Goal: Communication & Community: Answer question/provide support

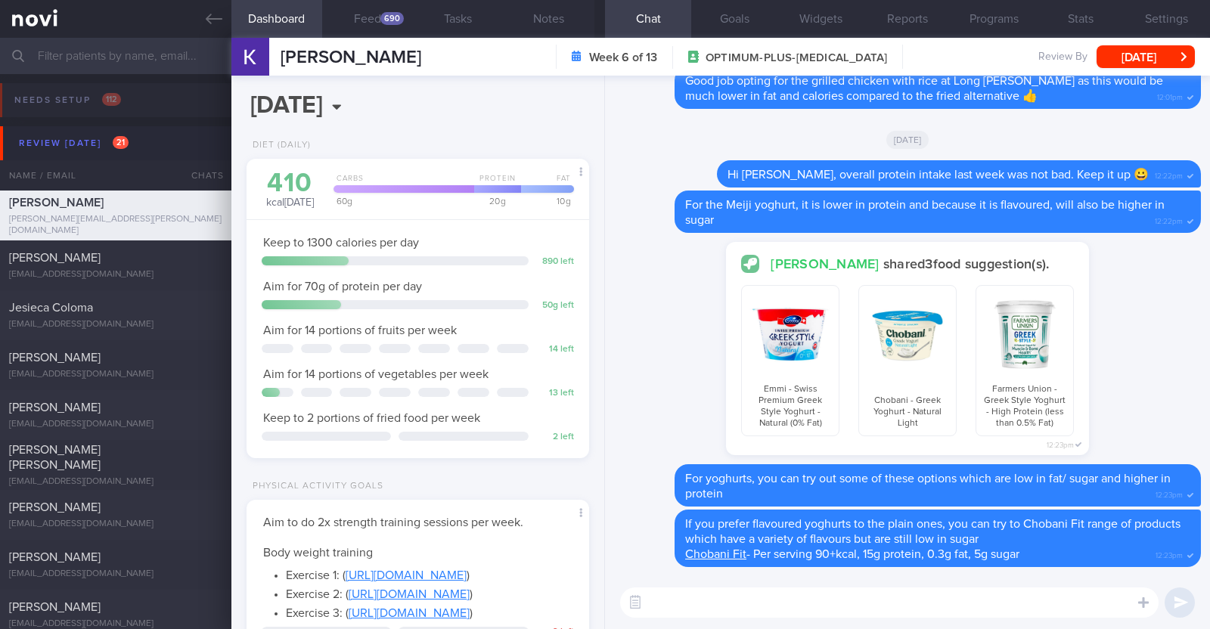
select select "9"
click at [376, 27] on button "Feed 690" at bounding box center [367, 19] width 91 height 38
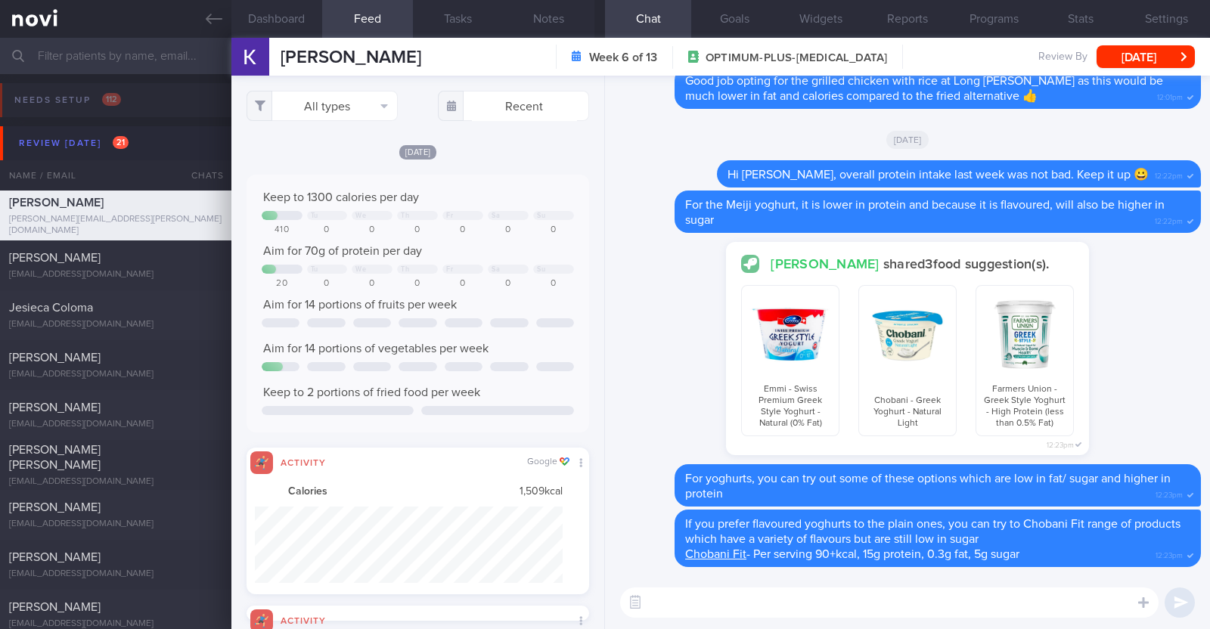
scroll to position [77, 308]
click at [381, 100] on button "All types" at bounding box center [321, 106] width 151 height 30
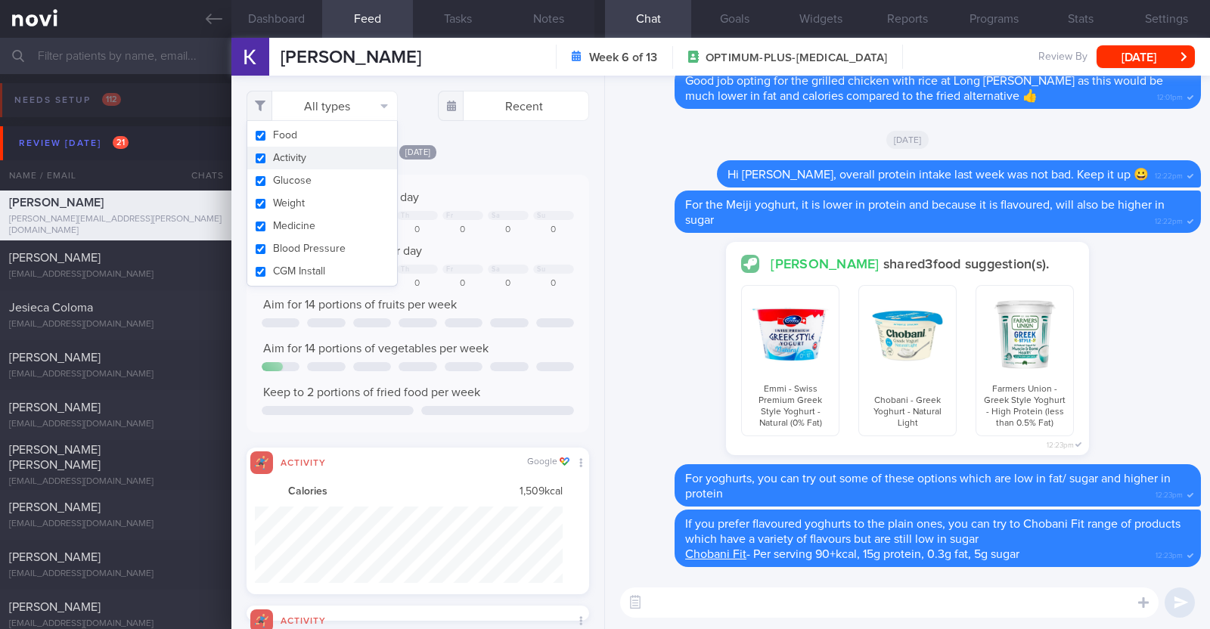
click at [346, 150] on button "Activity" at bounding box center [322, 158] width 150 height 23
checkbox input "false"
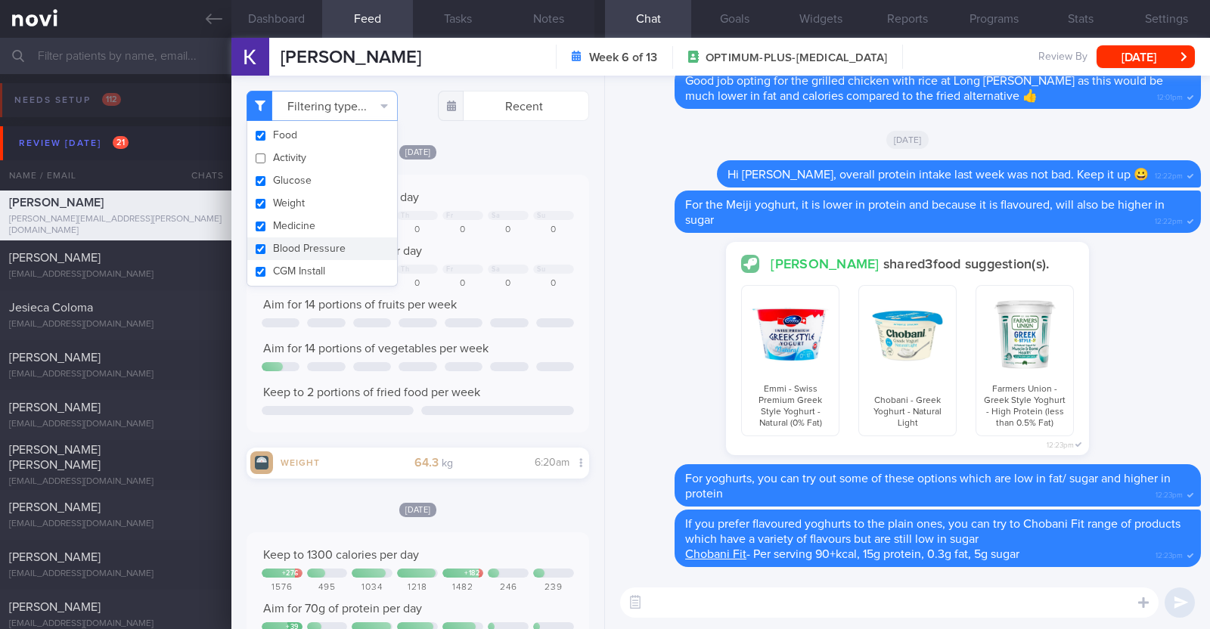
click at [556, 158] on div "[DATE]" at bounding box center [417, 152] width 342 height 16
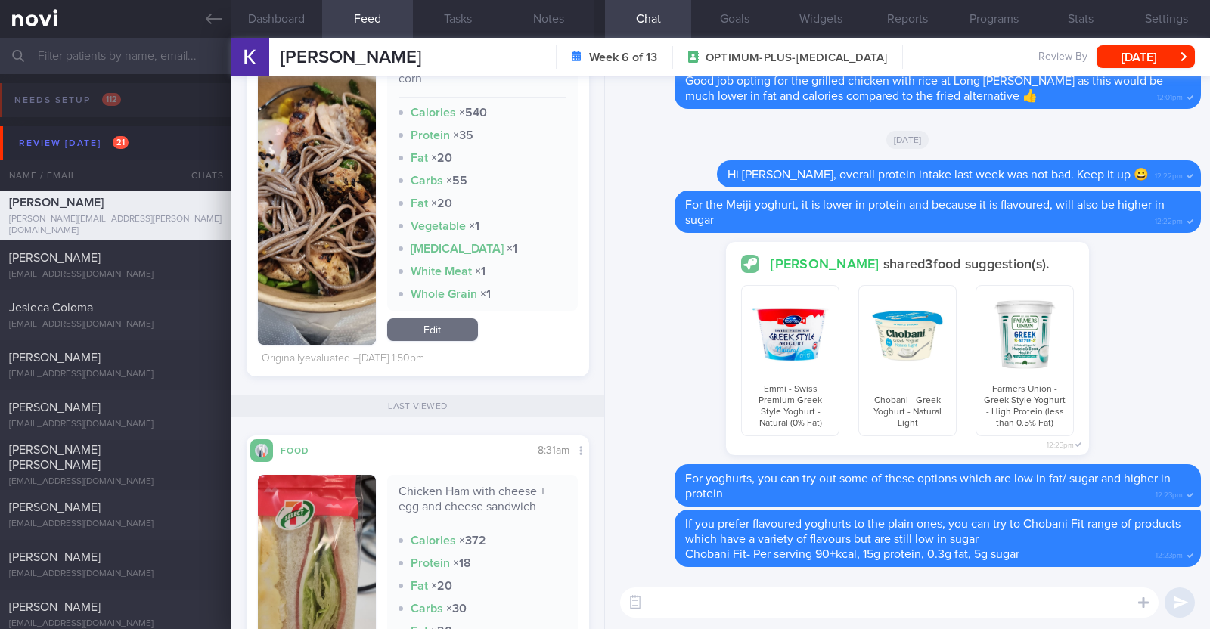
scroll to position [6047, 0]
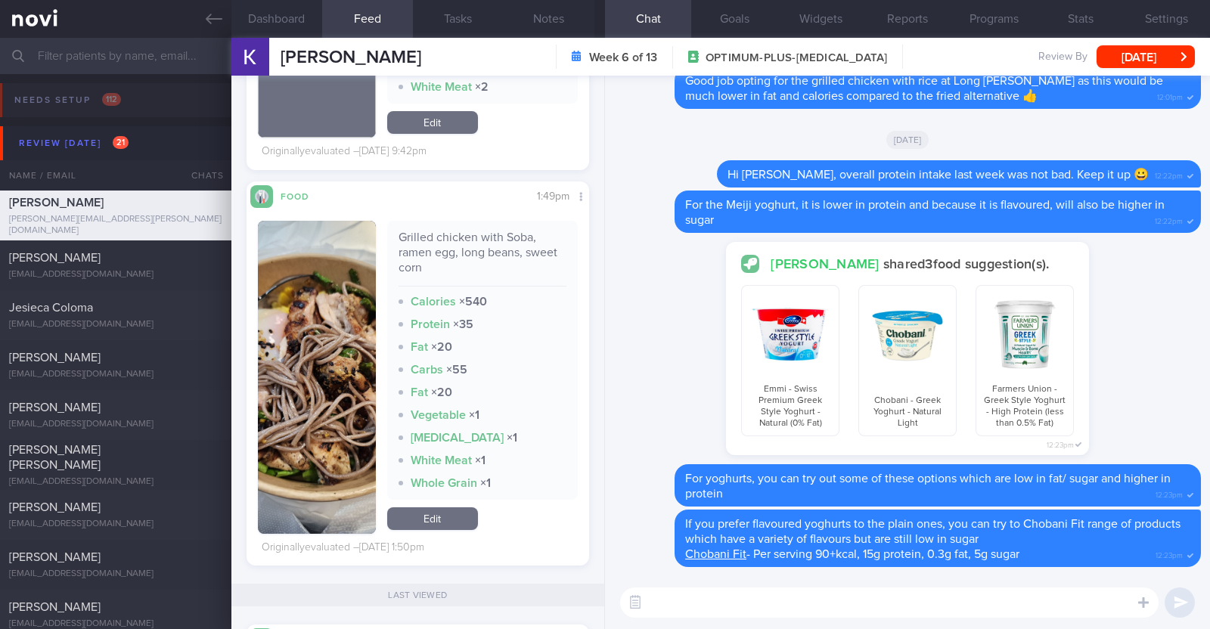
click at [670, 591] on textarea at bounding box center [889, 602] width 538 height 30
click at [658, 606] on textarea "HI [PERSON_NAME], happy [DATE]!" at bounding box center [889, 602] width 538 height 30
type textarea "Hi [PERSON_NAME], happy [DATE]!"
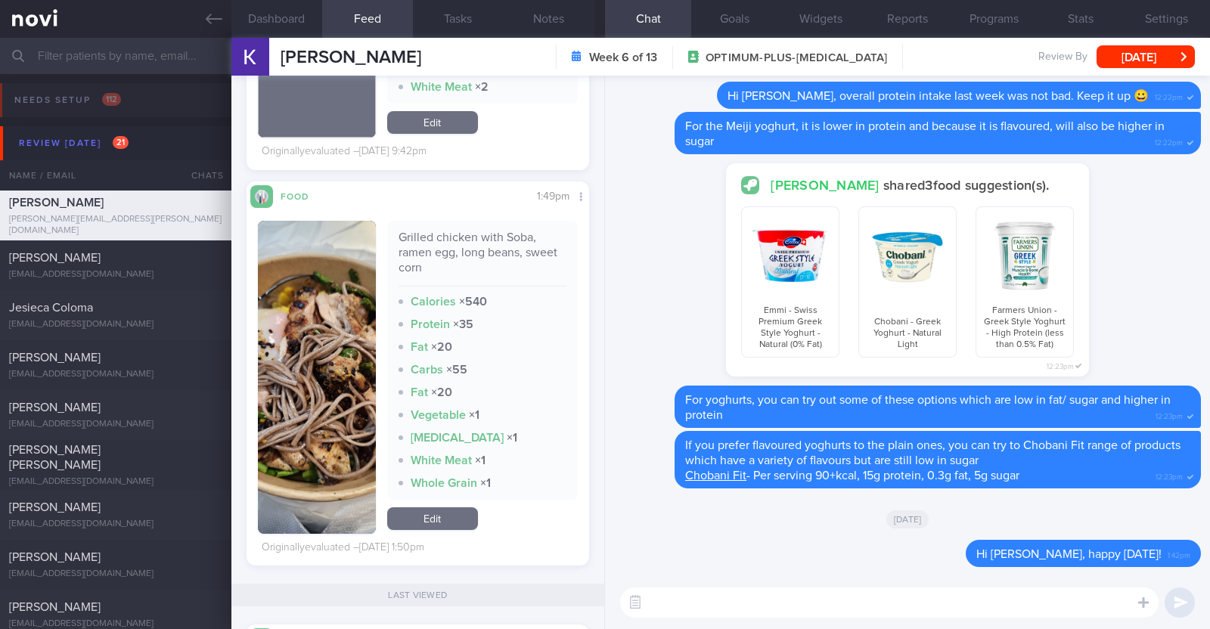
click at [705, 608] on textarea at bounding box center [889, 602] width 538 height 30
type textarea "Q"
type textarea "T"
type textarea "I noticed quite a bit of mooncake in your logs over the past week haha"
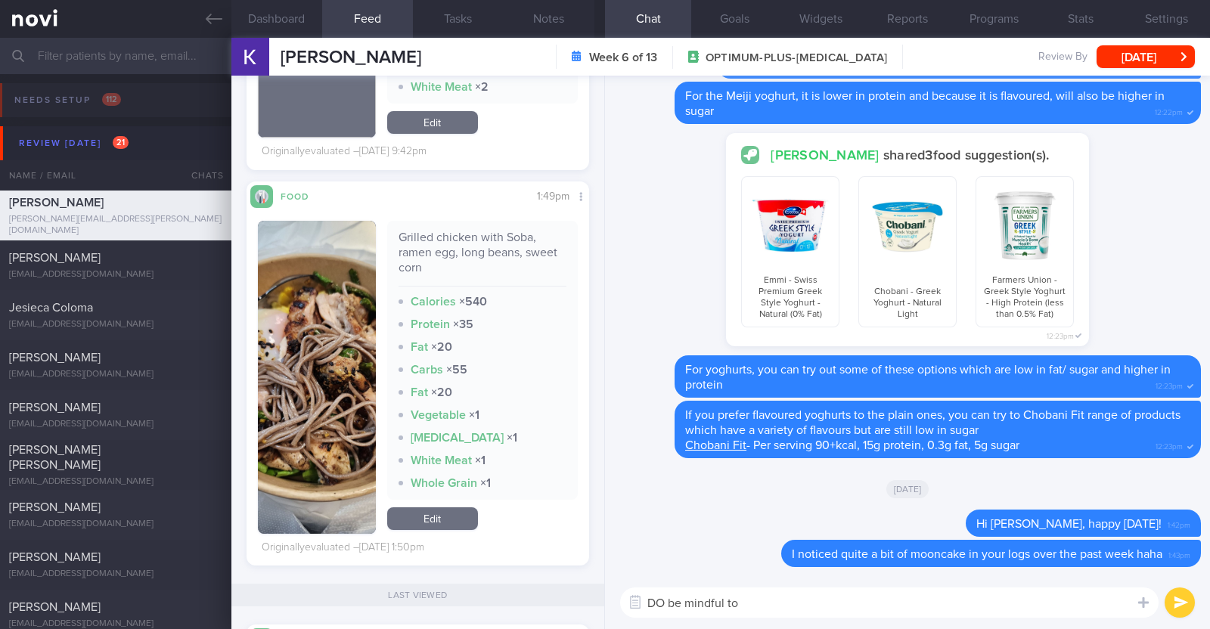
click at [665, 609] on textarea "DO be mindful to" at bounding box center [889, 602] width 538 height 30
click at [756, 600] on textarea "Do be mindful to" at bounding box center [889, 602] width 538 height 30
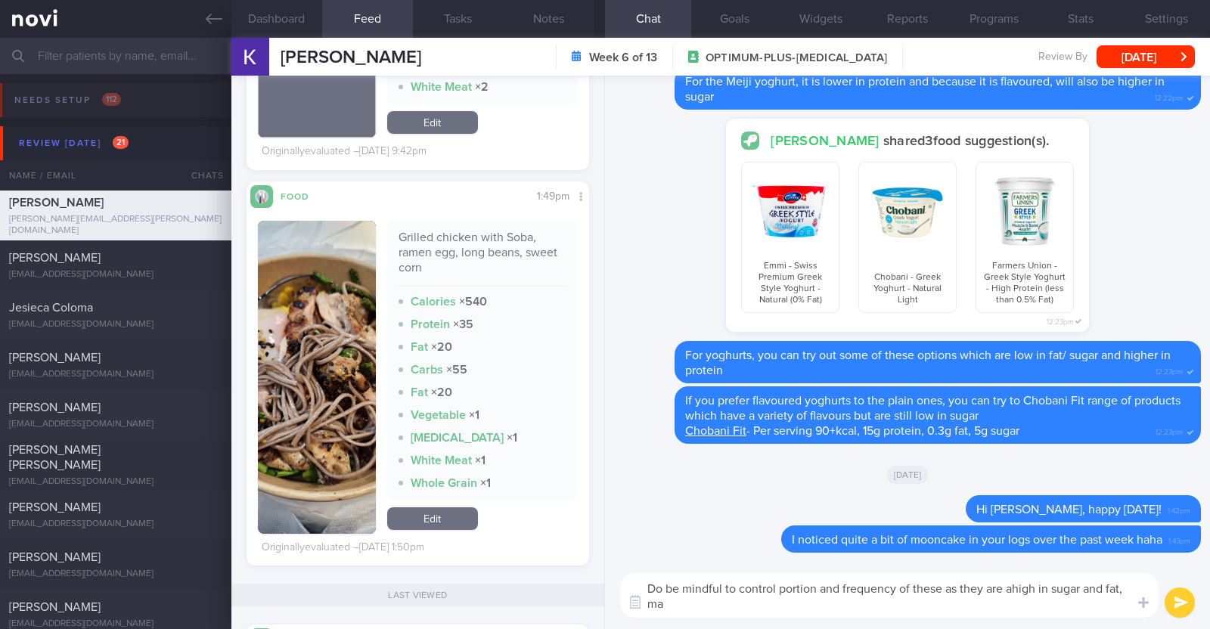
scroll to position [0, 0]
type textarea "Do be mindful to control portion and frequency of these as they are ahigh in su…"
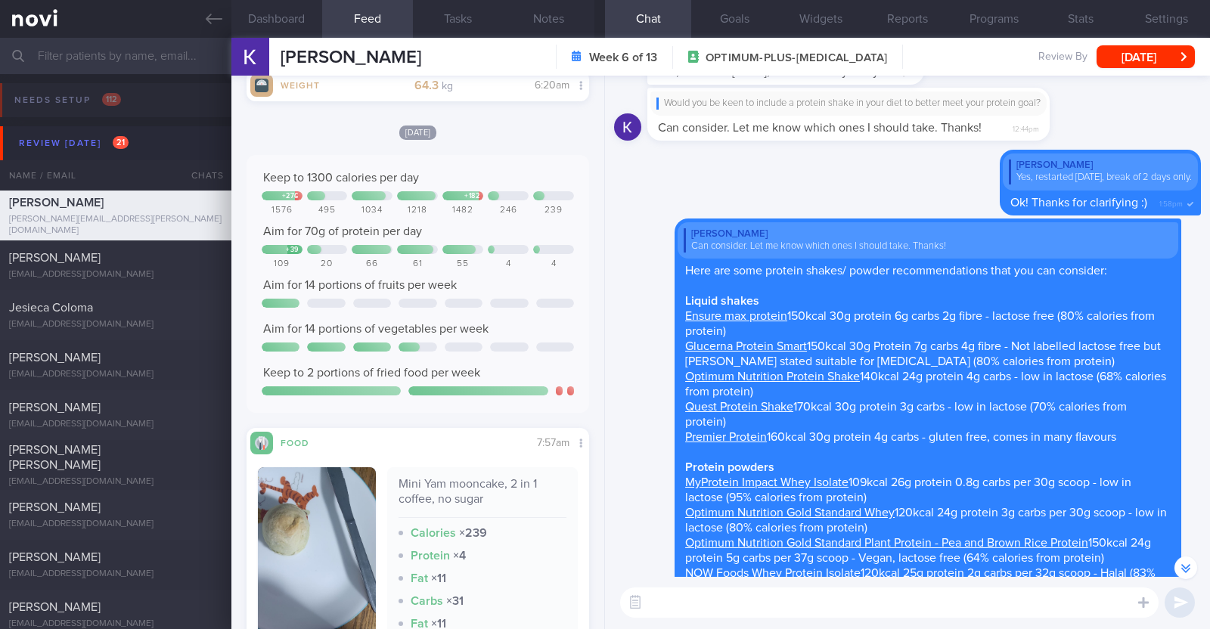
scroll to position [-3588, 0]
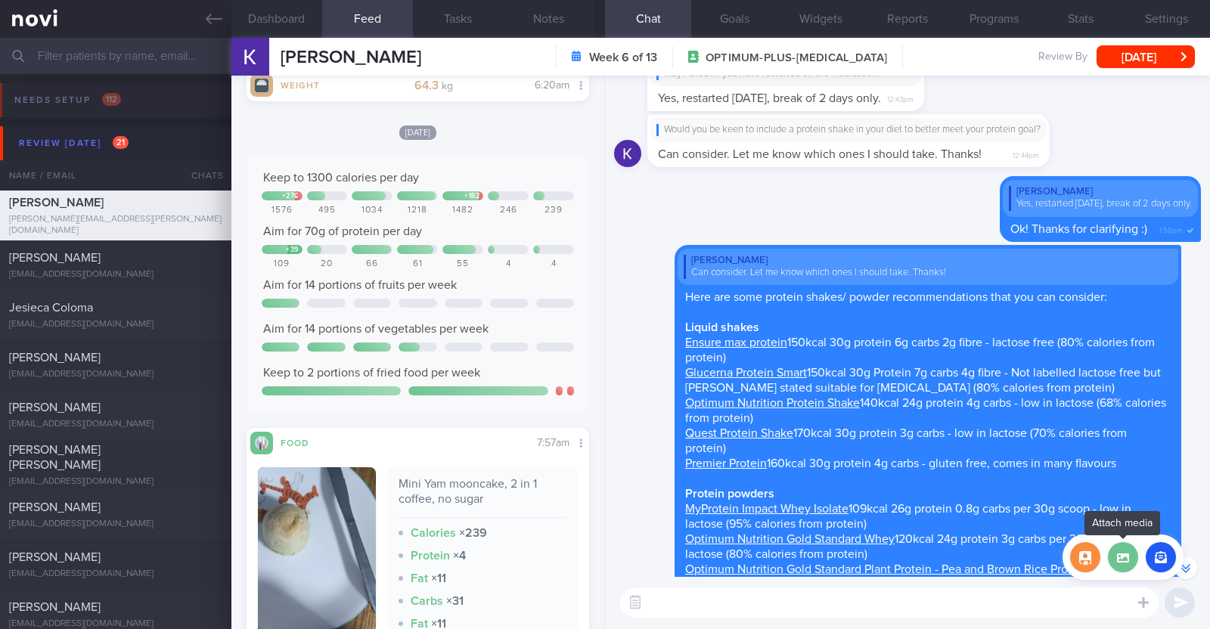
click at [1112, 549] on label at bounding box center [1123, 557] width 30 height 30
click at [0, 0] on input "file" at bounding box center [0, 0] width 0 height 0
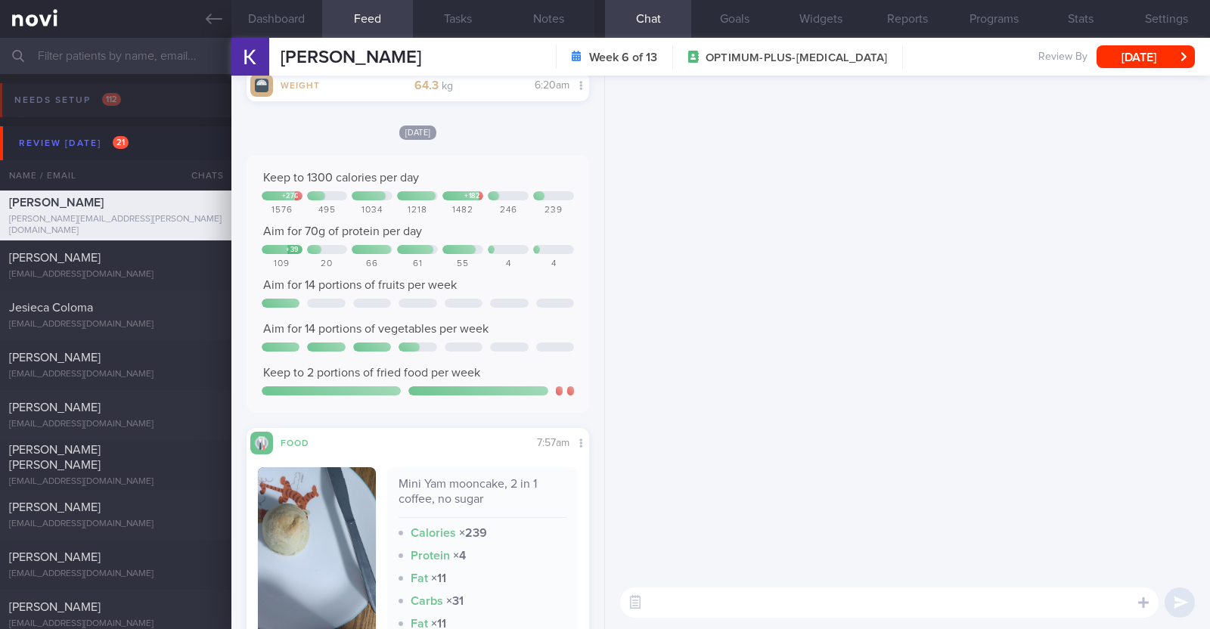
scroll to position [0, 0]
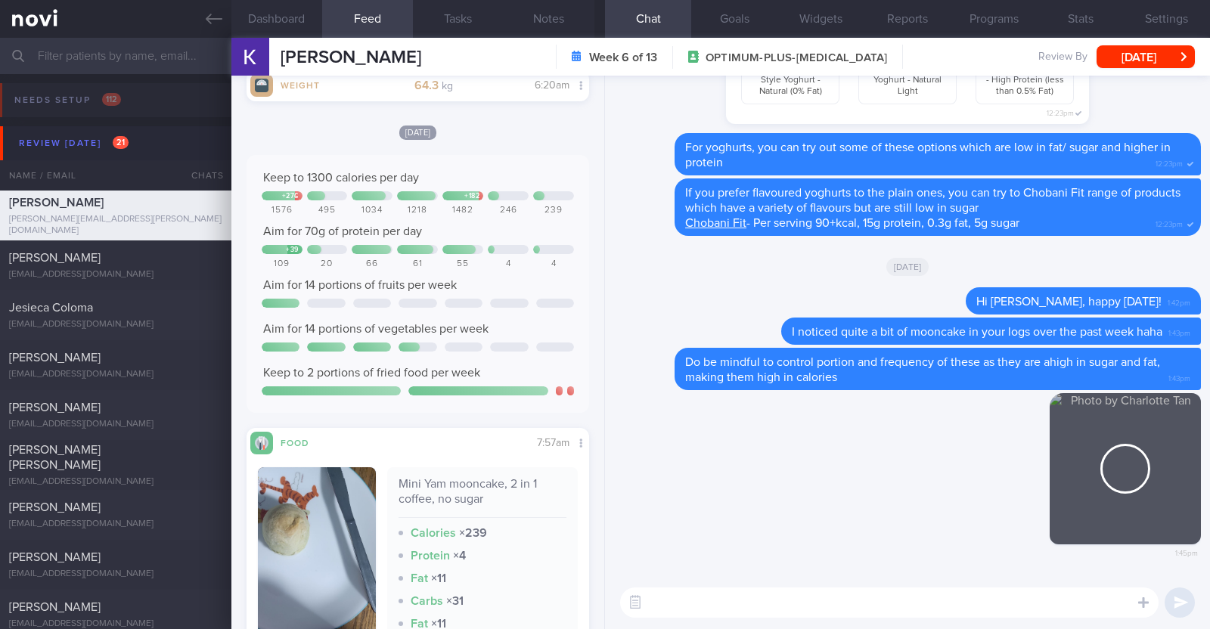
click at [774, 602] on textarea at bounding box center [889, 602] width 538 height 30
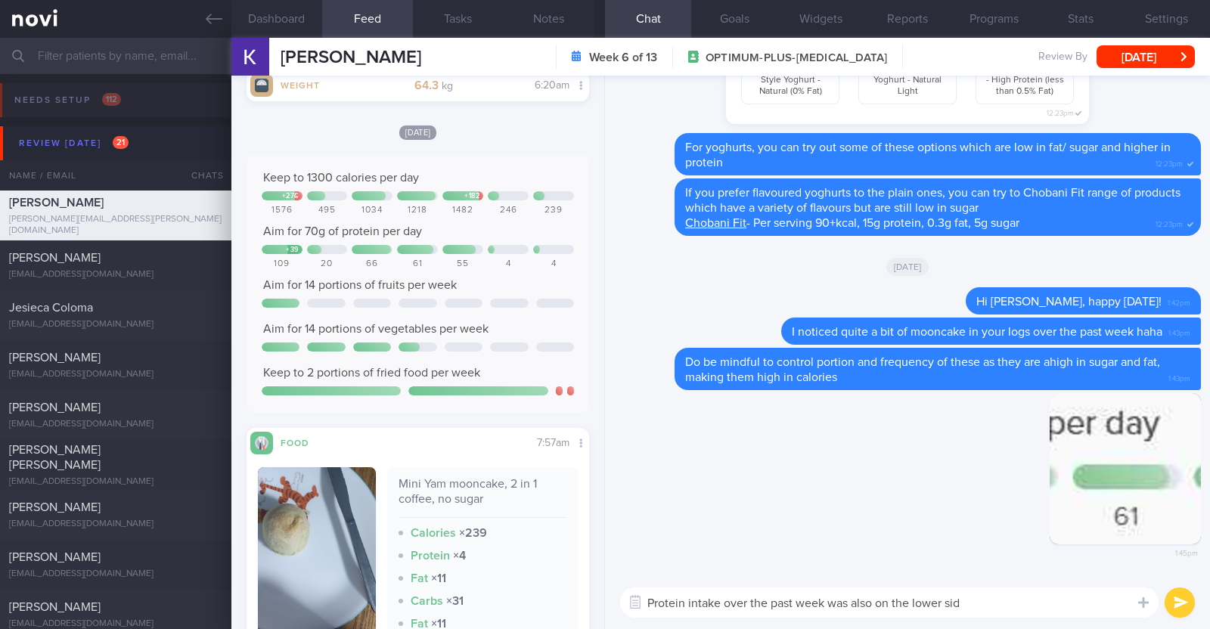
type textarea "Protein intake over the past week was also on the lower side"
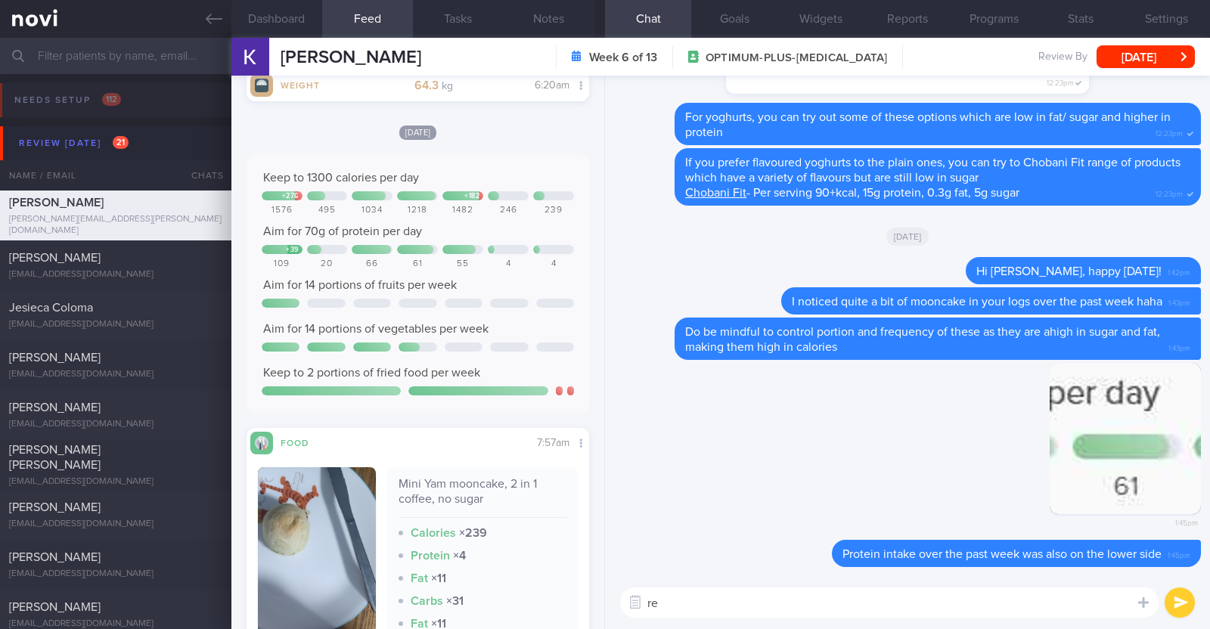
type textarea "r"
click at [757, 598] on textarea "Remember that we" at bounding box center [889, 602] width 538 height 30
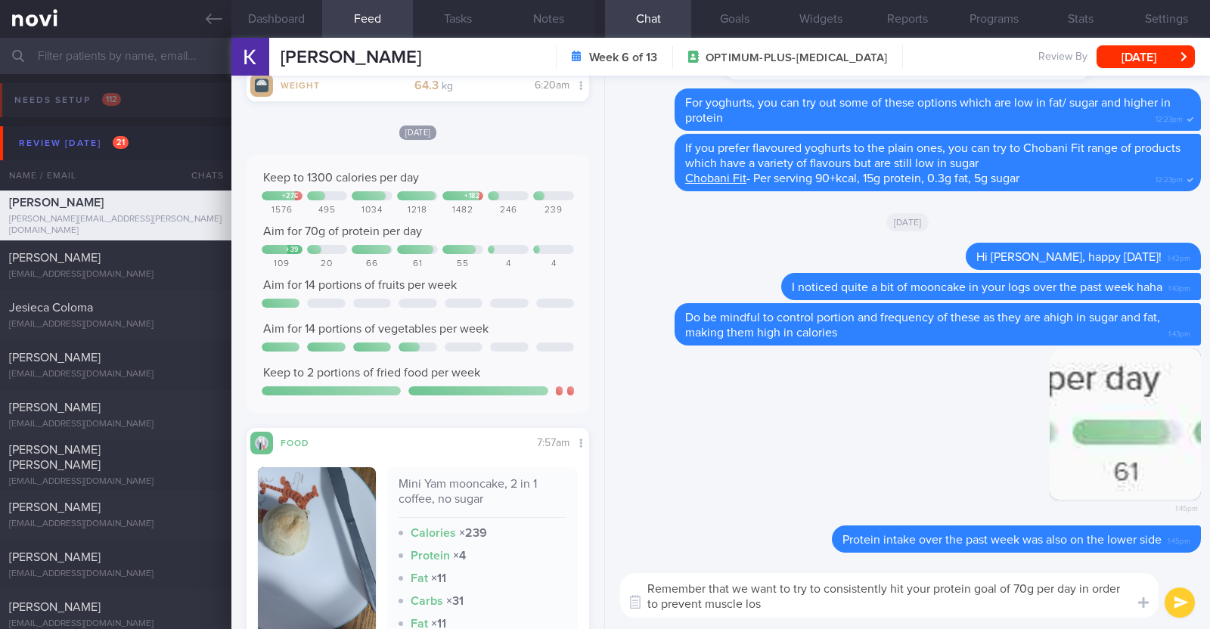
type textarea "Remember that we want to try to consistently hit your protein goal of 70g per d…"
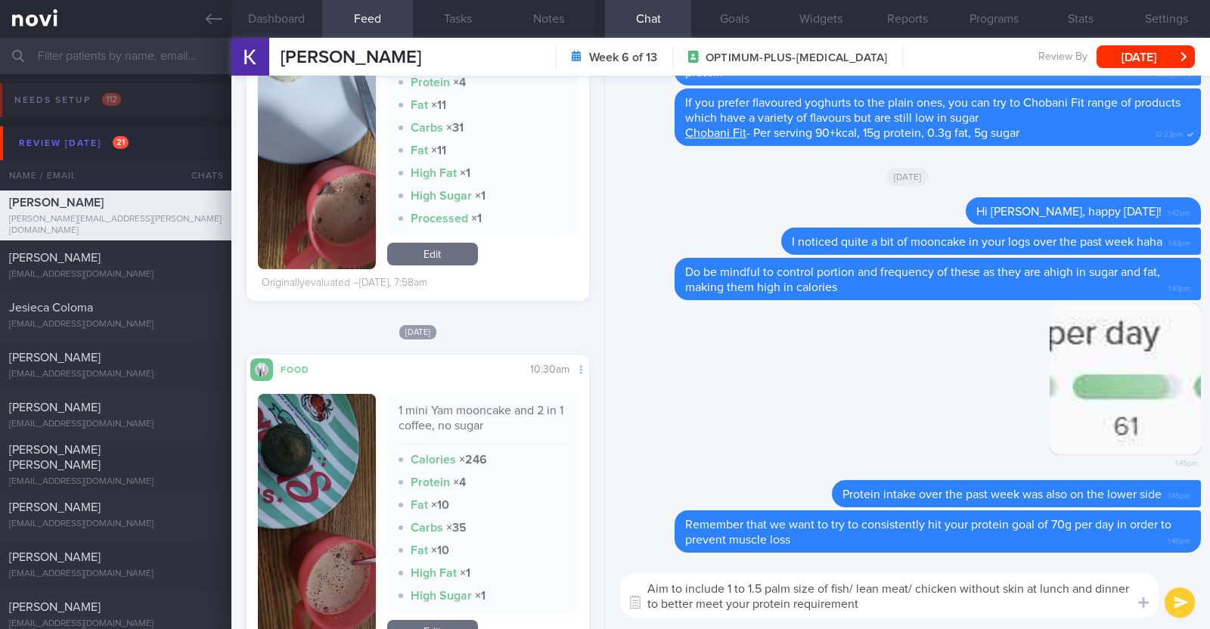
type textarea "Aim to include 1 to 1.5 palm size of fish/ lean meat/ chicken without skin at l…"
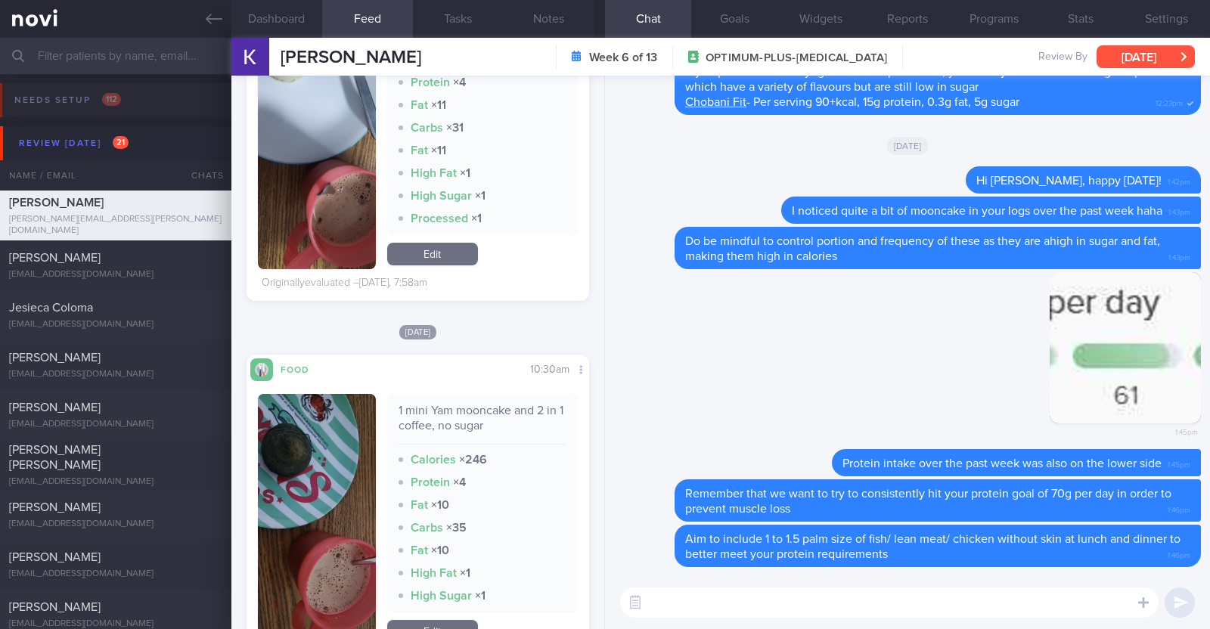
click at [1121, 62] on button "[DATE]" at bounding box center [1145, 56] width 98 height 23
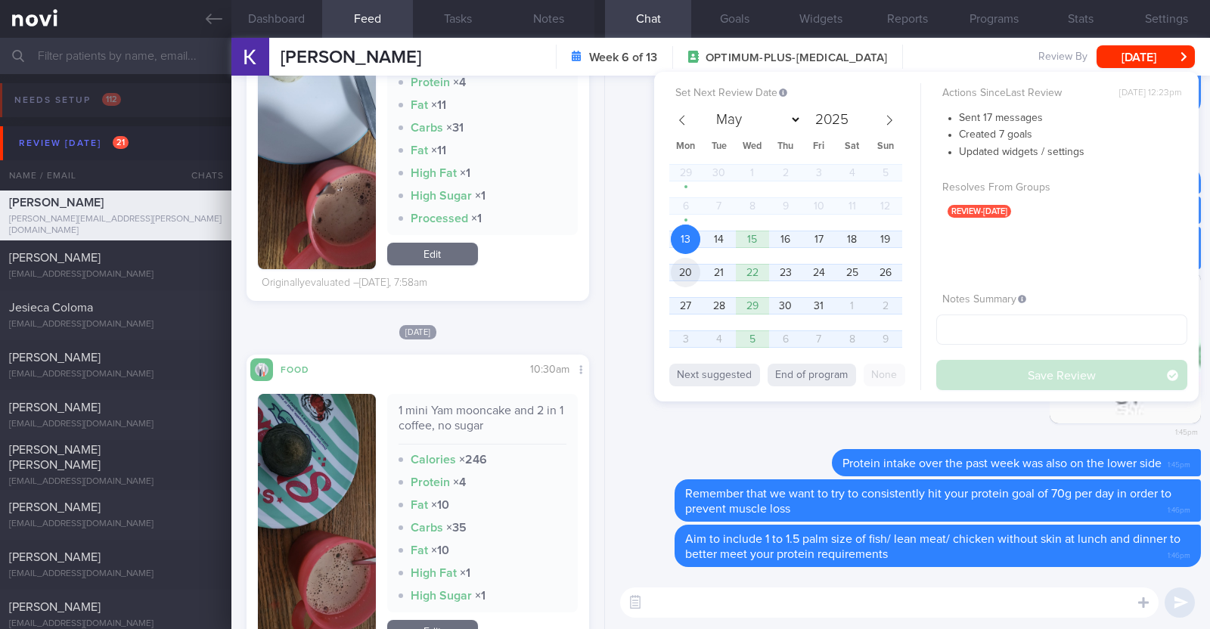
click at [677, 262] on span "20" at bounding box center [685, 272] width 29 height 29
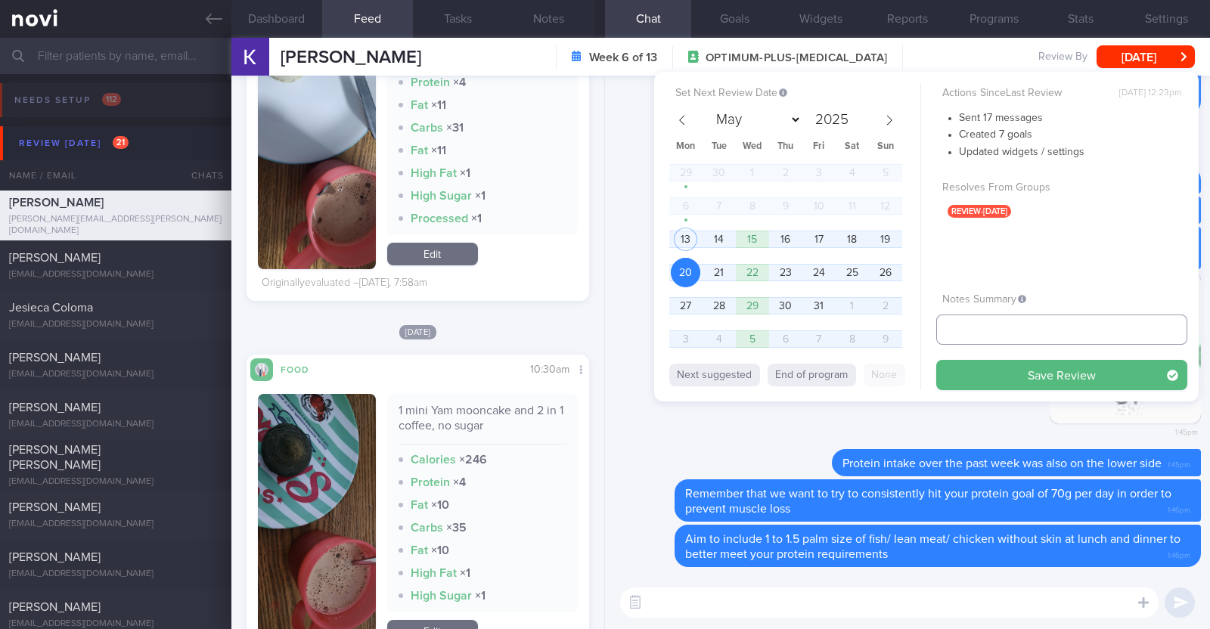
click at [986, 320] on input "text" at bounding box center [1061, 329] width 251 height 30
type input "r/v 20/10"
click at [1005, 367] on button "Save Review" at bounding box center [1061, 375] width 251 height 30
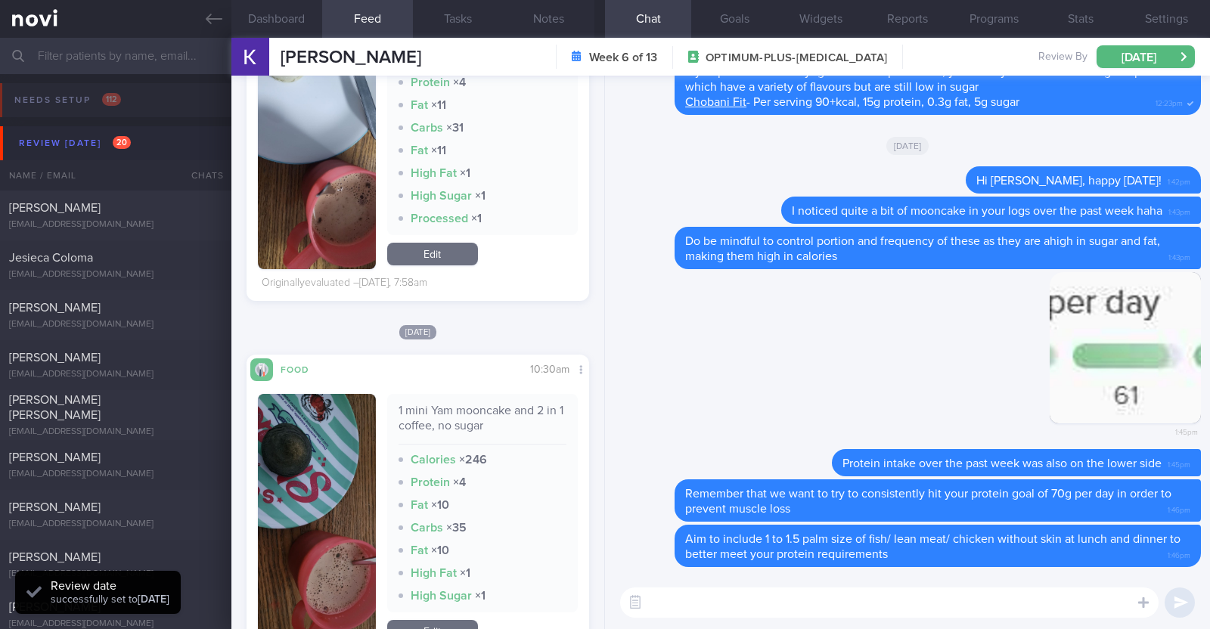
type input "r/v 20/10"
click at [155, 215] on div "[PERSON_NAME]" at bounding box center [113, 207] width 209 height 15
type textarea "34F Nil PMHx/ Meds [MEDICAL_DATA] 1.7mg wkly 1x/wk pickleball x 2h"
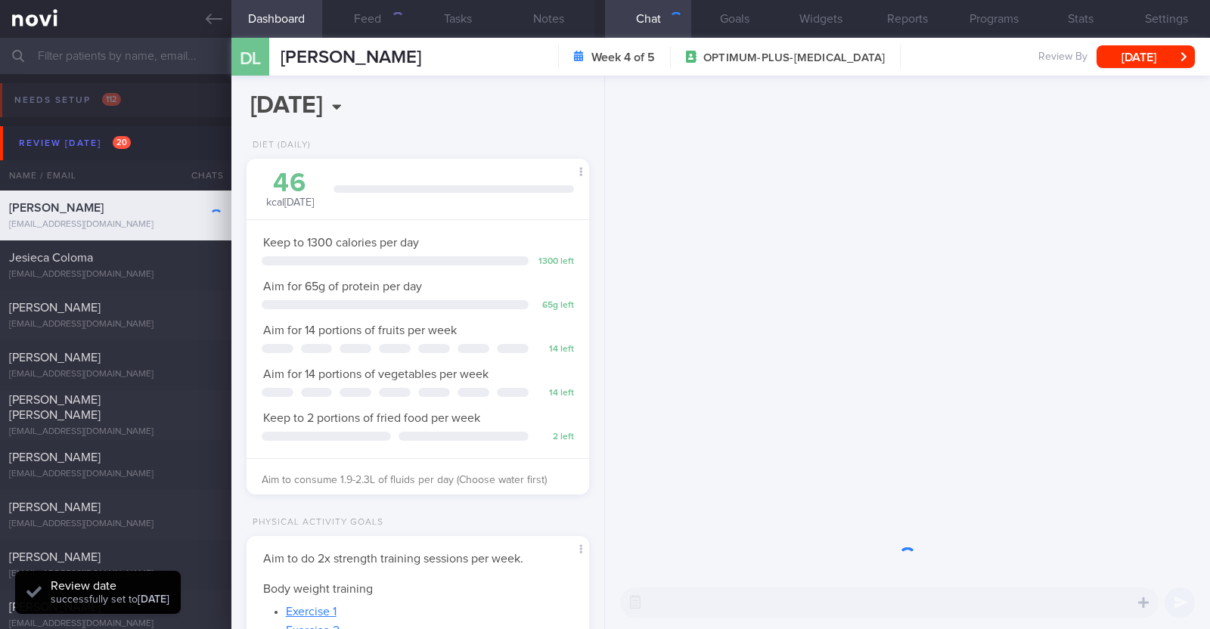
scroll to position [172, 301]
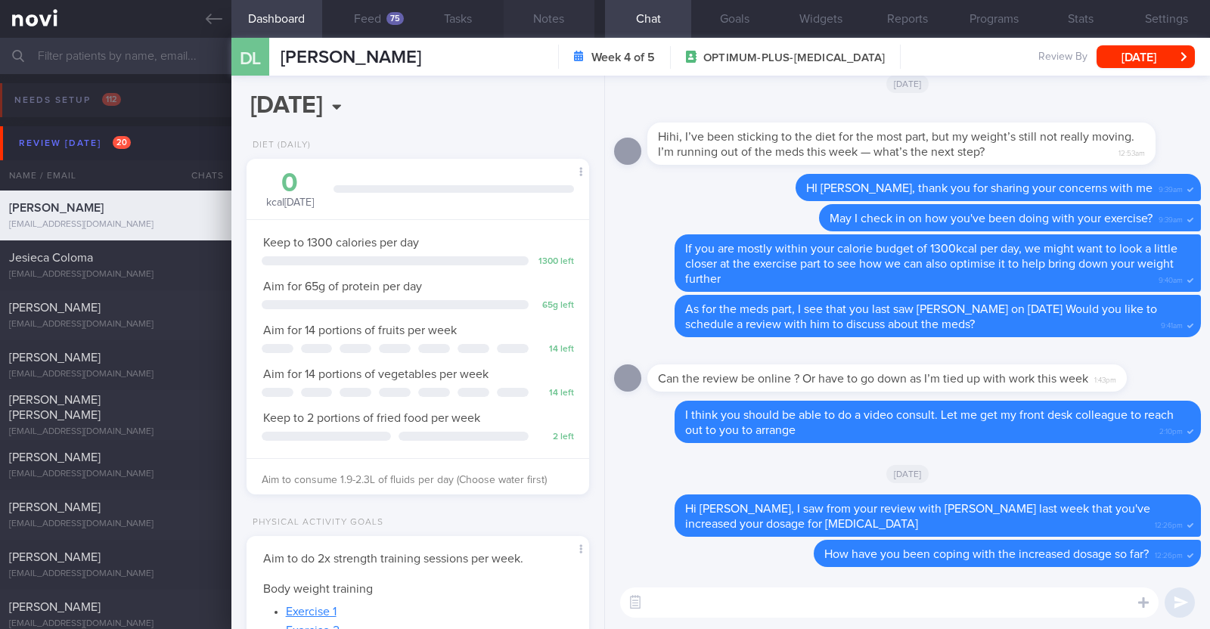
click at [541, 25] on button "Notes" at bounding box center [549, 19] width 91 height 38
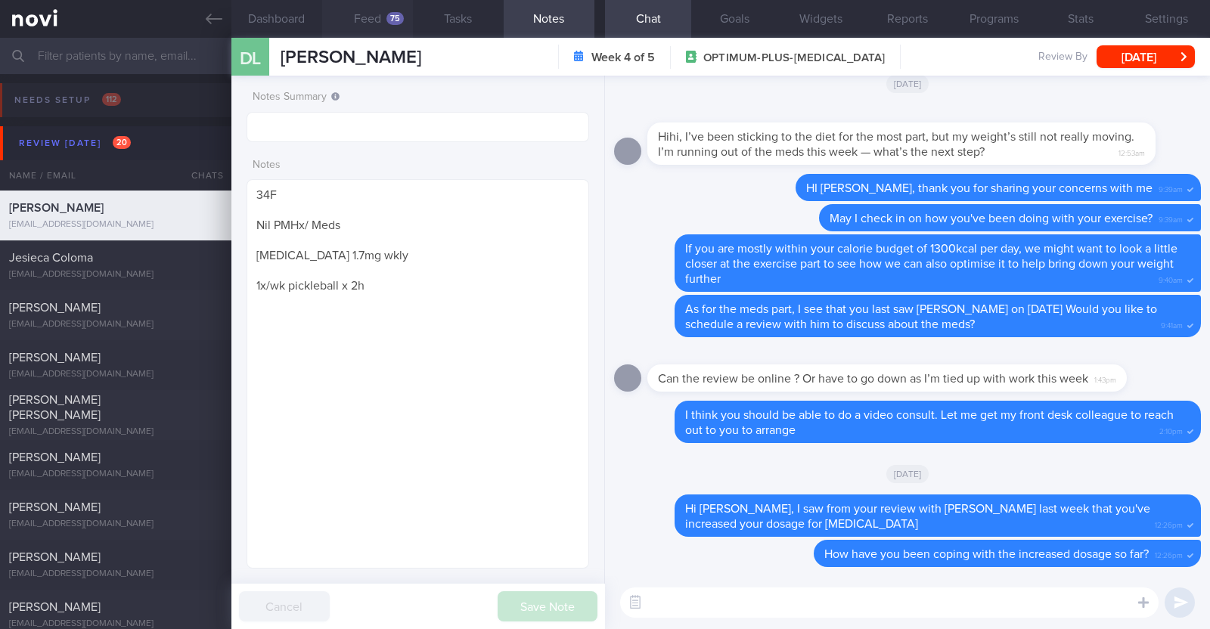
click at [388, 23] on div "75" at bounding box center [394, 18] width 17 height 13
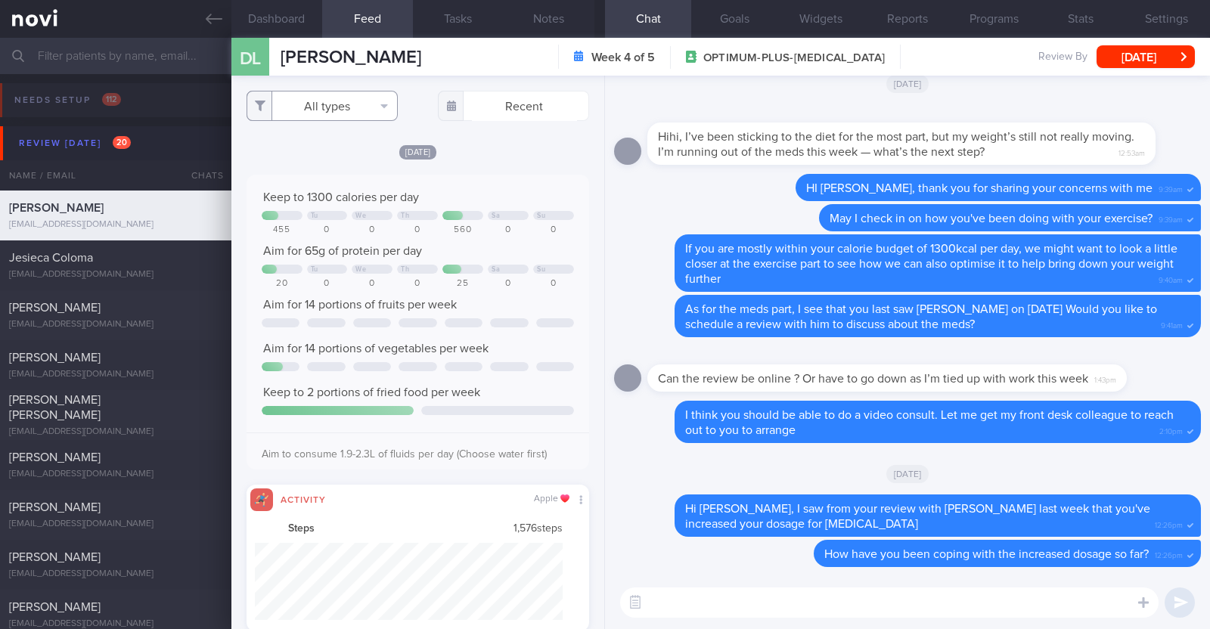
click at [358, 101] on button "All types" at bounding box center [321, 106] width 151 height 30
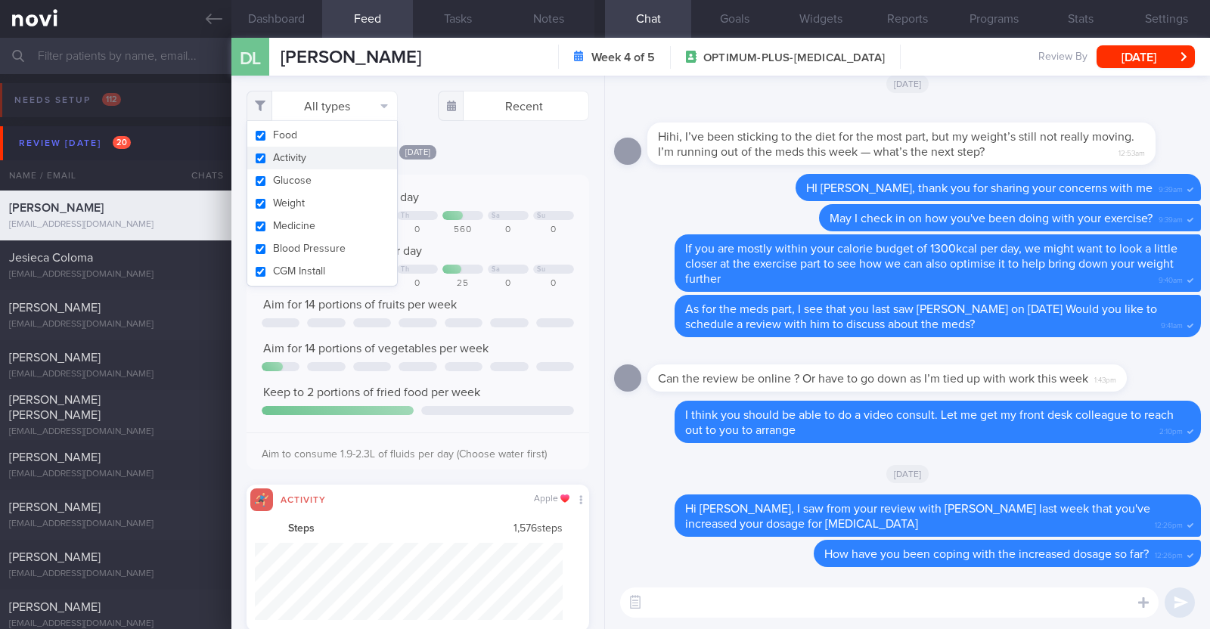
click at [337, 164] on button "Activity" at bounding box center [322, 158] width 150 height 23
checkbox input "false"
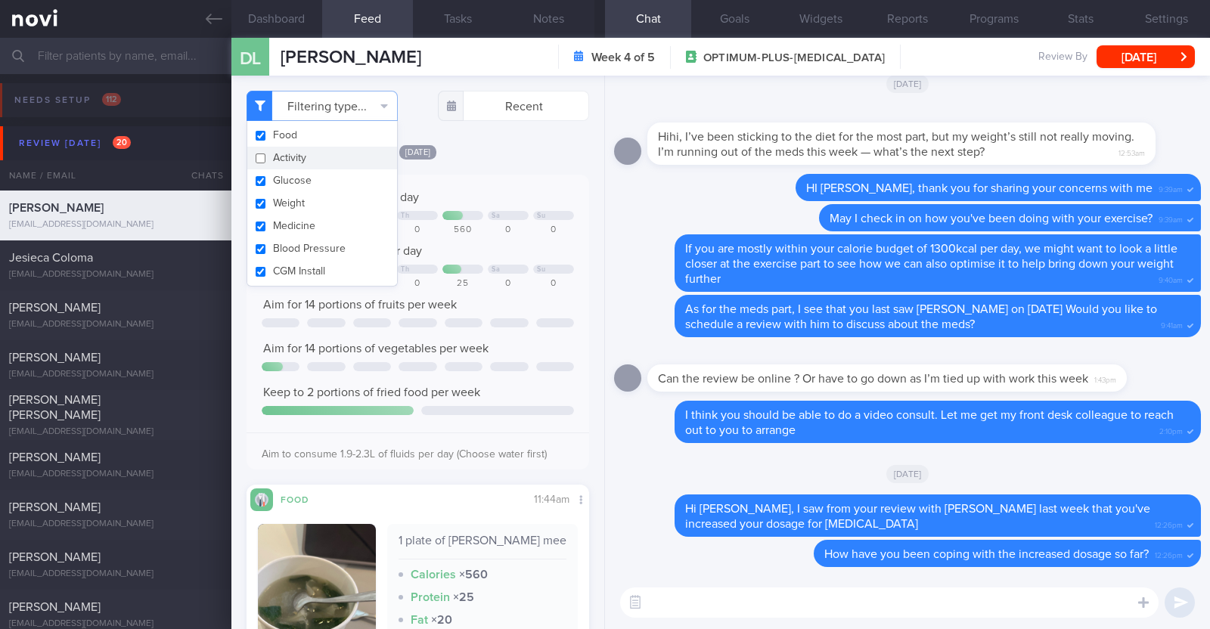
click at [513, 158] on div "[DATE]" at bounding box center [417, 152] width 342 height 16
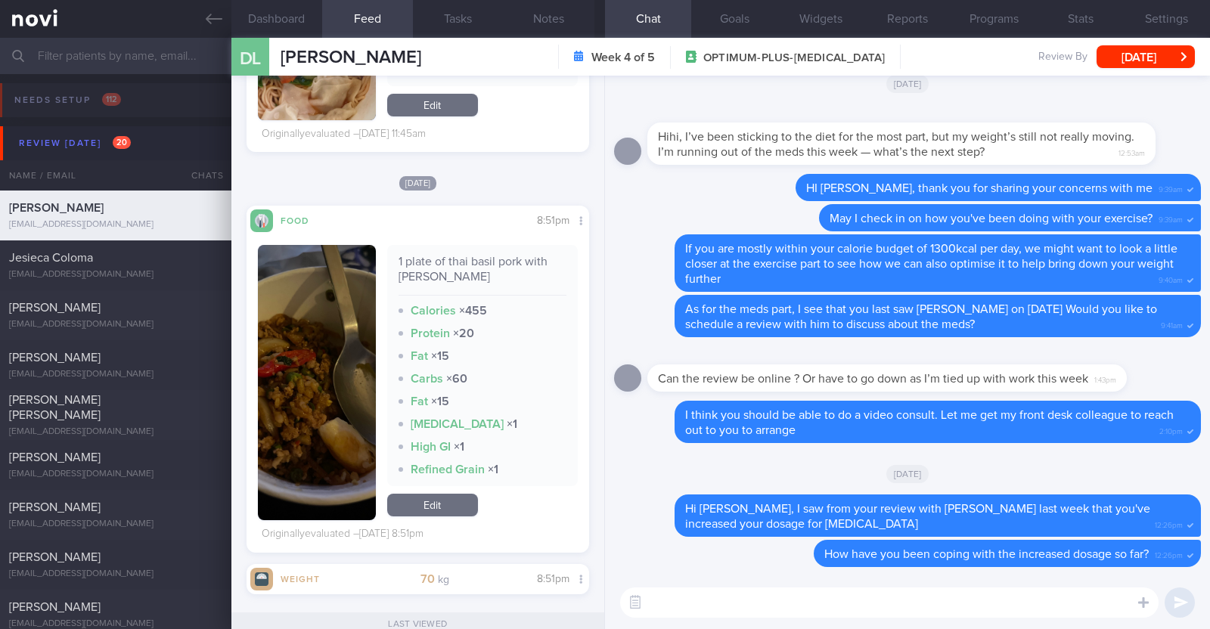
scroll to position [851, 0]
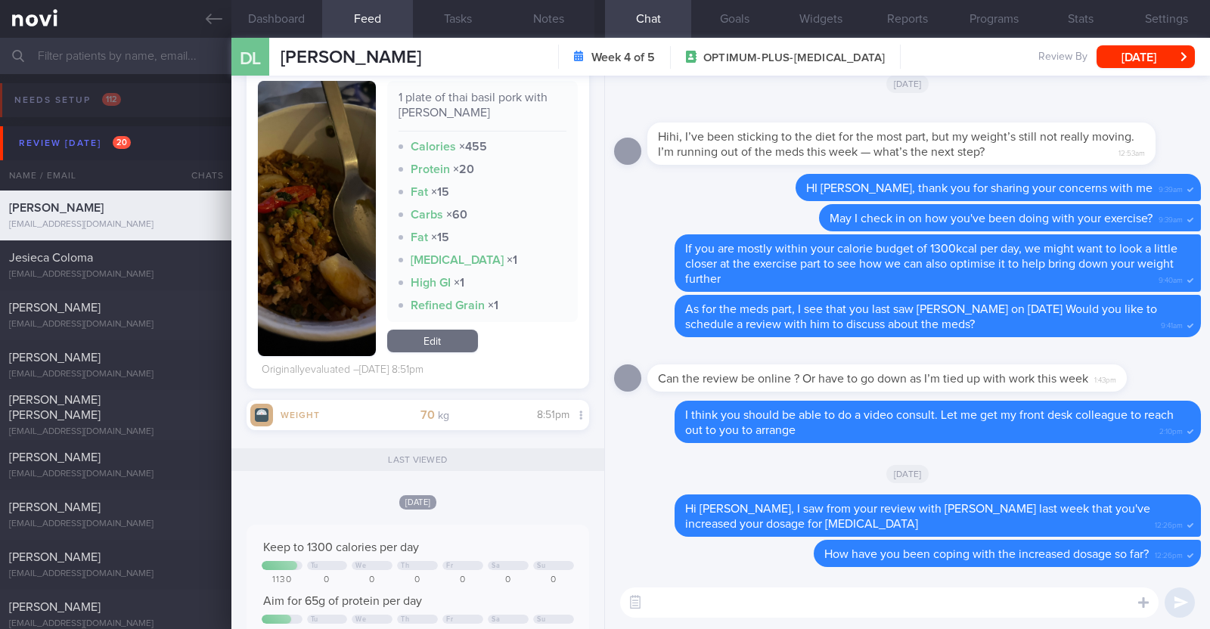
click at [756, 599] on textarea at bounding box center [889, 602] width 538 height 30
type textarea "Hi [PERSON_NAME], happy [DATE]:)"
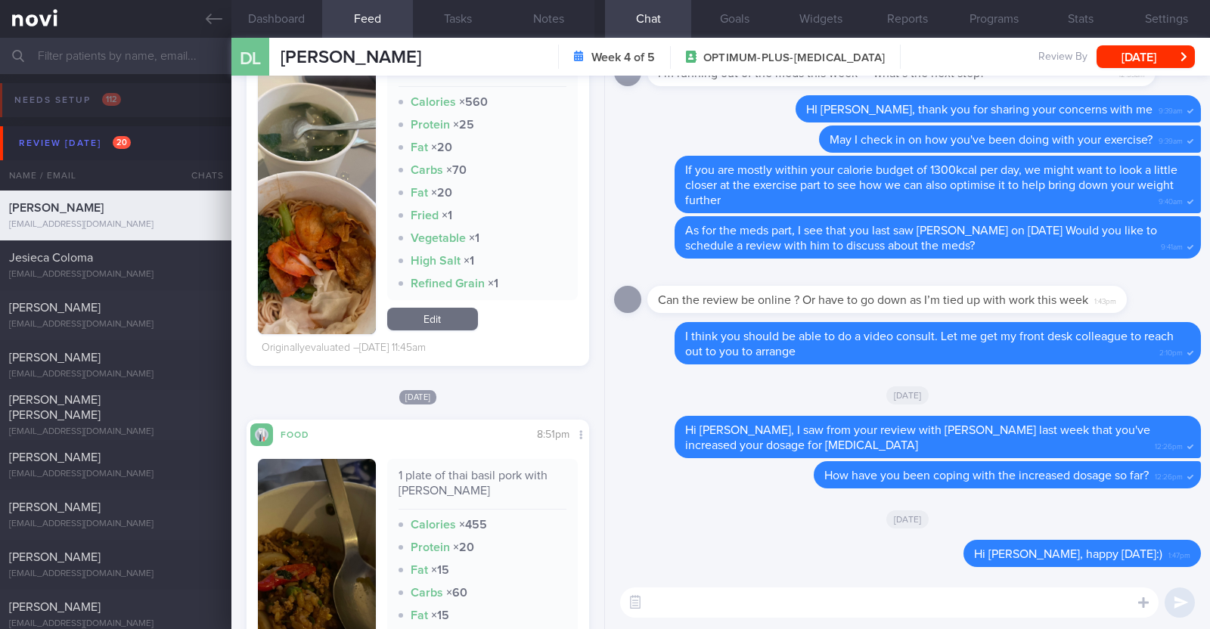
scroll to position [377, 0]
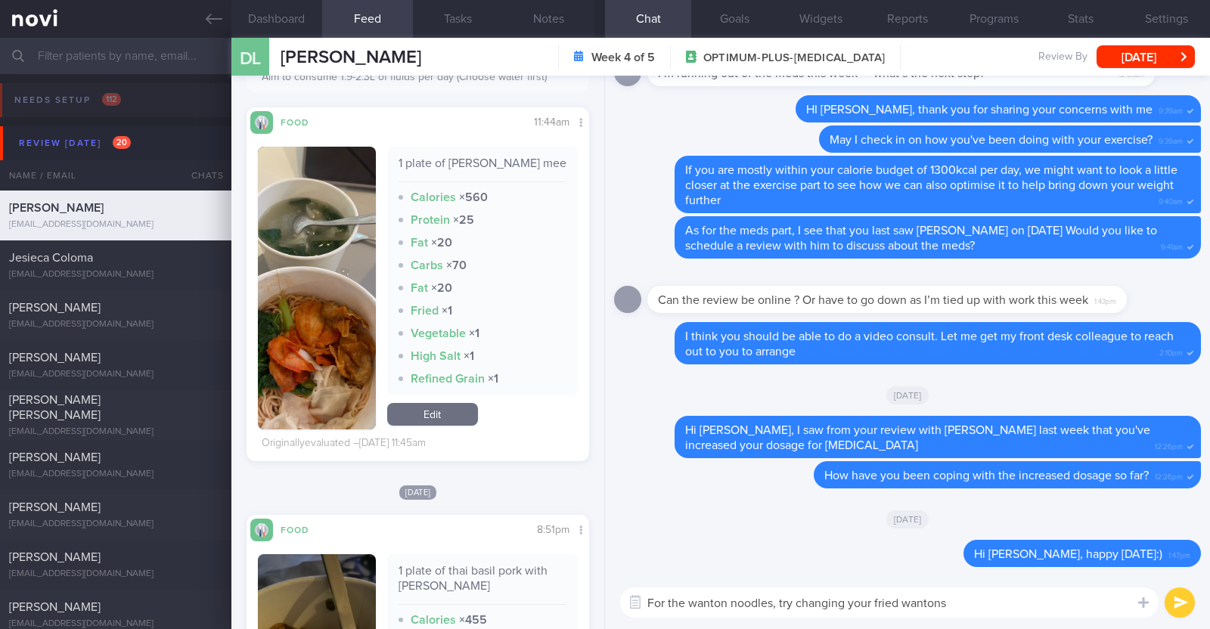
click at [701, 603] on textarea "For the wanton noodles, try changing your fried wantons" at bounding box center [889, 602] width 538 height 30
click at [918, 596] on textarea "For the wonton noodles, try changing your fried wantons" at bounding box center [889, 602] width 538 height 30
click at [996, 601] on textarea "For the wonton noodles, try changing your fried wontons" at bounding box center [889, 602] width 538 height 30
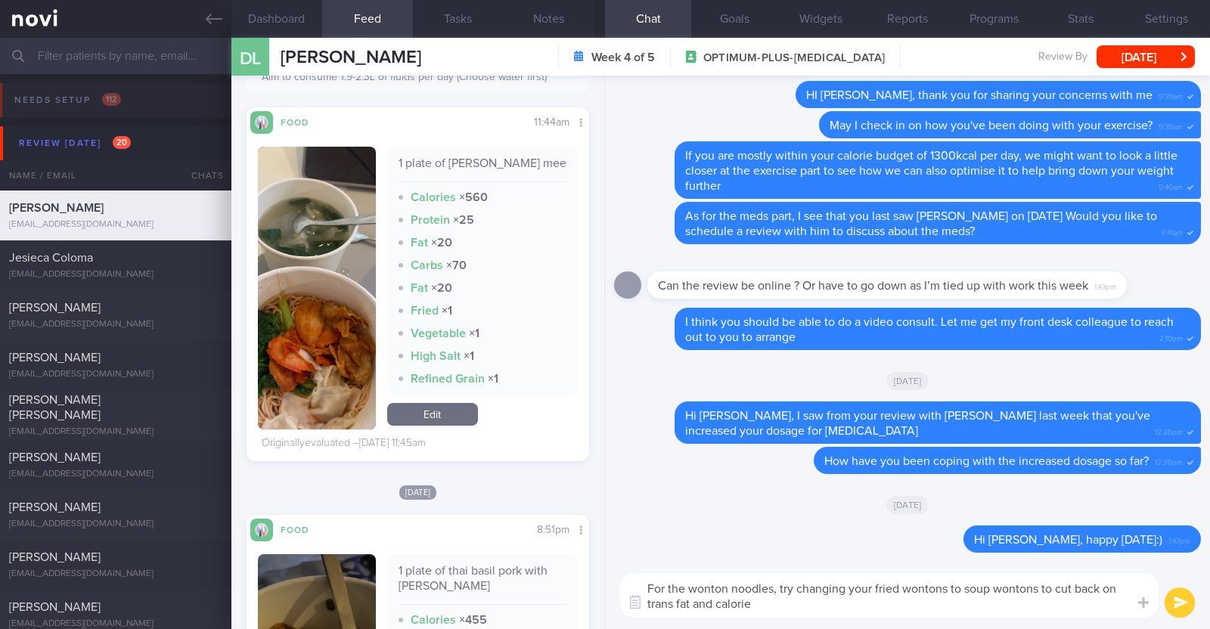
type textarea "For the wonton noodles, try changing your fried wontons to soup wontons to cut …"
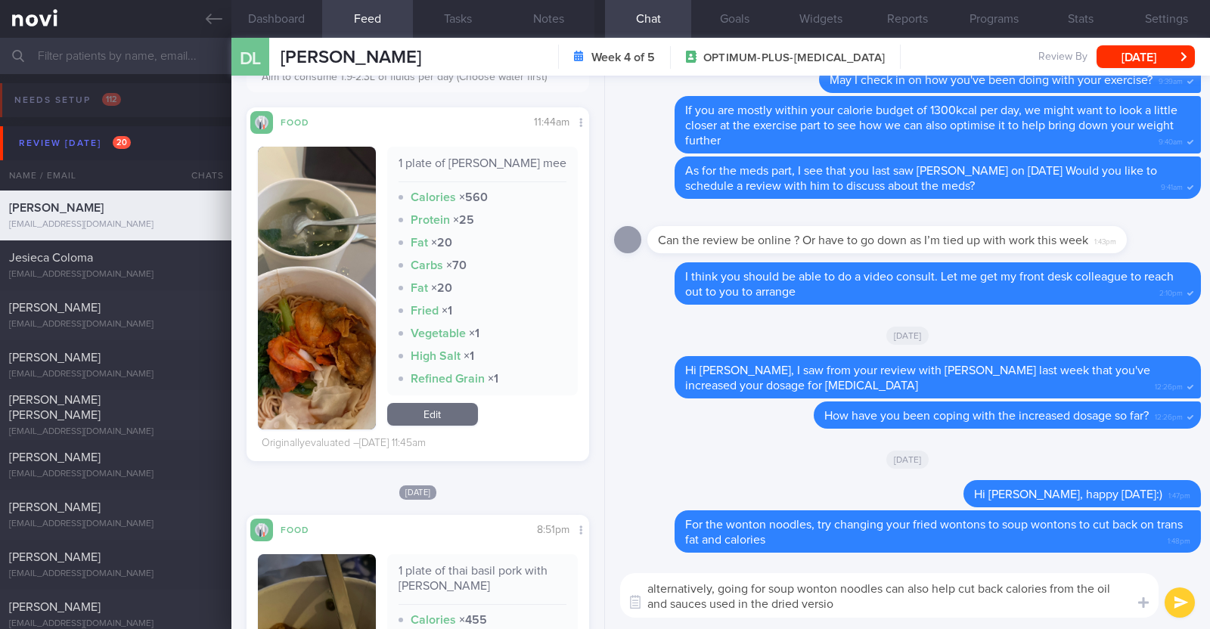
type textarea "alternatively, going for soup wonton noodles can also help cut back calories fr…"
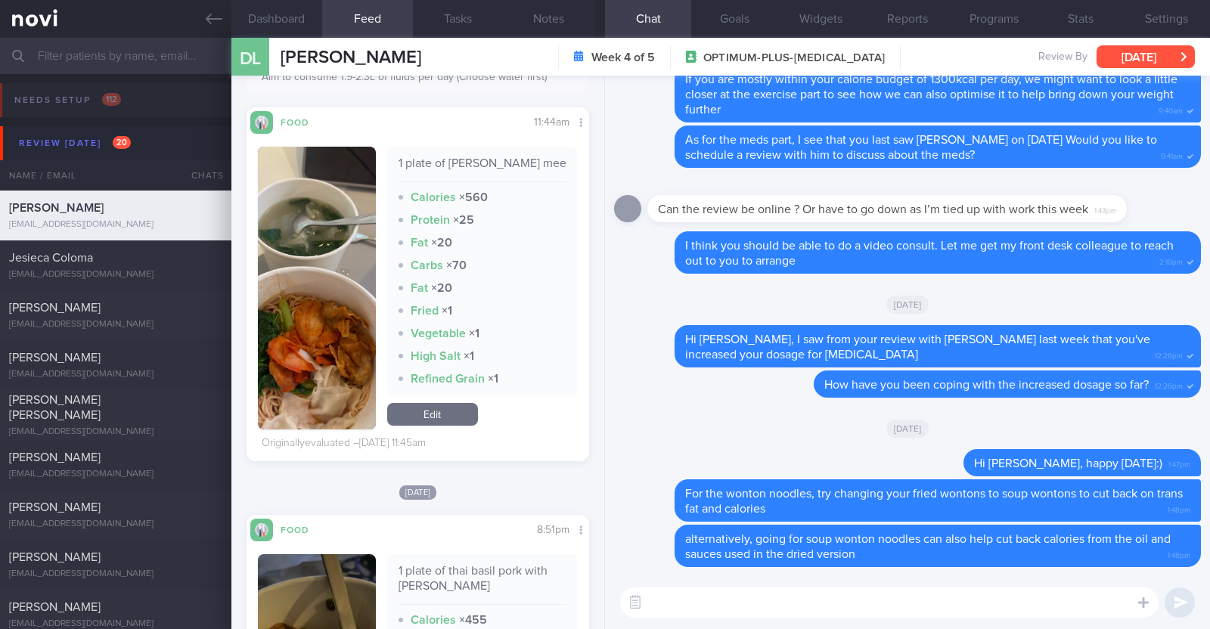
click at [1112, 50] on button "[DATE]" at bounding box center [1145, 56] width 98 height 23
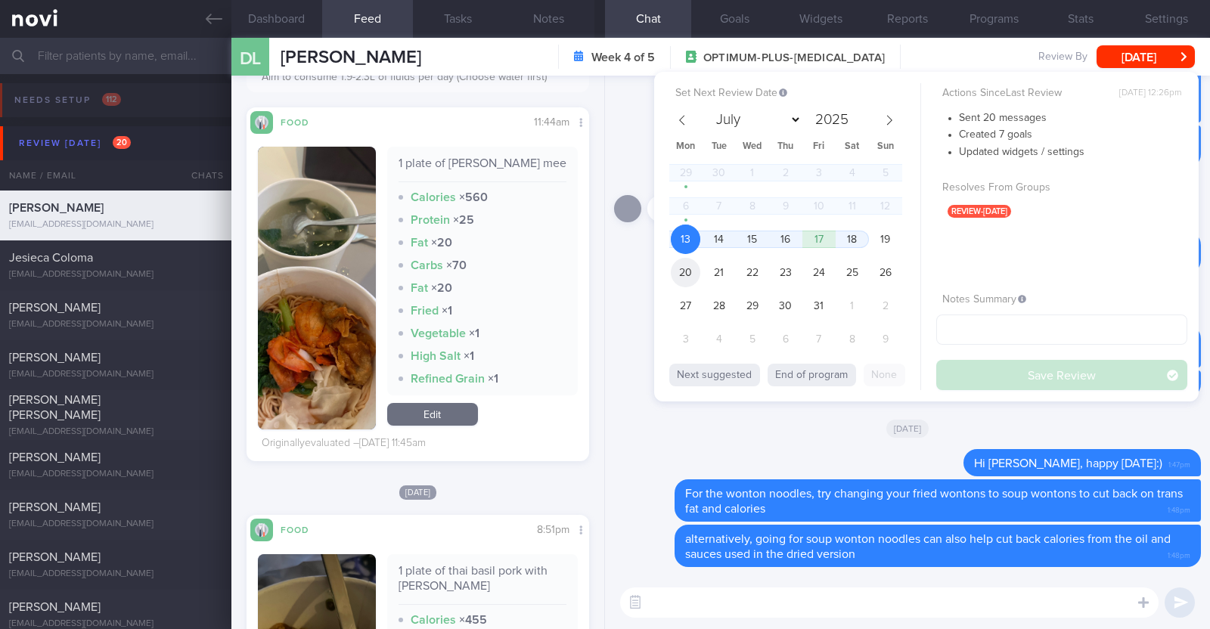
click at [686, 269] on span "20" at bounding box center [685, 272] width 29 height 29
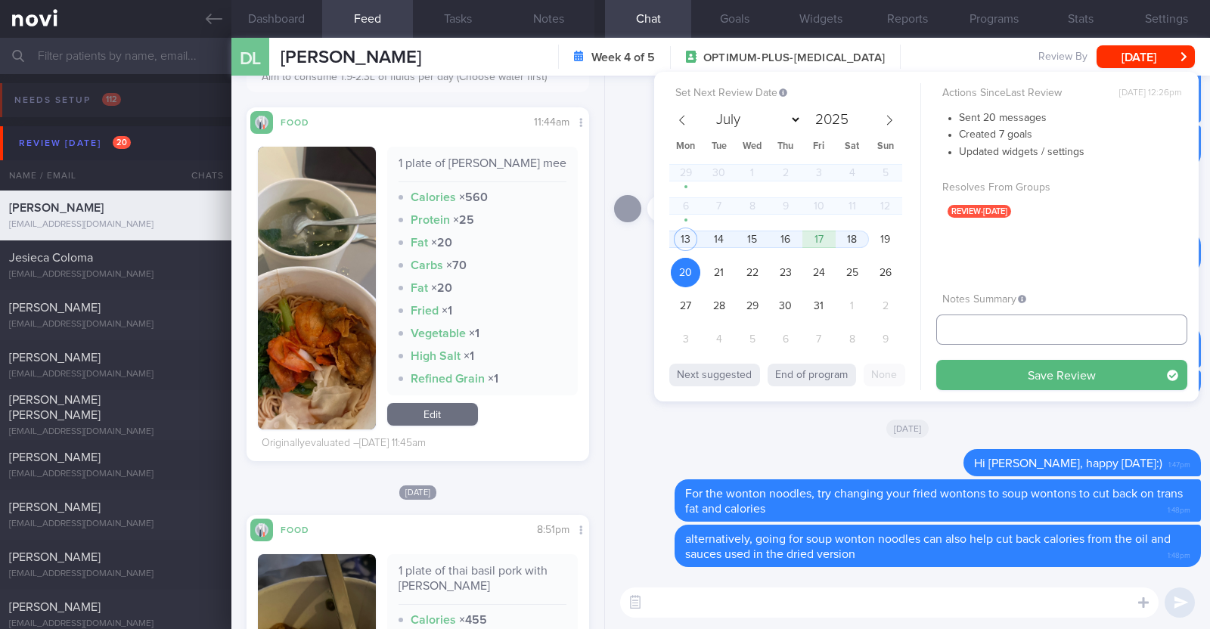
click at [993, 334] on input "text" at bounding box center [1061, 329] width 251 height 30
type input "r/v 20/10"
click at [991, 364] on button "Save Review" at bounding box center [1061, 375] width 251 height 30
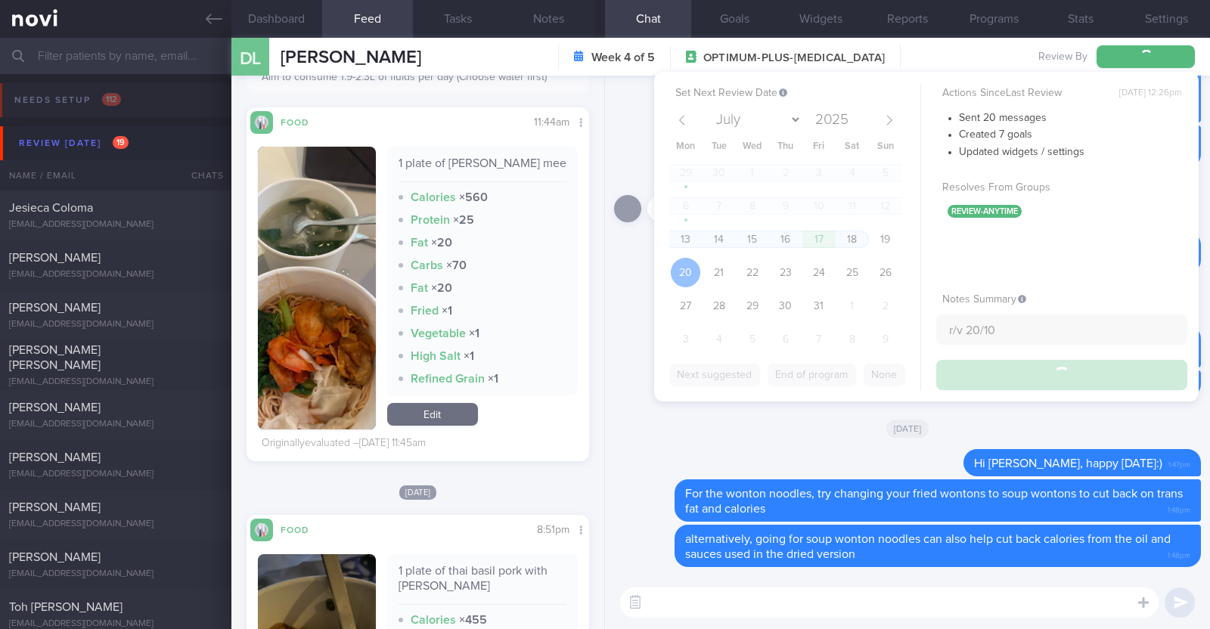
type input "r/v 20/10"
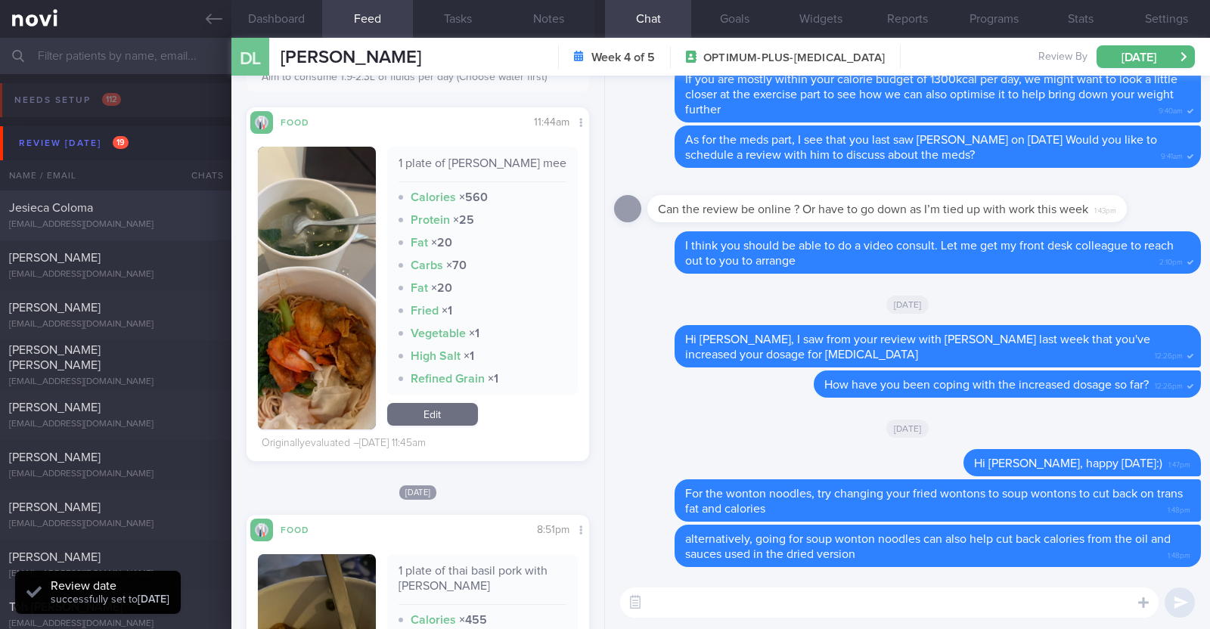
click at [135, 213] on div "Jesieca Coloma" at bounding box center [113, 207] width 209 height 15
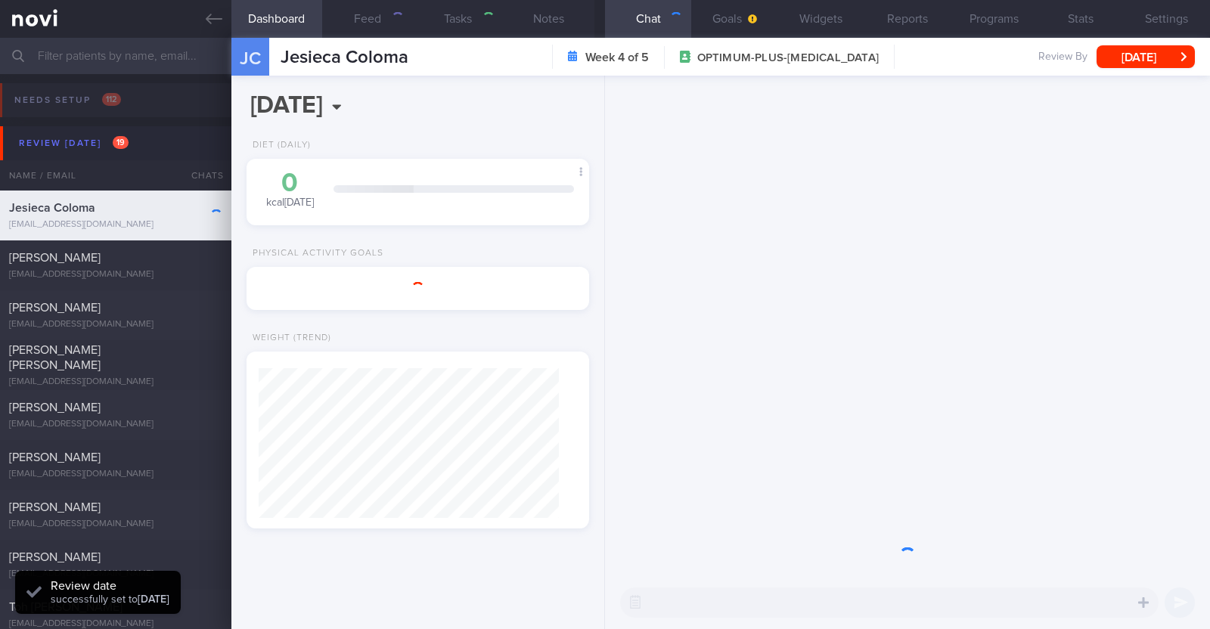
type input "R/v with [PERSON_NAME] 6/10"
type textarea "43F Comorbidities: Pre-DM (dx 2023), hx of GDM, frequent UTI and [MEDICAL_DATA]…"
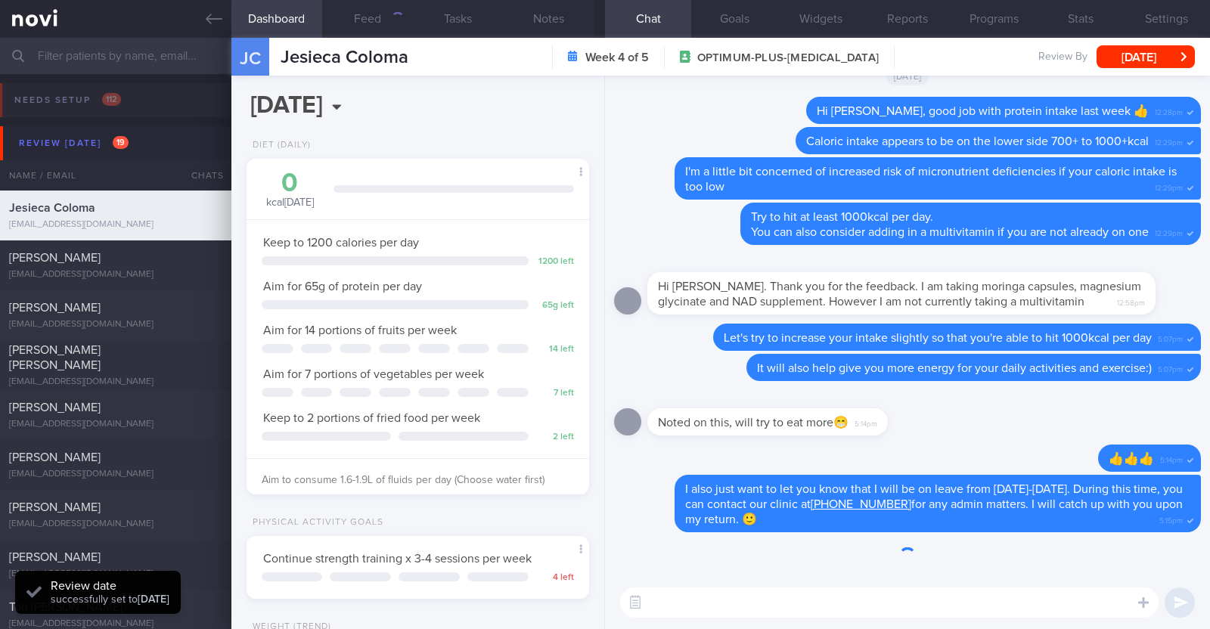
scroll to position [172, 301]
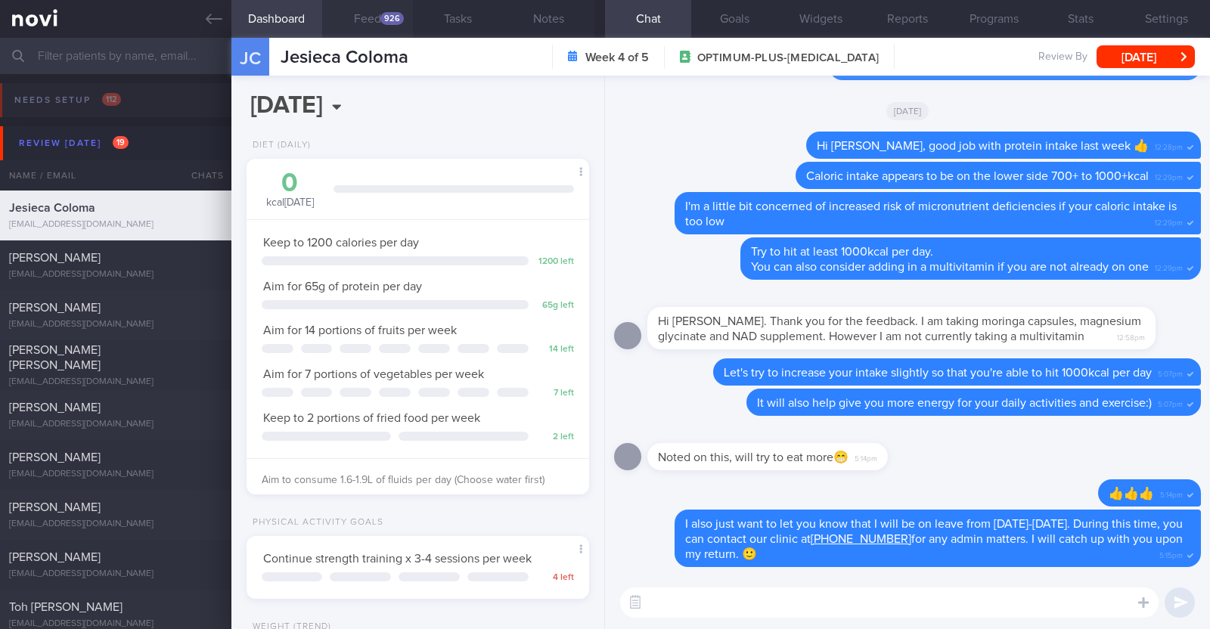
click at [397, 20] on div "926" at bounding box center [391, 18] width 23 height 13
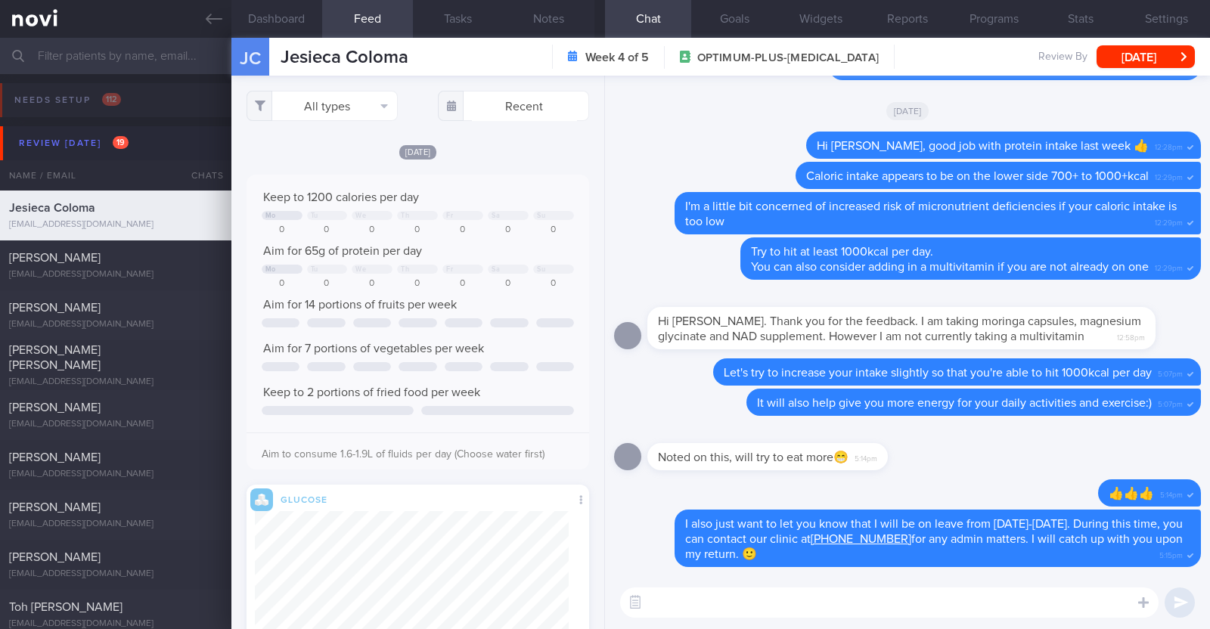
scroll to position [77, 308]
click at [327, 106] on button "All types" at bounding box center [321, 106] width 151 height 30
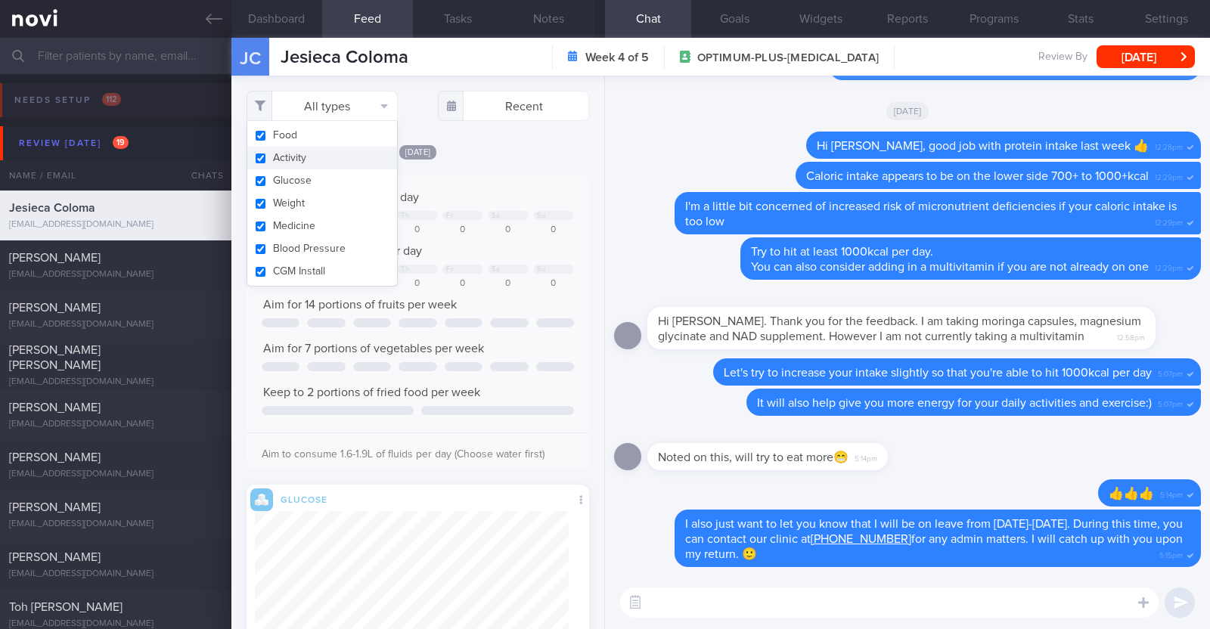
click at [303, 160] on button "Activity" at bounding box center [322, 158] width 150 height 23
checkbox input "false"
click at [350, 178] on button "Glucose" at bounding box center [322, 180] width 150 height 23
checkbox input "false"
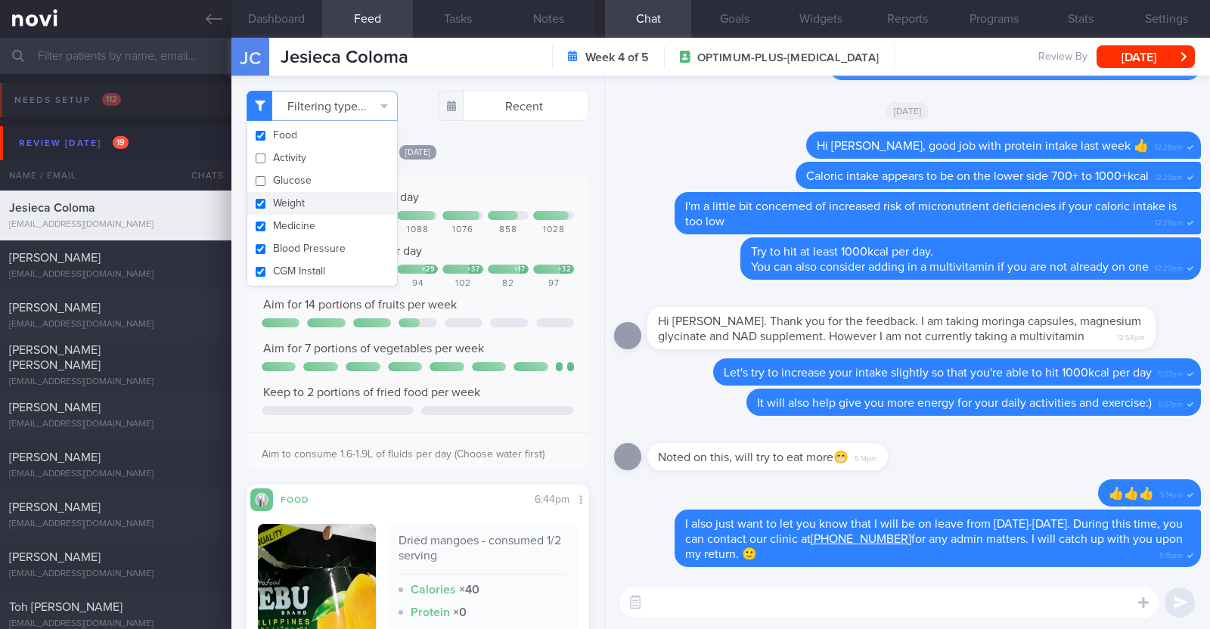
click at [339, 194] on button "Weight" at bounding box center [322, 203] width 150 height 23
checkbox input "false"
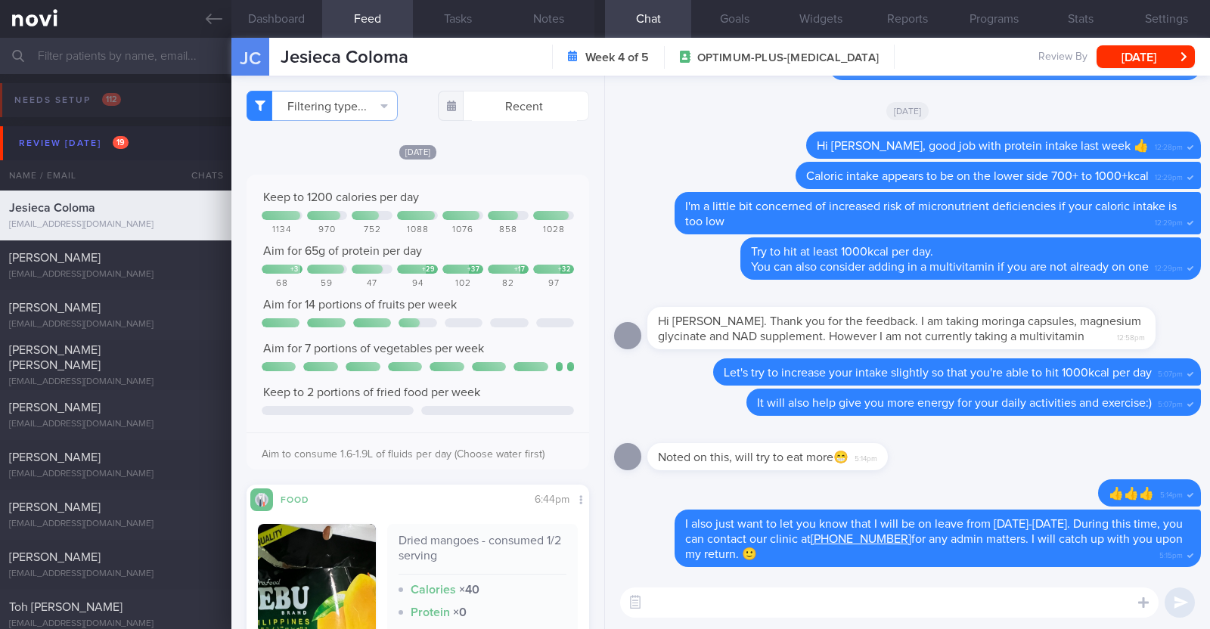
click at [519, 157] on div "[DATE]" at bounding box center [417, 152] width 342 height 16
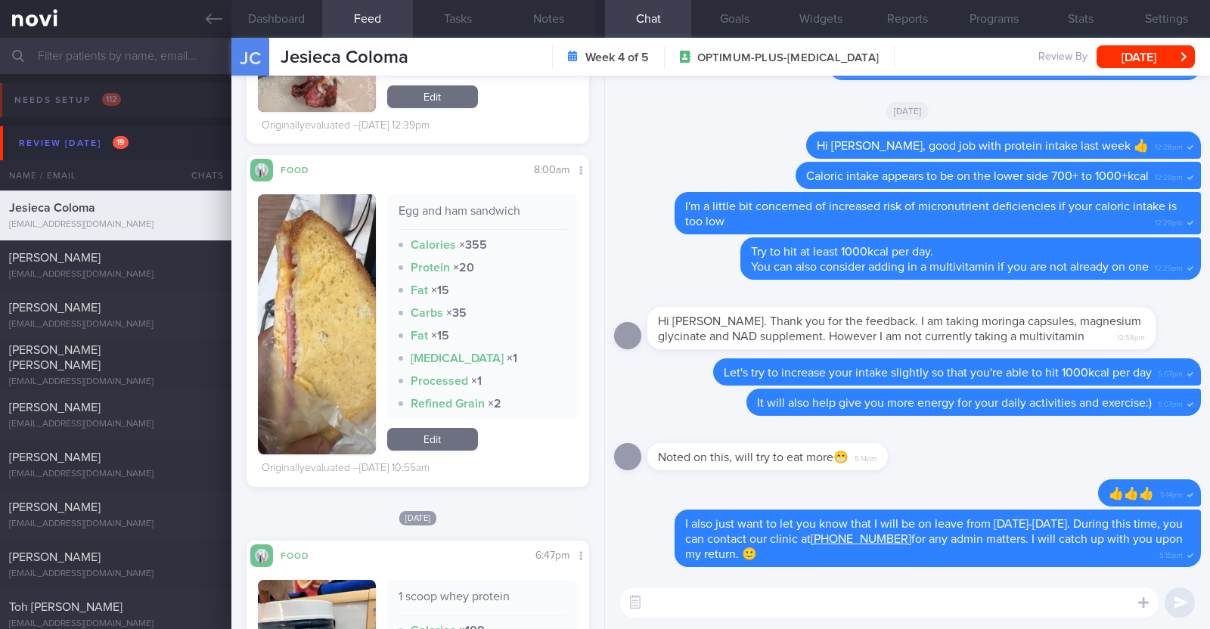
scroll to position [10016, 0]
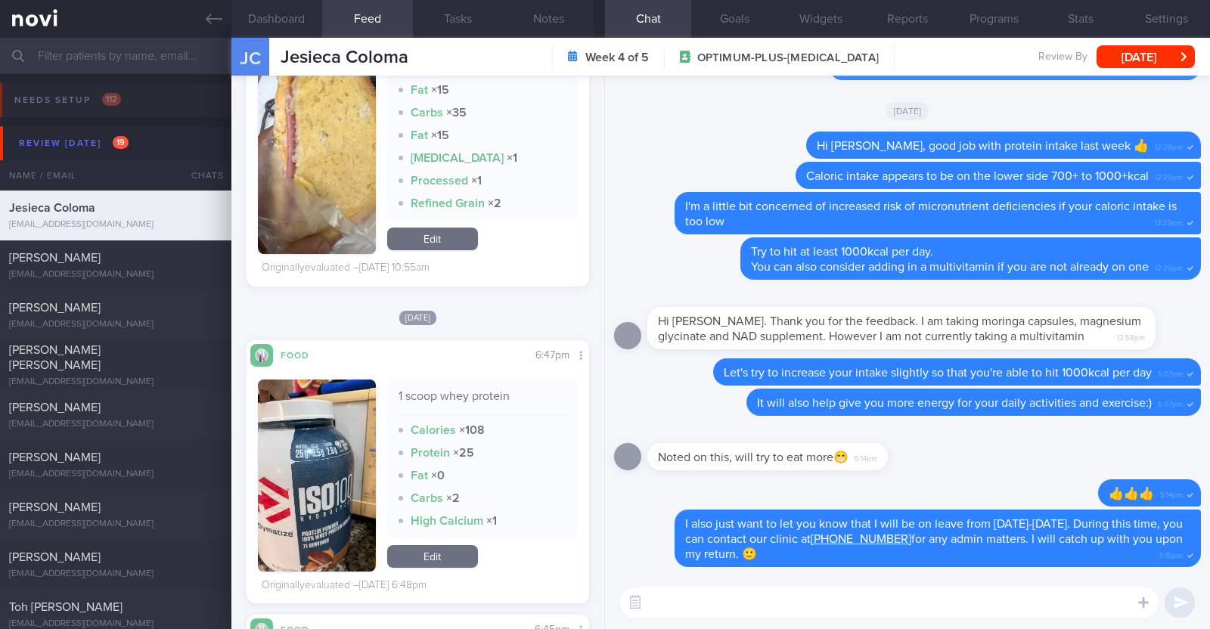
click at [683, 595] on textarea at bounding box center [889, 602] width 538 height 30
type textarea "Hi [PERSON_NAME], happy [DATE]! I'm back from leave:)"
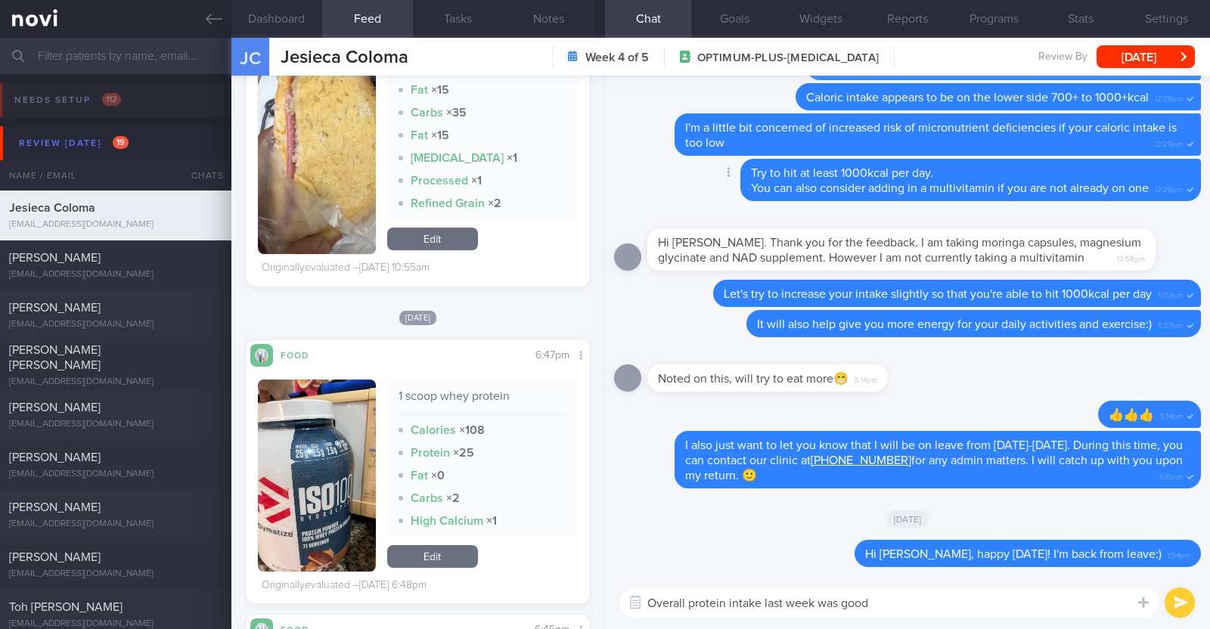
paste textarea "👍"
type textarea "Overall protein intake last week was good 👍"
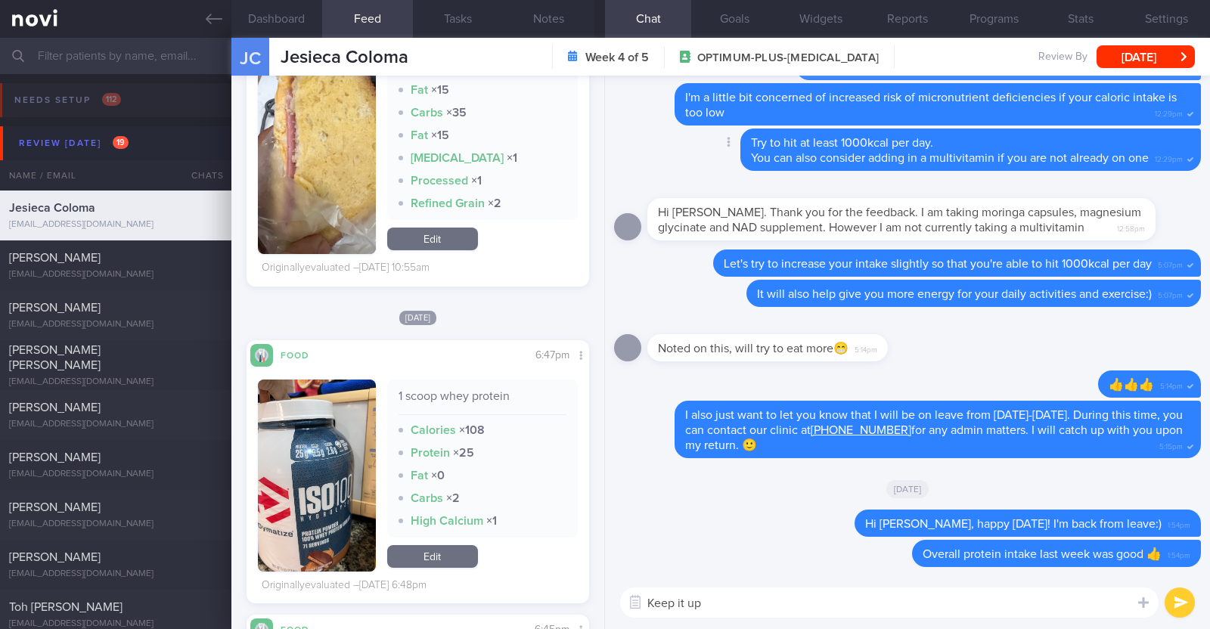
type textarea "Keep it up!"
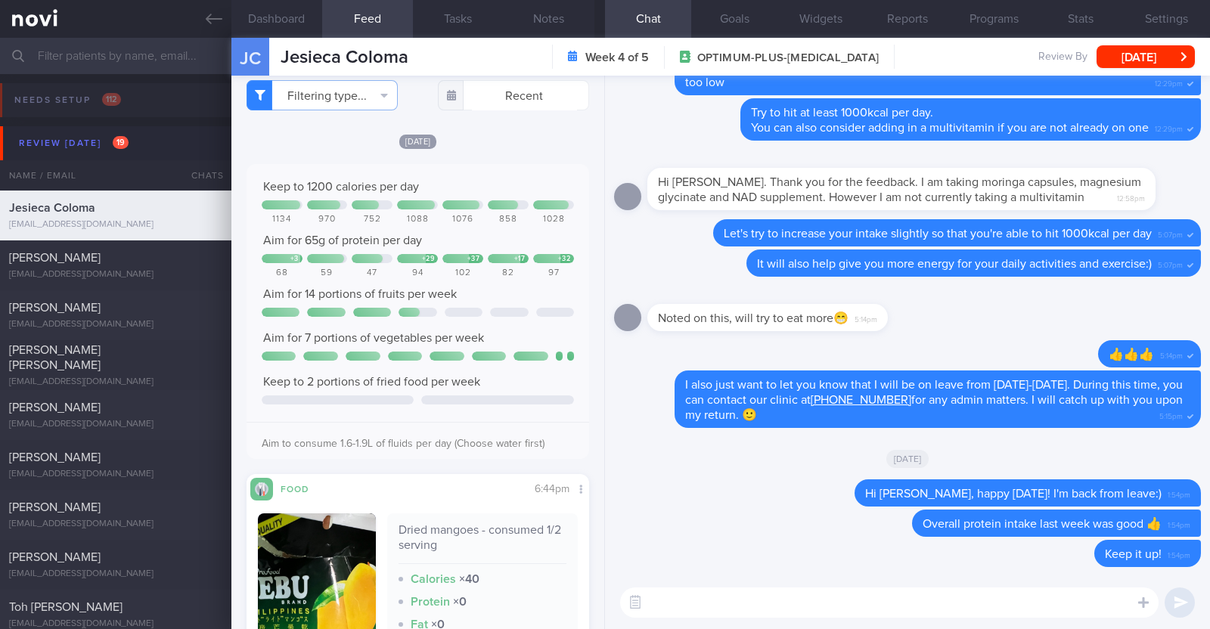
scroll to position [0, 0]
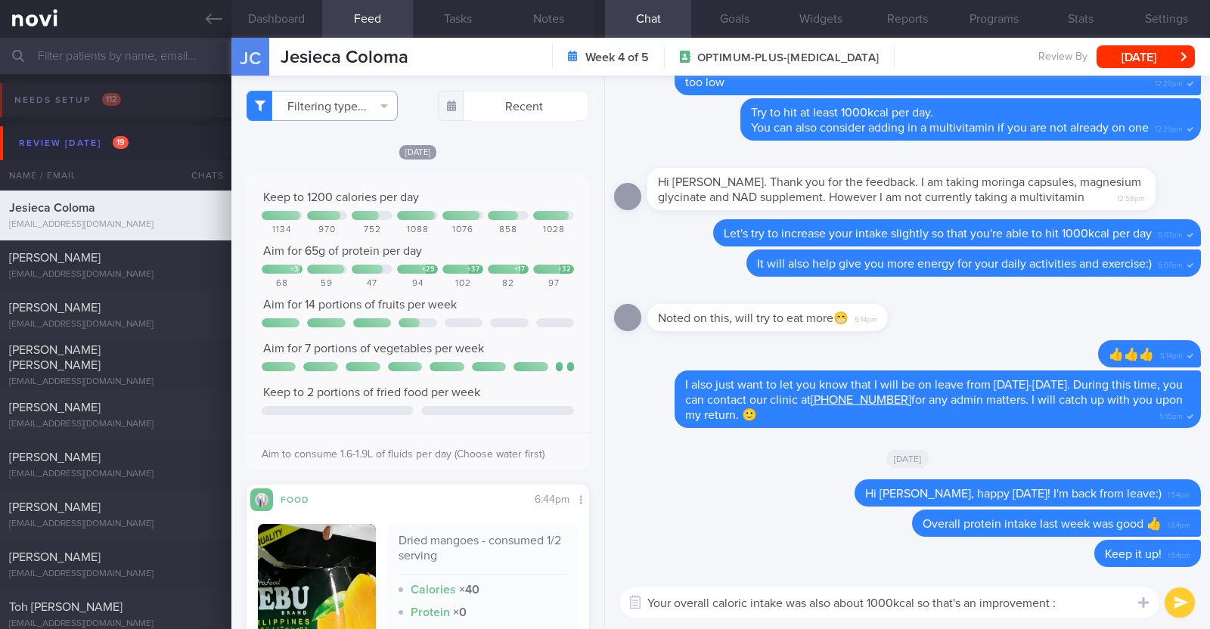
type textarea "Your overall caloric intake was also about 1000kcal so that's an improvement :)"
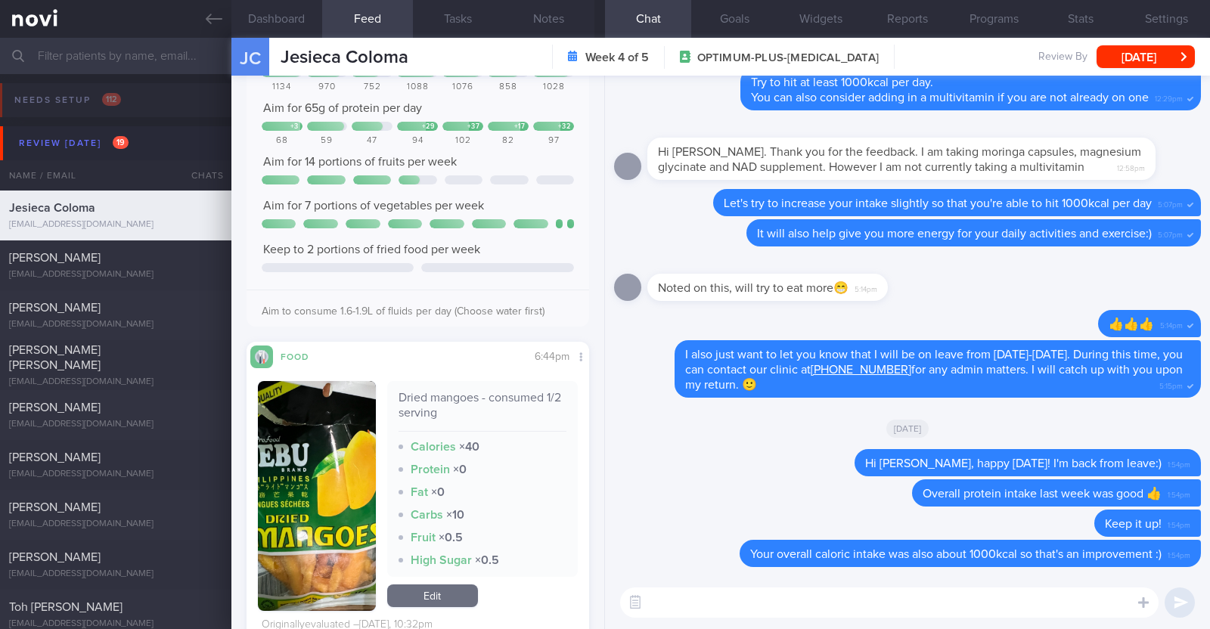
scroll to position [188, 0]
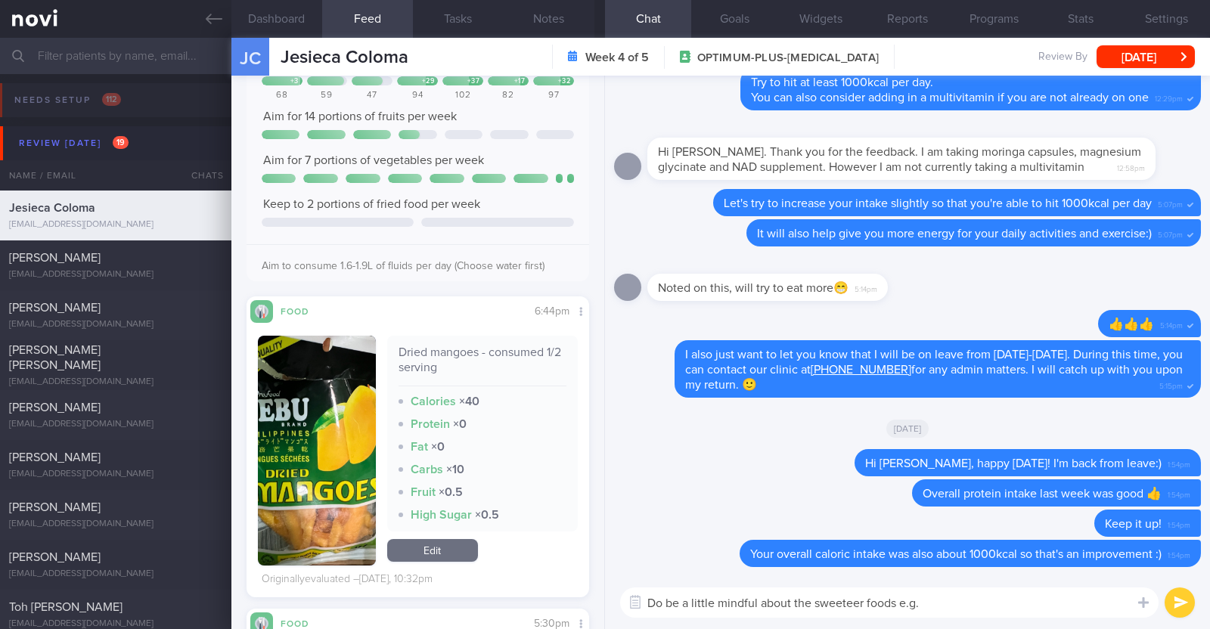
click at [851, 598] on textarea "Do be a little mindful about the sweeteer foods e.g." at bounding box center [889, 602] width 538 height 30
click at [923, 609] on textarea "Do be a little mindful about the sweeter foods e.g." at bounding box center [889, 602] width 538 height 30
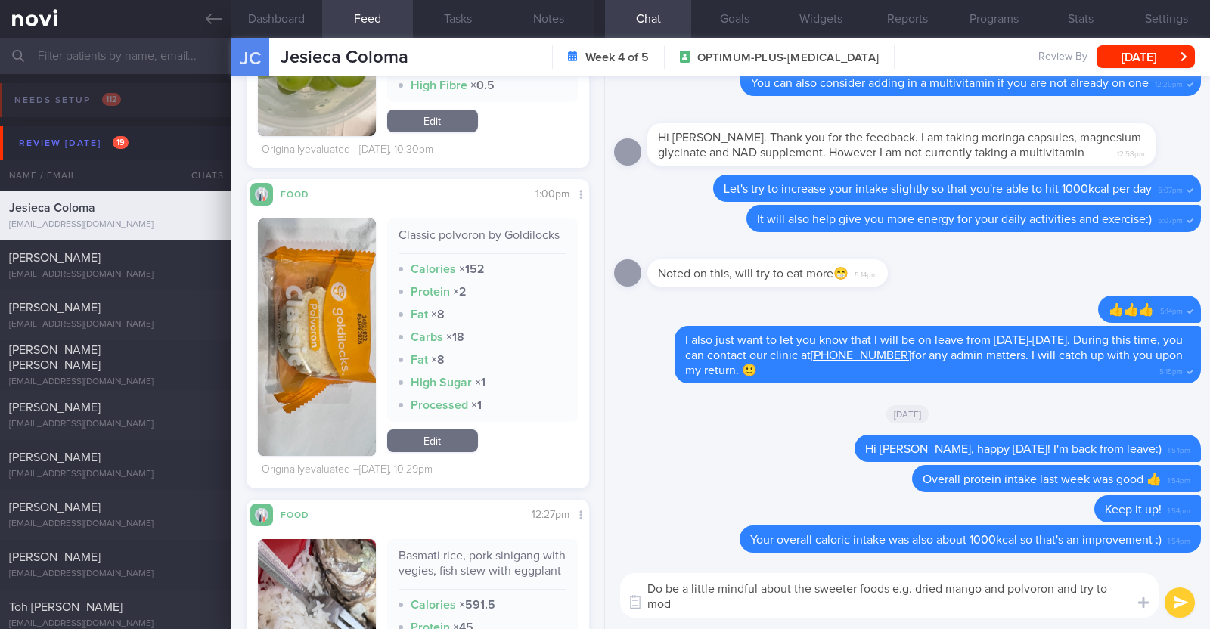
scroll to position [0, 0]
type textarea "Do be a little mindful about the sweeter foods e.g. dried mango and polvoron an…"
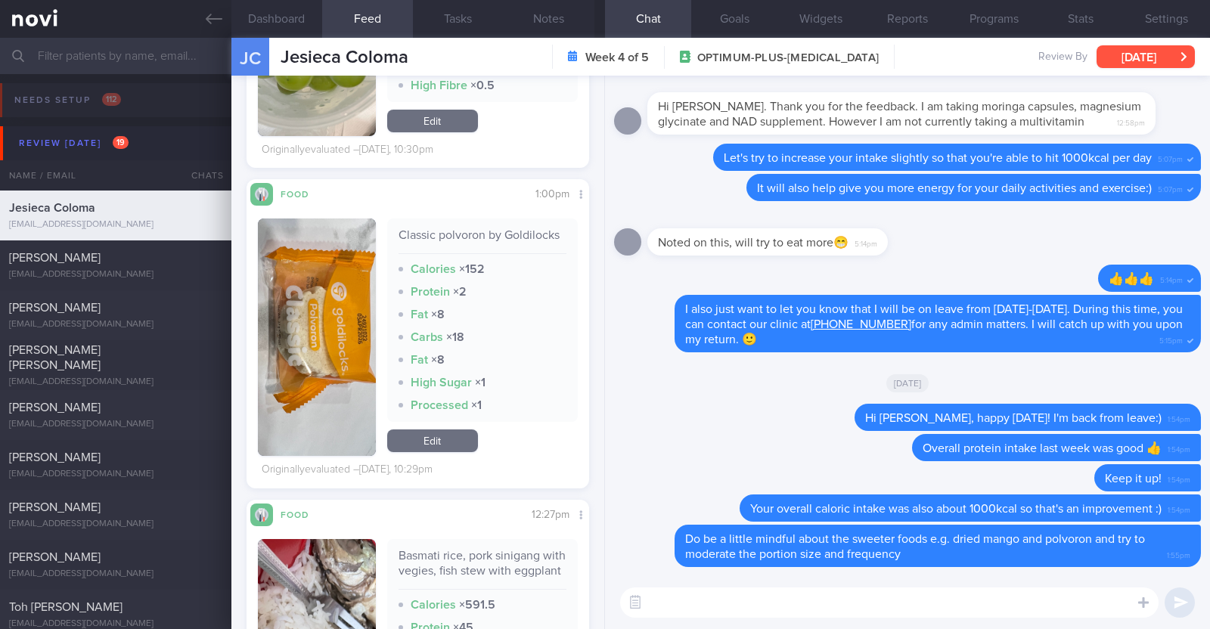
click at [1131, 51] on button "[DATE]" at bounding box center [1145, 56] width 98 height 23
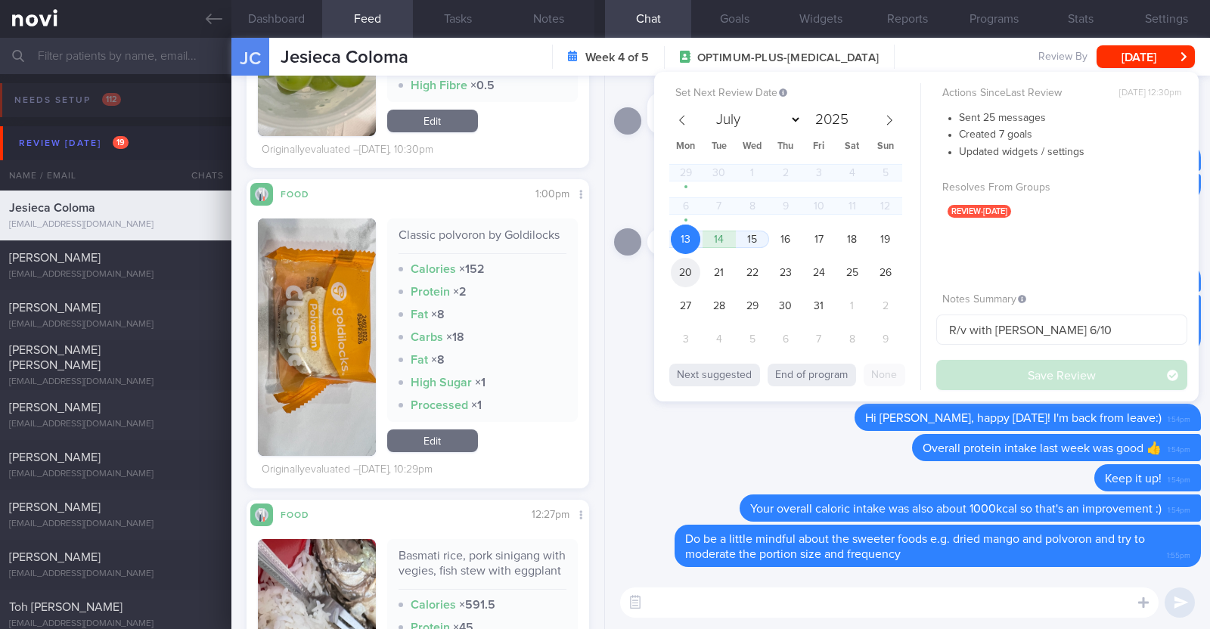
click at [684, 266] on span "20" at bounding box center [685, 272] width 29 height 29
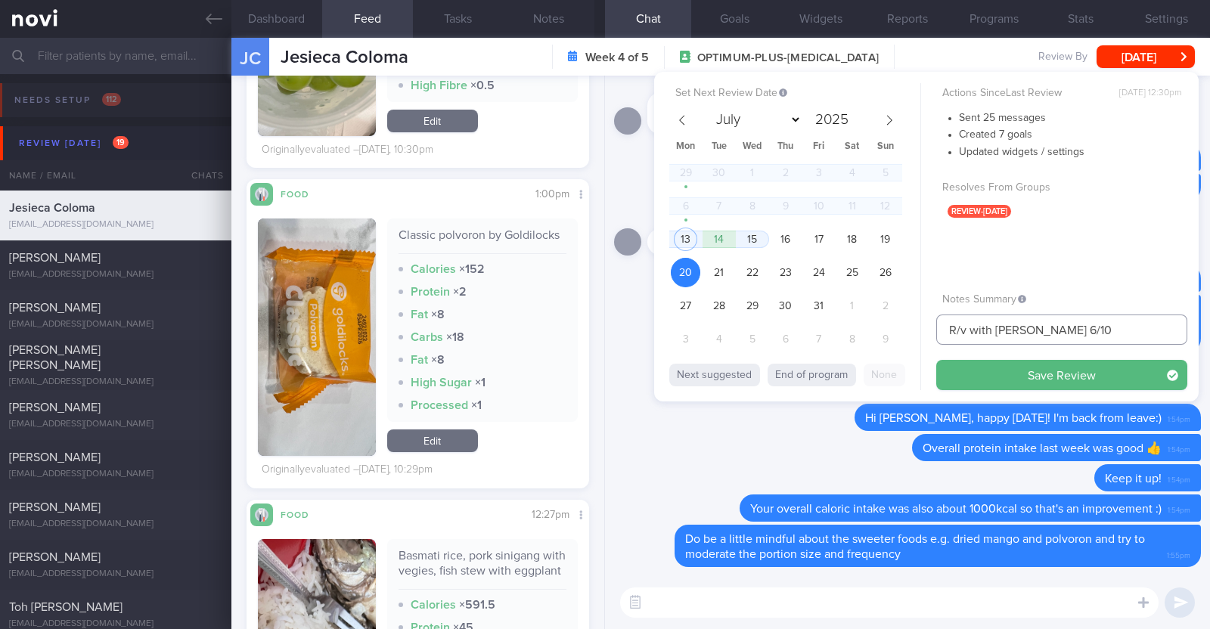
drag, startPoint x: 1075, startPoint y: 330, endPoint x: 926, endPoint y: 320, distance: 149.3
click at [926, 320] on div "Set Next Review Date [DATE] July August September October November [DATE] Mon T…" at bounding box center [926, 237] width 544 height 330
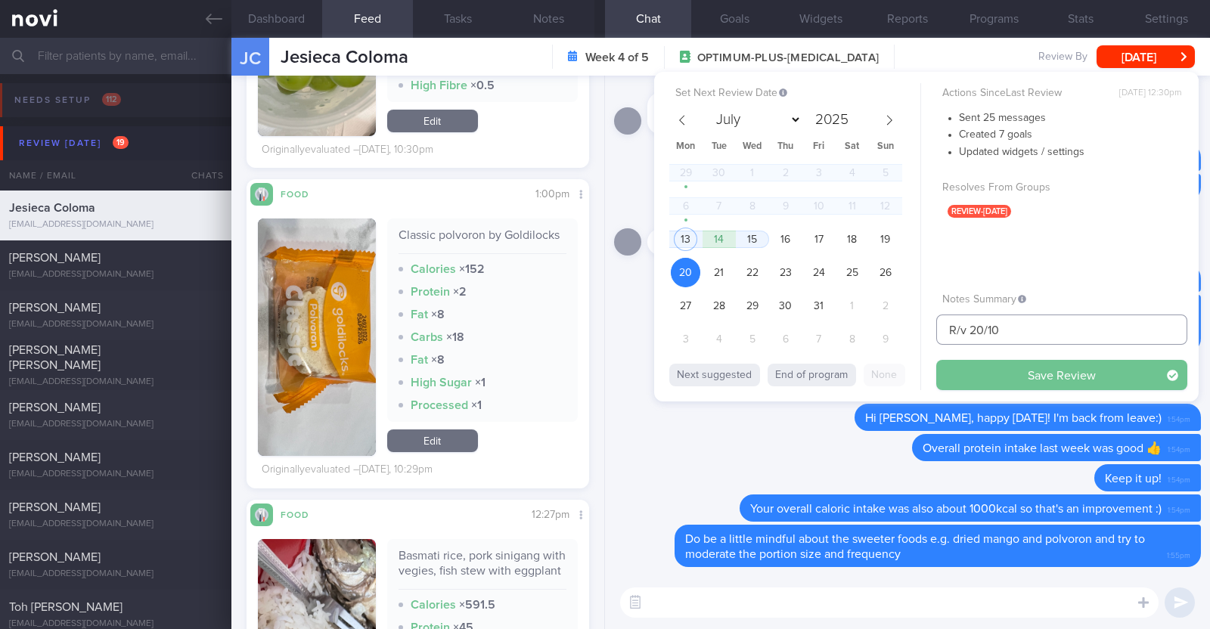
type input "R/v 20/10"
click at [965, 372] on button "Save Review" at bounding box center [1061, 375] width 251 height 30
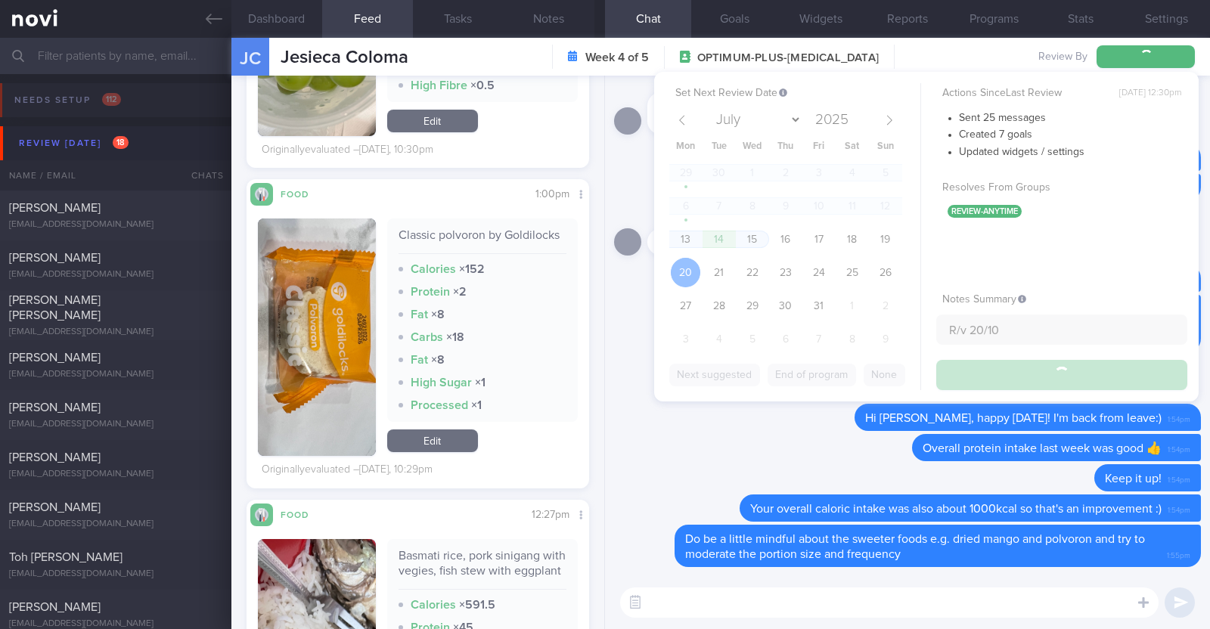
type input "R/v 20/10"
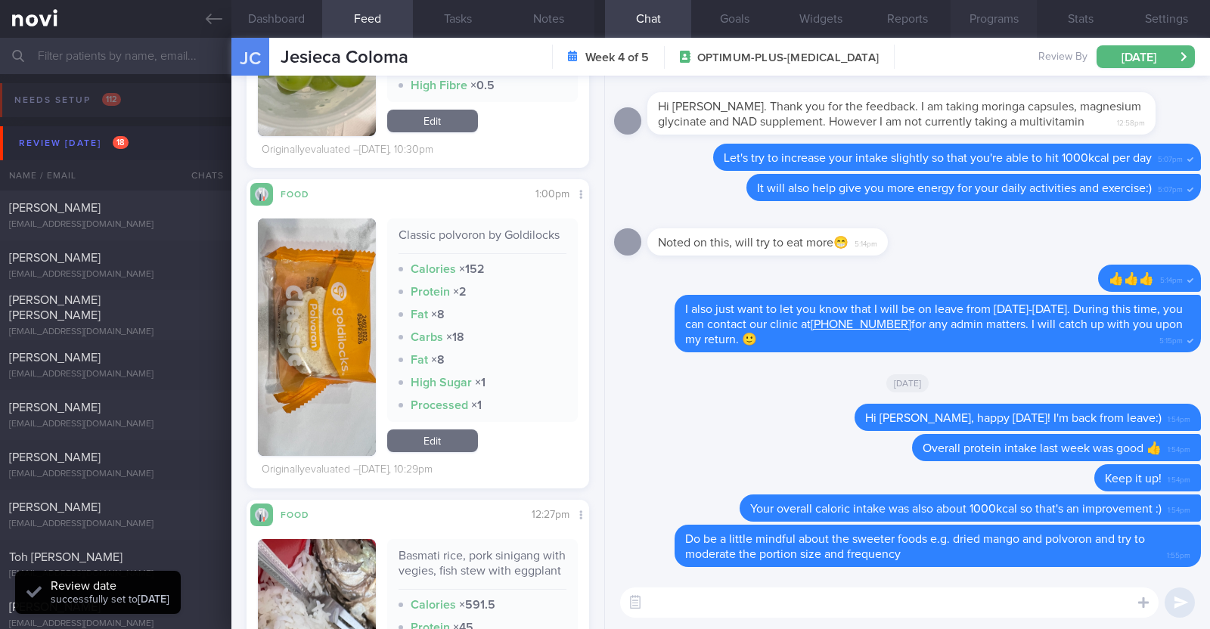
click at [990, 17] on button "Programs" at bounding box center [993, 19] width 86 height 38
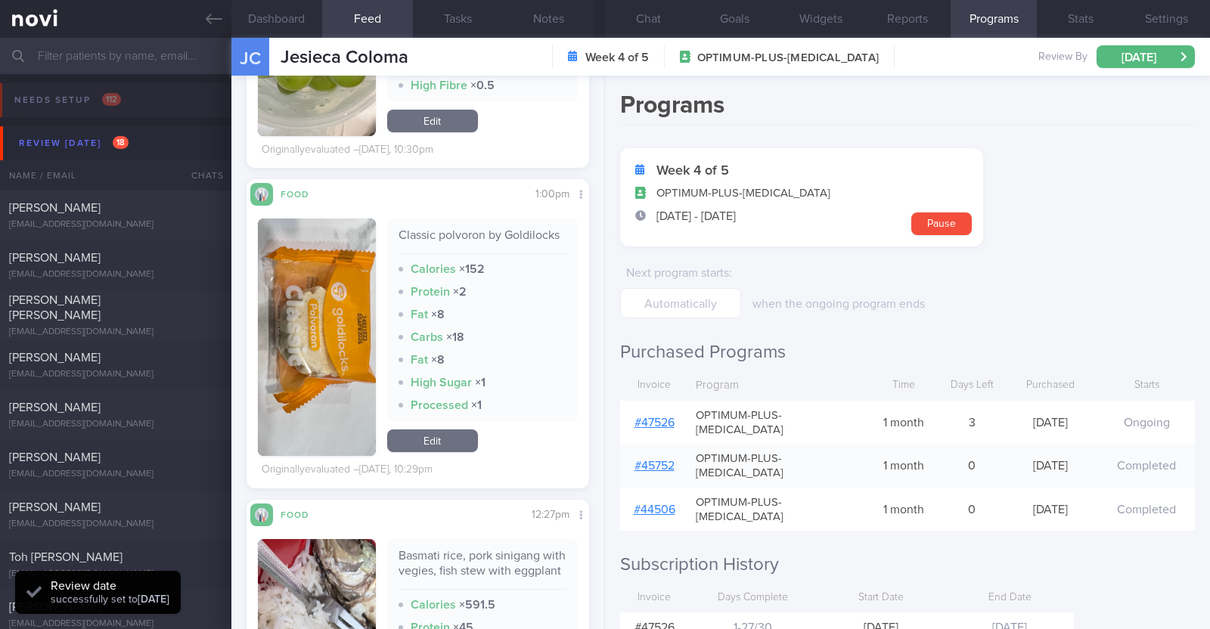
click at [650, 417] on link "# 47526" at bounding box center [654, 423] width 40 height 12
click at [85, 213] on span "[PERSON_NAME]" at bounding box center [54, 208] width 91 height 12
type textarea "29F Nil PMHx/ Meds [MEDICAL_DATA] 0.25mg for 4 weeks, then 0.5mg for 4 weeks, a…"
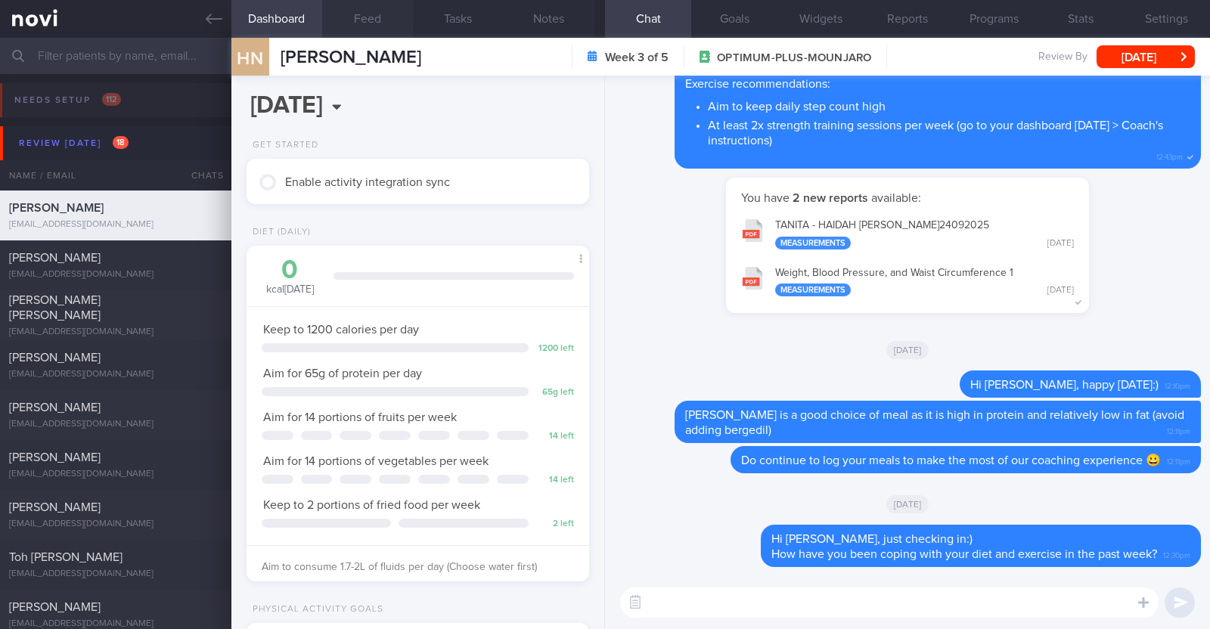
click at [378, 14] on button "Feed" at bounding box center [367, 19] width 91 height 38
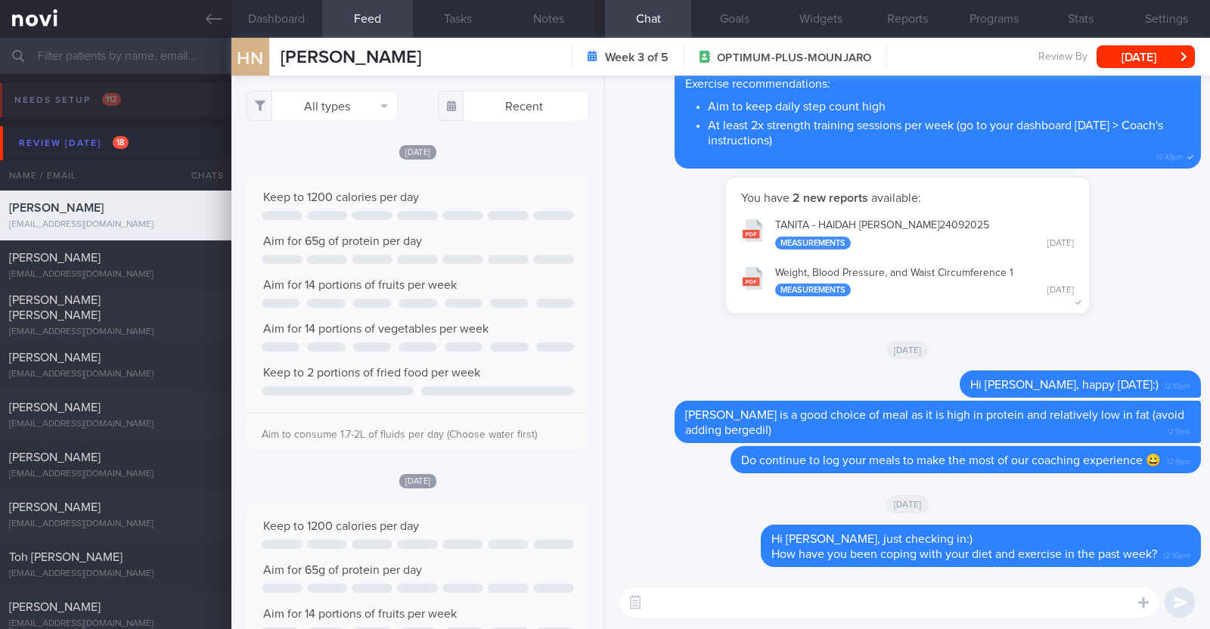
click at [767, 610] on textarea at bounding box center [889, 602] width 538 height 30
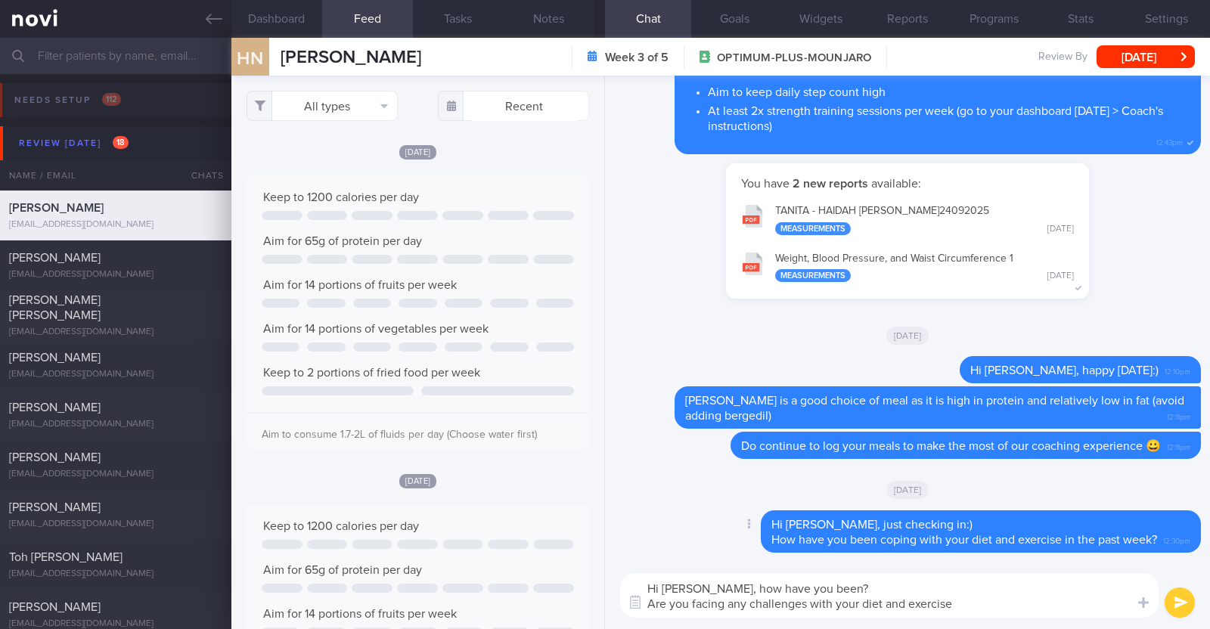
type textarea "Hi [PERSON_NAME], how have you been? Are you facing any challenges with your di…"
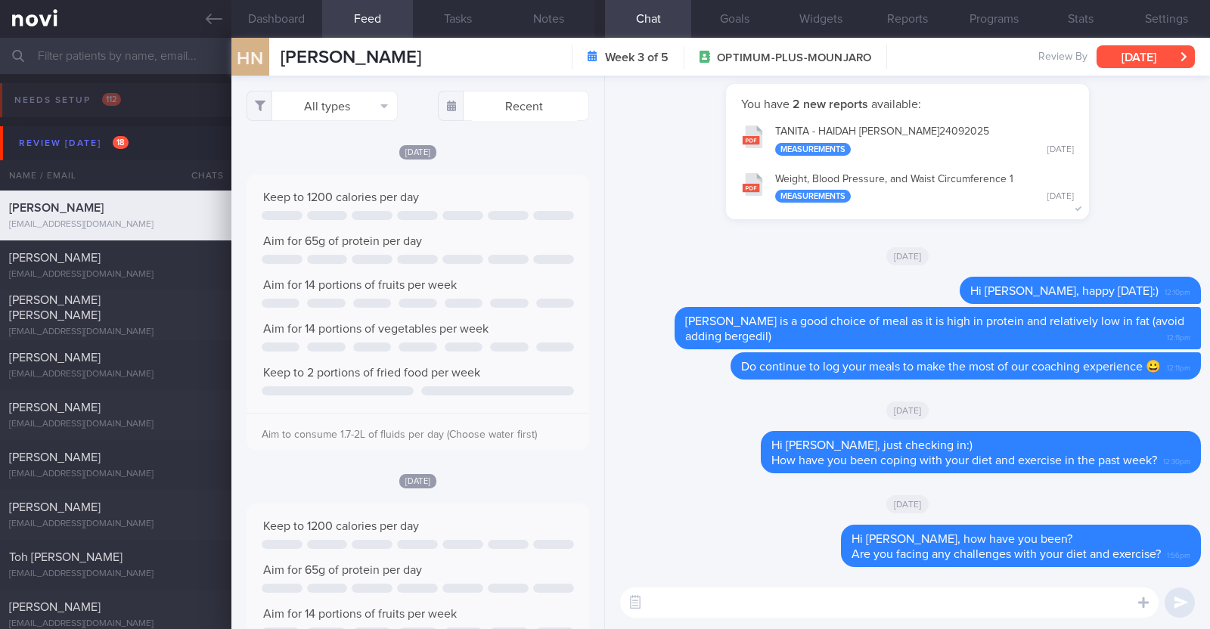
click at [1156, 58] on button "[DATE]" at bounding box center [1145, 56] width 98 height 23
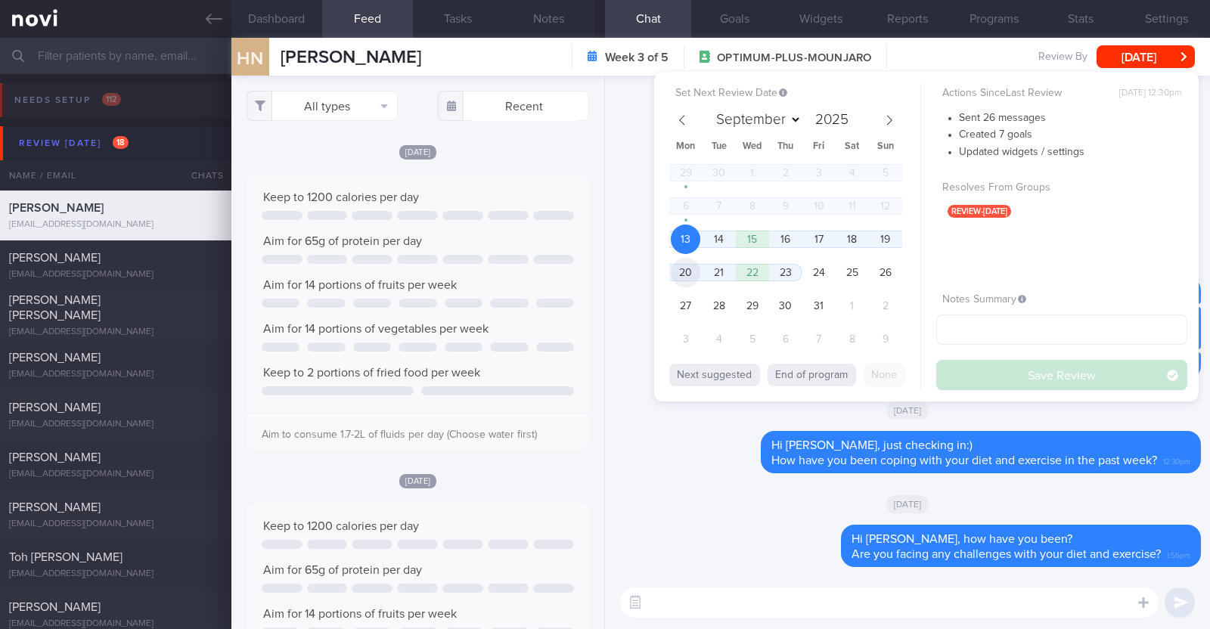
click at [693, 267] on span "20" at bounding box center [685, 272] width 29 height 29
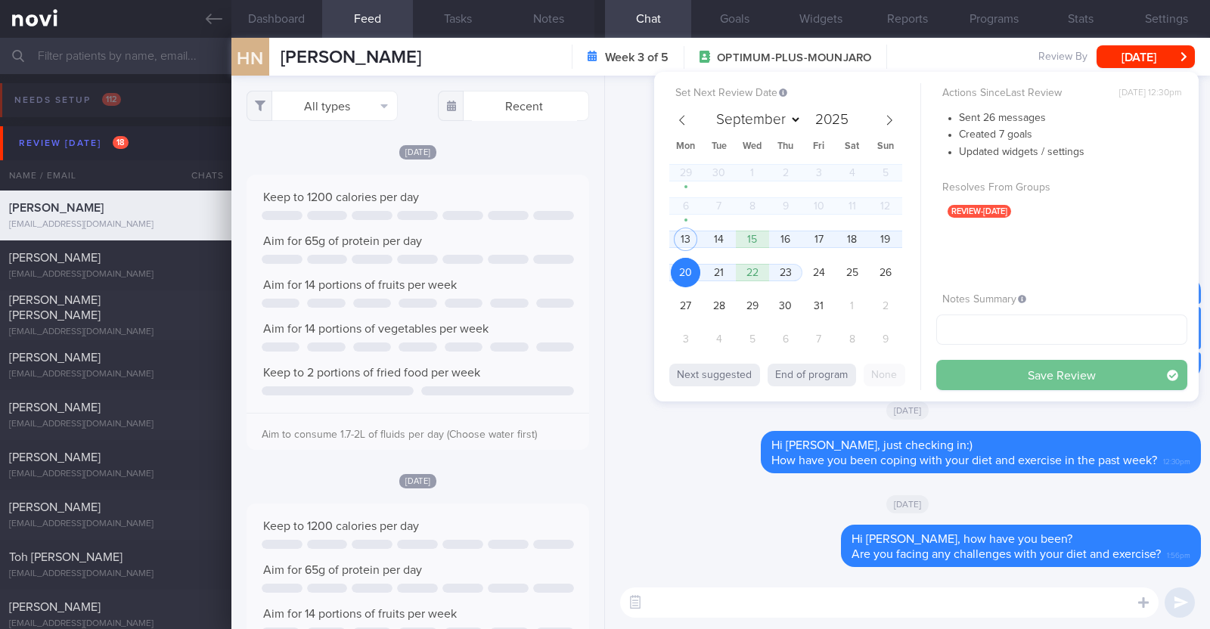
click at [977, 376] on button "Save Review" at bounding box center [1061, 375] width 251 height 30
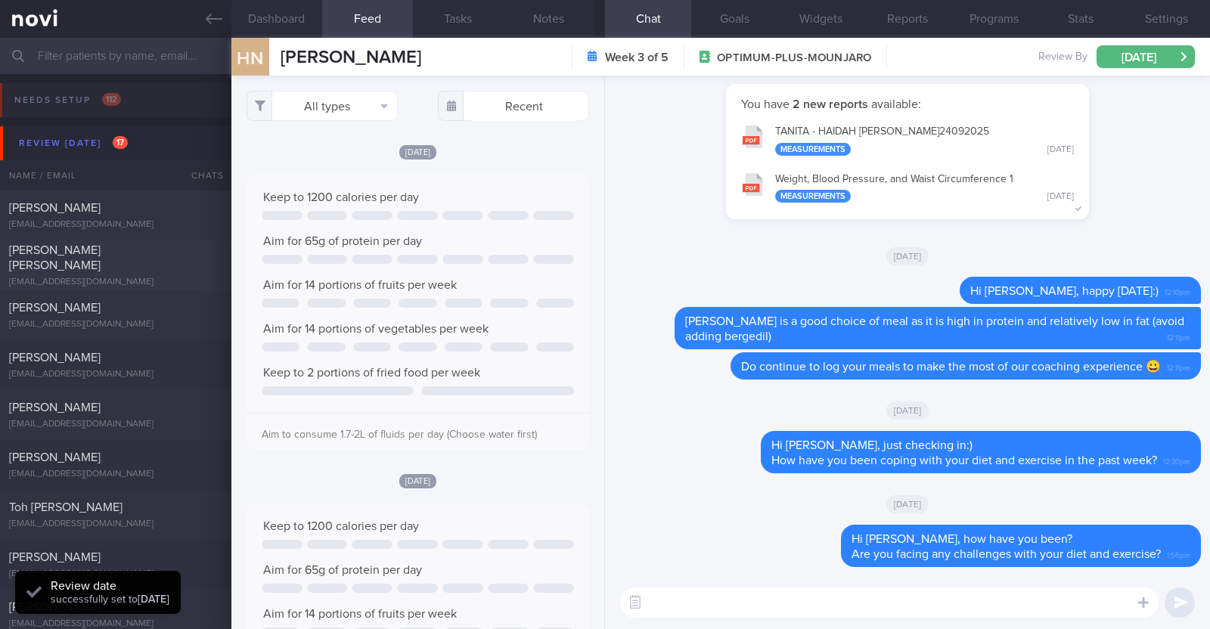
click at [164, 265] on div "[PERSON_NAME] [PERSON_NAME]" at bounding box center [113, 258] width 209 height 30
type input "R/v 13/10"
type textarea "30F Co-morbidities: [MEDICAL_DATA] OSA dx in teens -s/p [MEDICAL_DATA] -not on …"
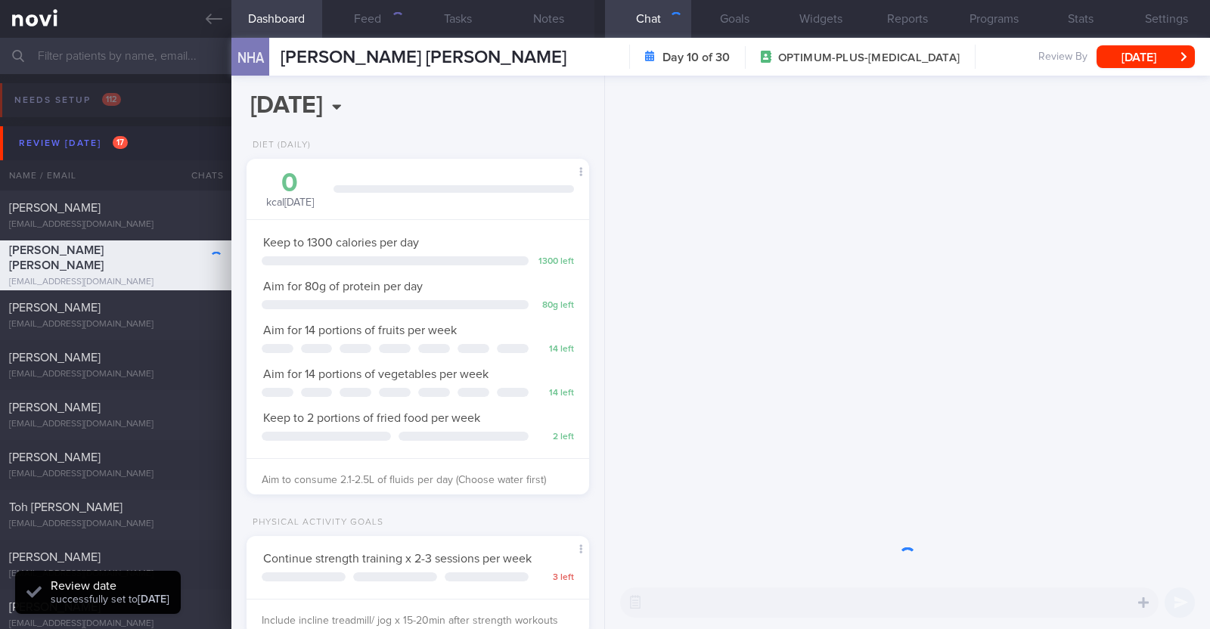
scroll to position [172, 301]
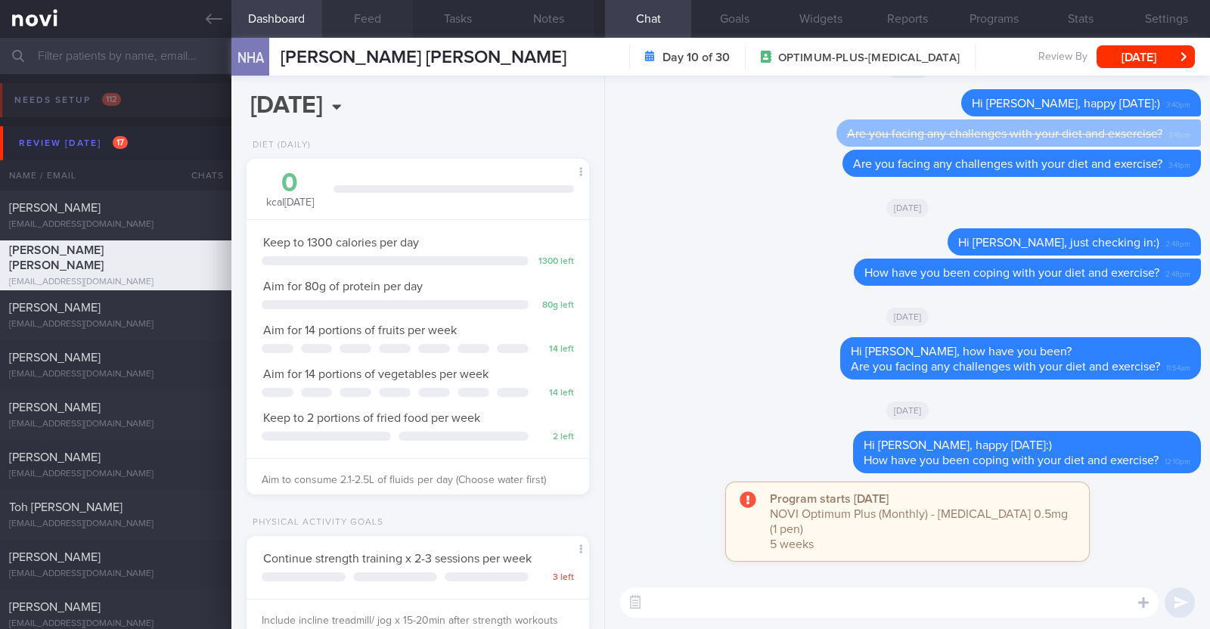
click at [378, 23] on button "Feed" at bounding box center [367, 19] width 91 height 38
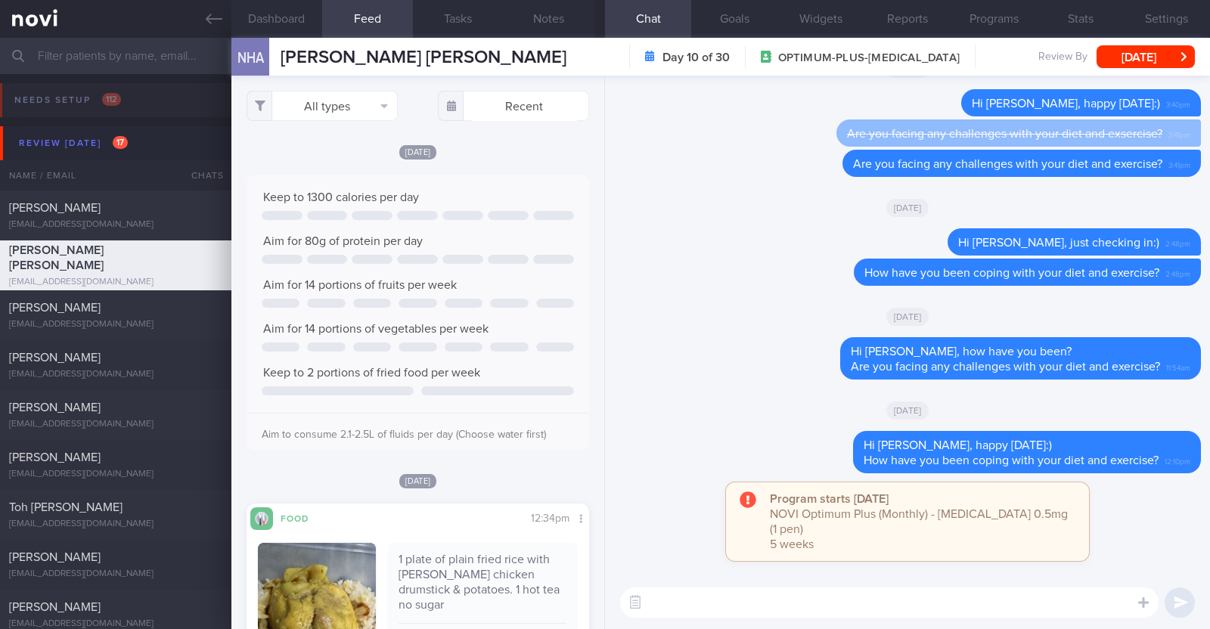
click at [769, 594] on textarea at bounding box center [889, 602] width 538 height 30
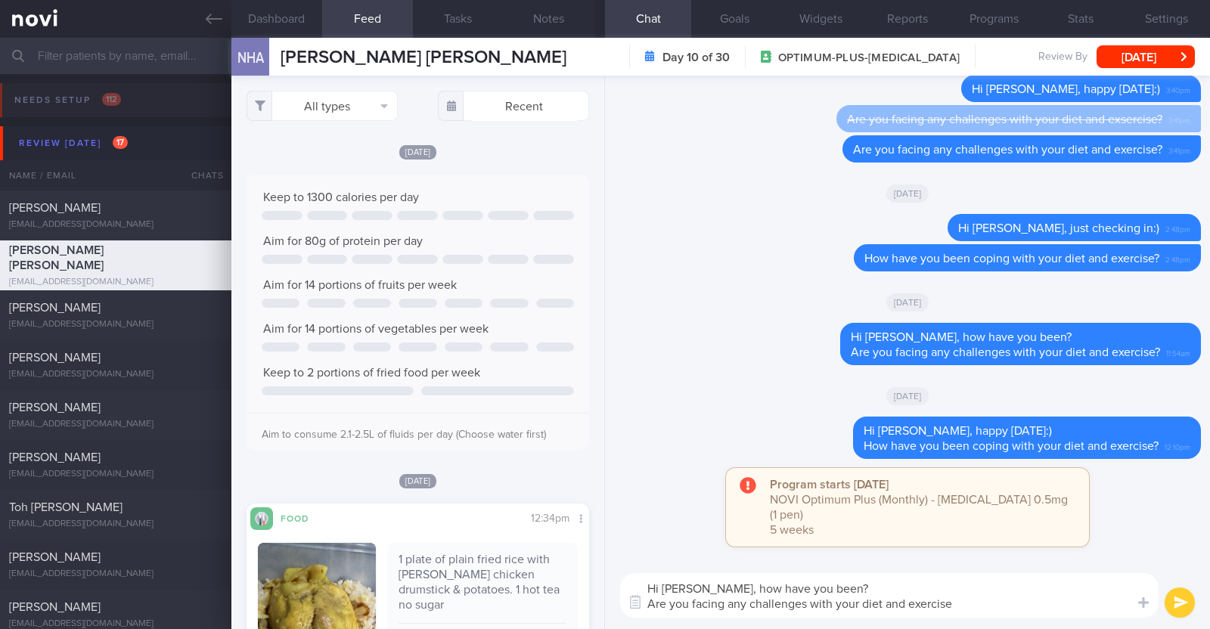
type textarea "Hi [PERSON_NAME], how have you been? Are you facing any challenges with your di…"
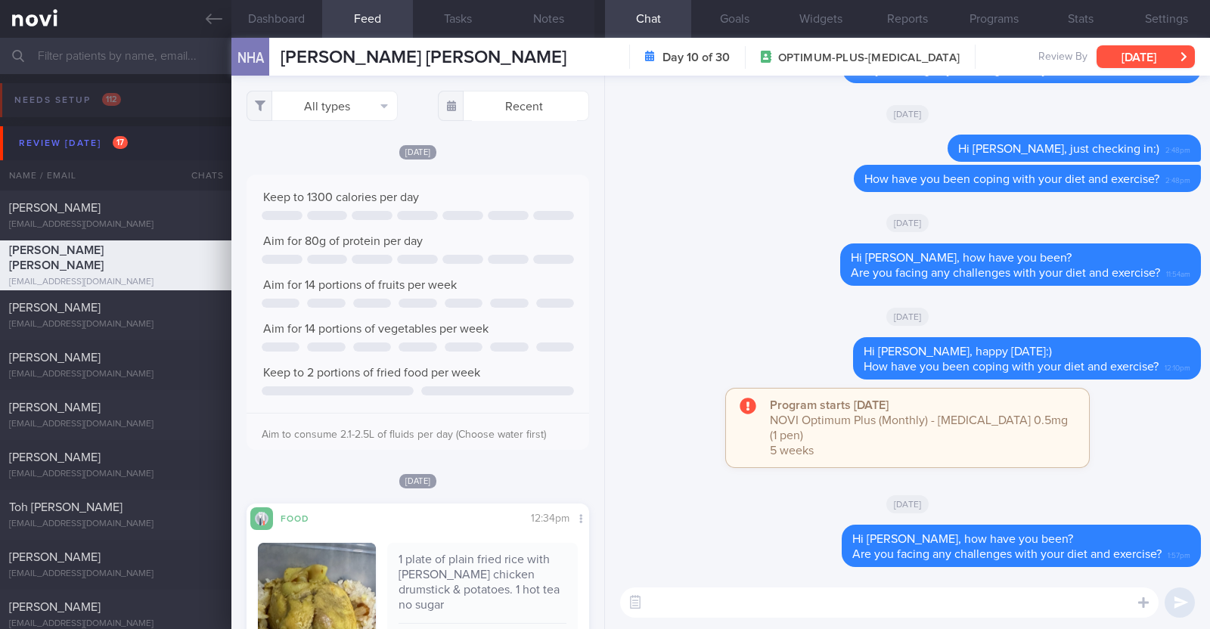
click at [1117, 54] on button "[DATE]" at bounding box center [1145, 56] width 98 height 23
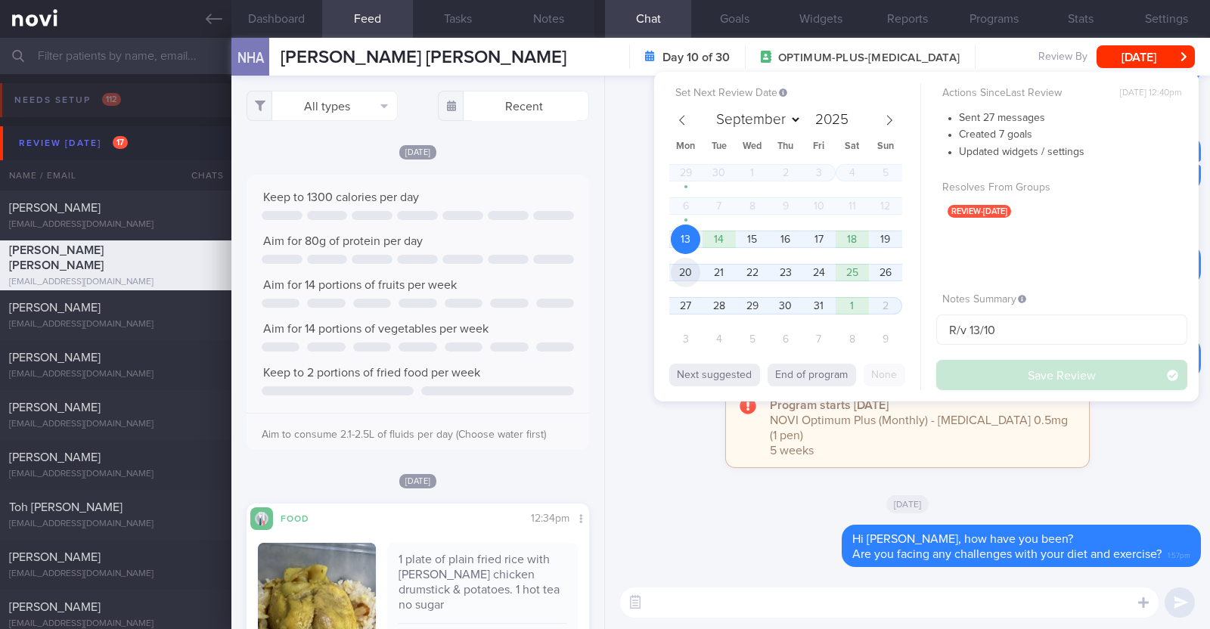
click at [682, 271] on span "20" at bounding box center [685, 272] width 29 height 29
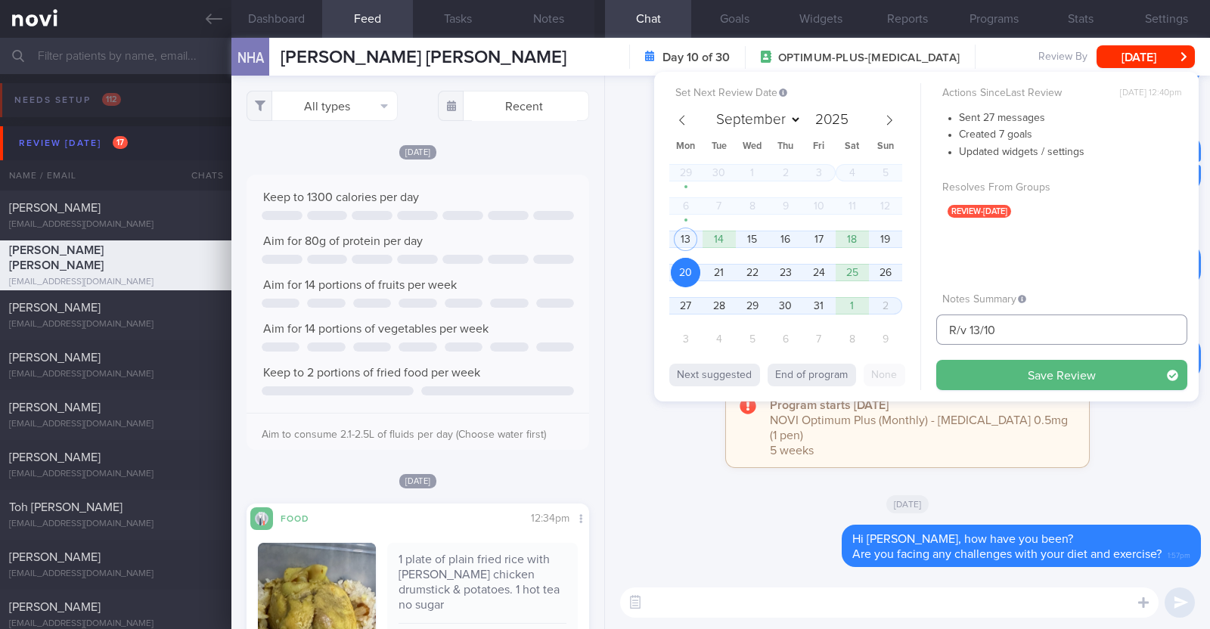
click at [982, 335] on input "R/v 13/10" at bounding box center [1061, 329] width 251 height 30
type input "R/v 20/10"
click at [1028, 367] on button "Save Review" at bounding box center [1061, 375] width 251 height 30
type input "R/v 20/10"
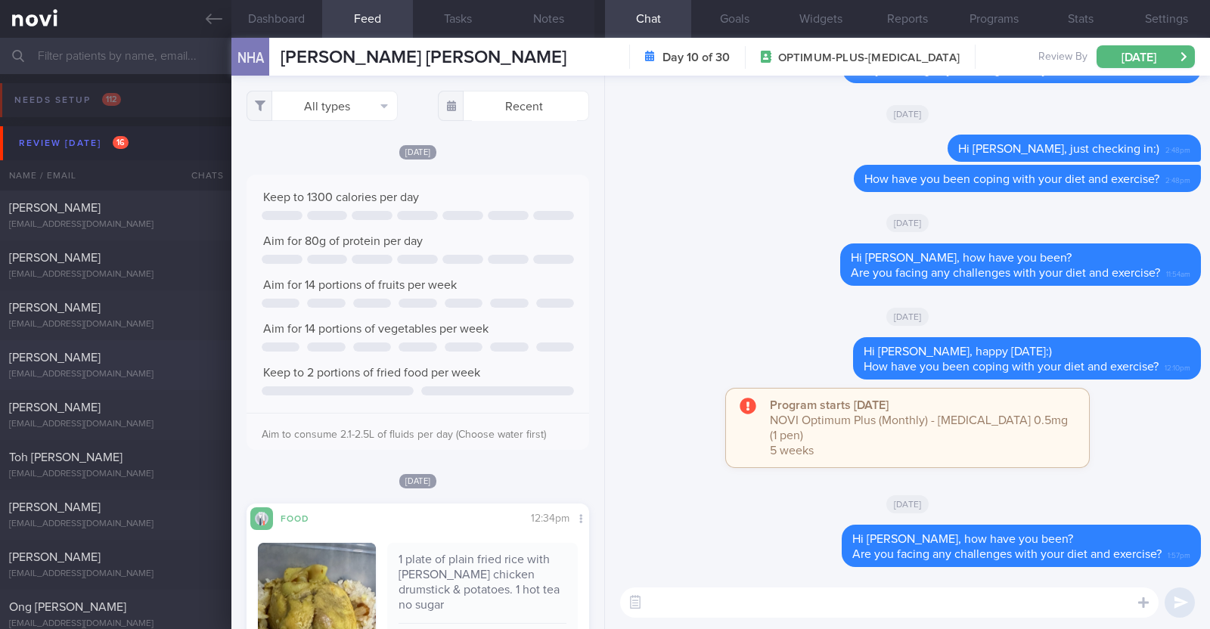
click at [117, 375] on div "[EMAIL_ADDRESS][DOMAIN_NAME]" at bounding box center [115, 374] width 213 height 11
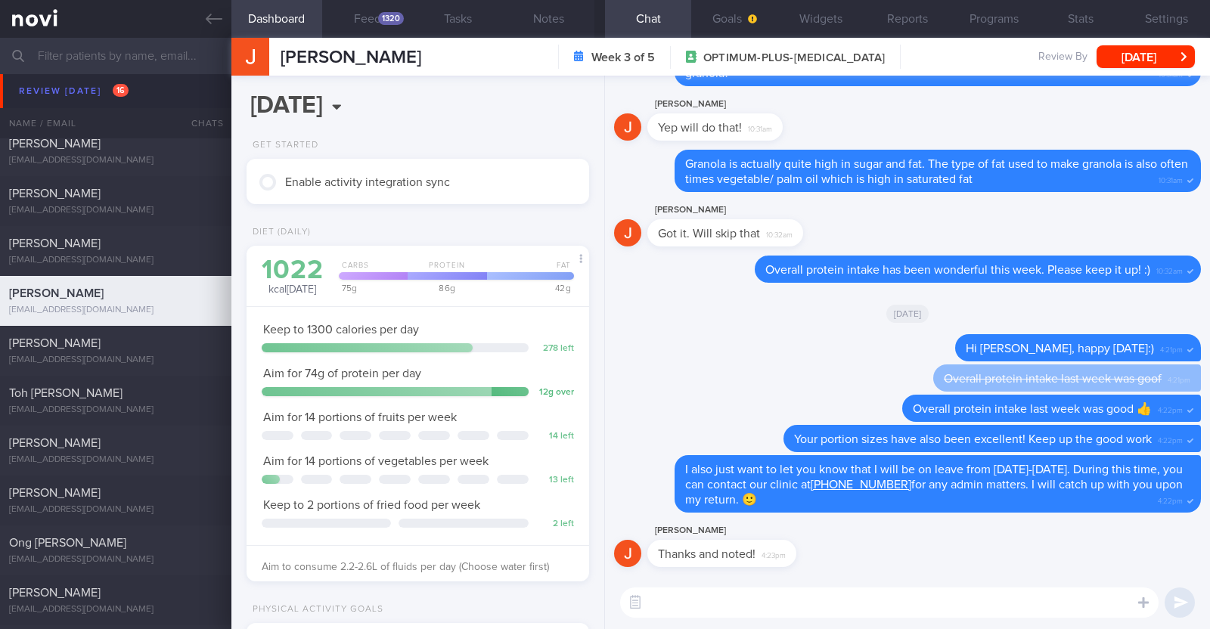
scroll to position [94, 0]
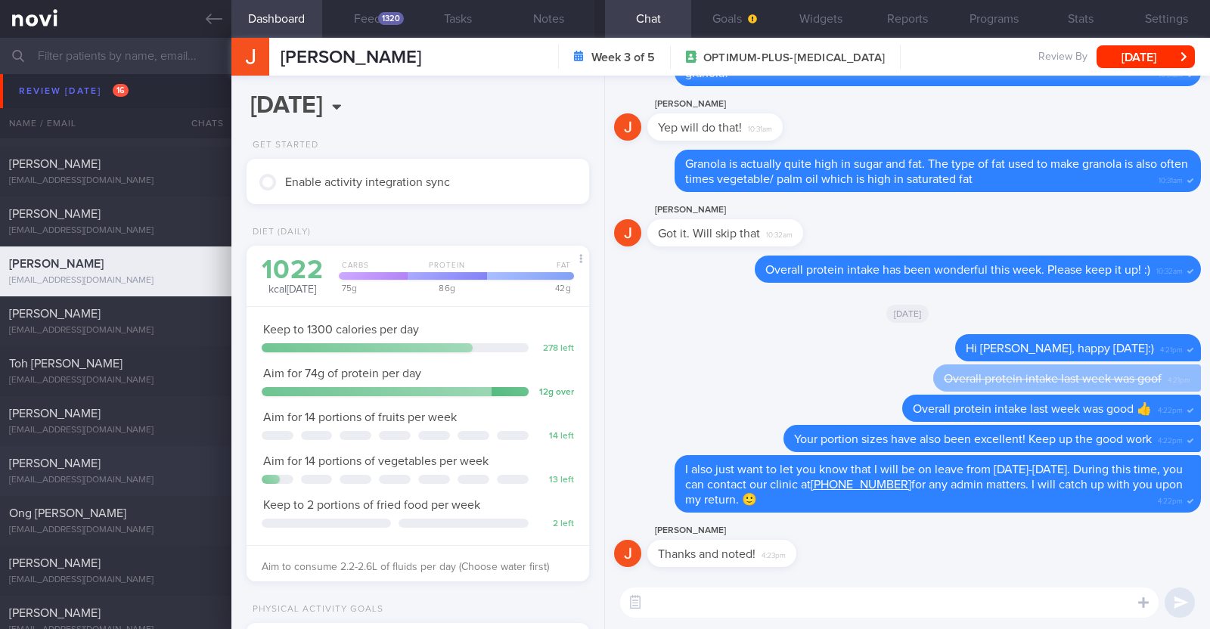
click at [106, 478] on div "[EMAIL_ADDRESS][DOMAIN_NAME]" at bounding box center [115, 480] width 213 height 11
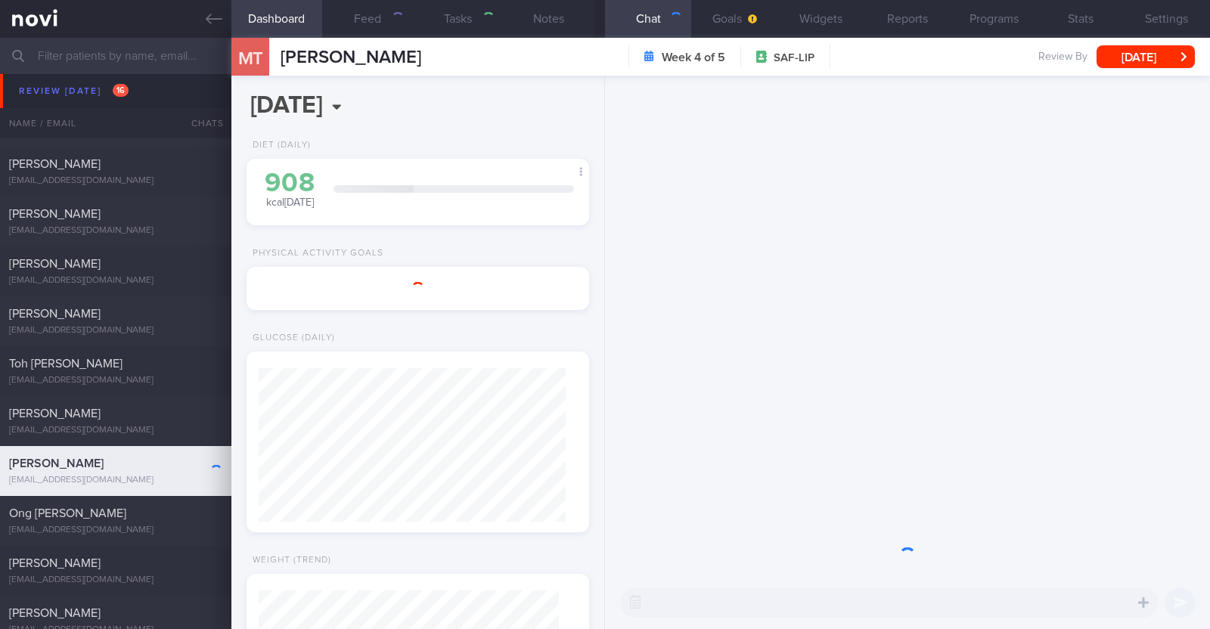
type textarea "30M Comorbidities: HLD Nil meds Jogging & static exercises x 3/week (45min)"
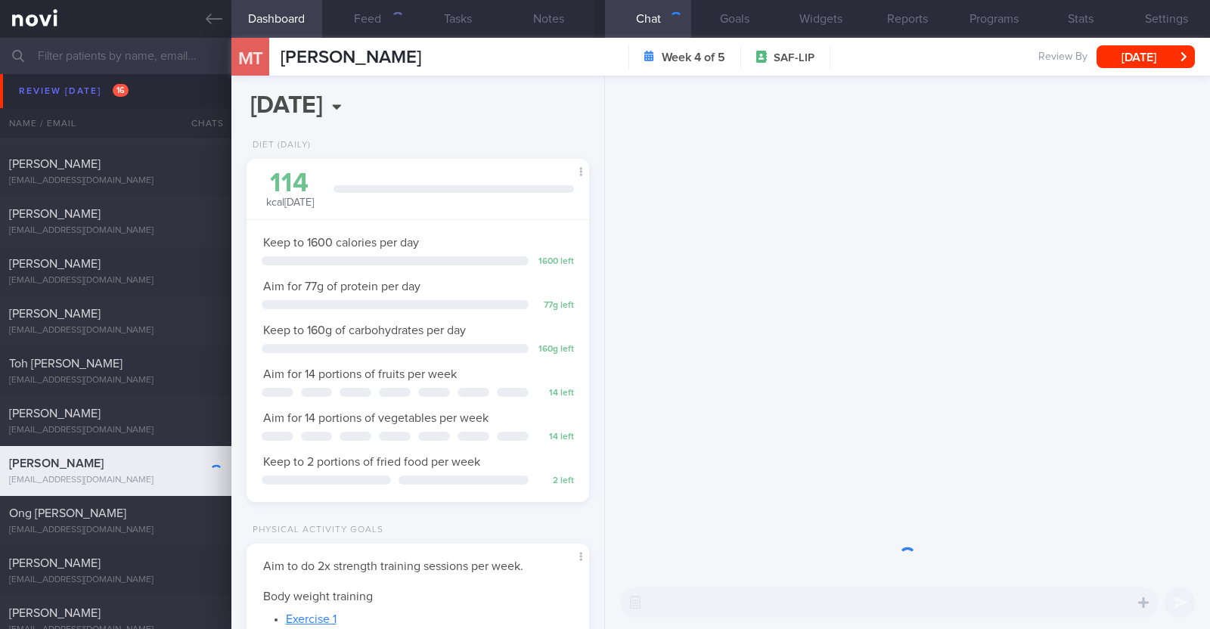
scroll to position [153, 306]
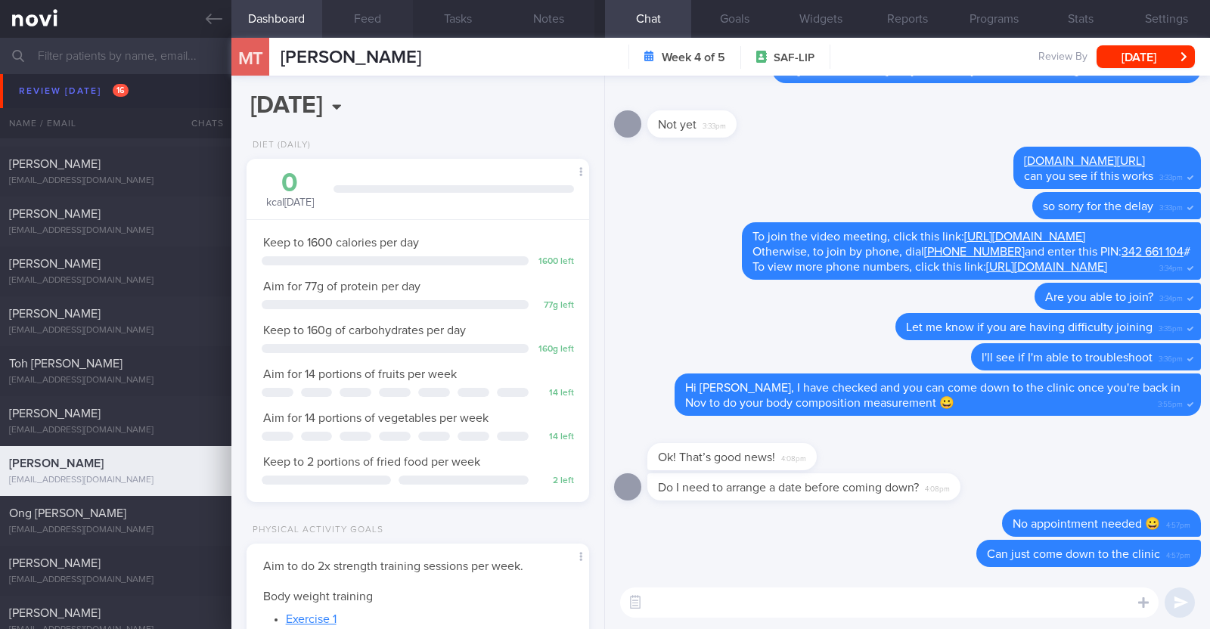
click at [374, 27] on button "Feed" at bounding box center [367, 19] width 91 height 38
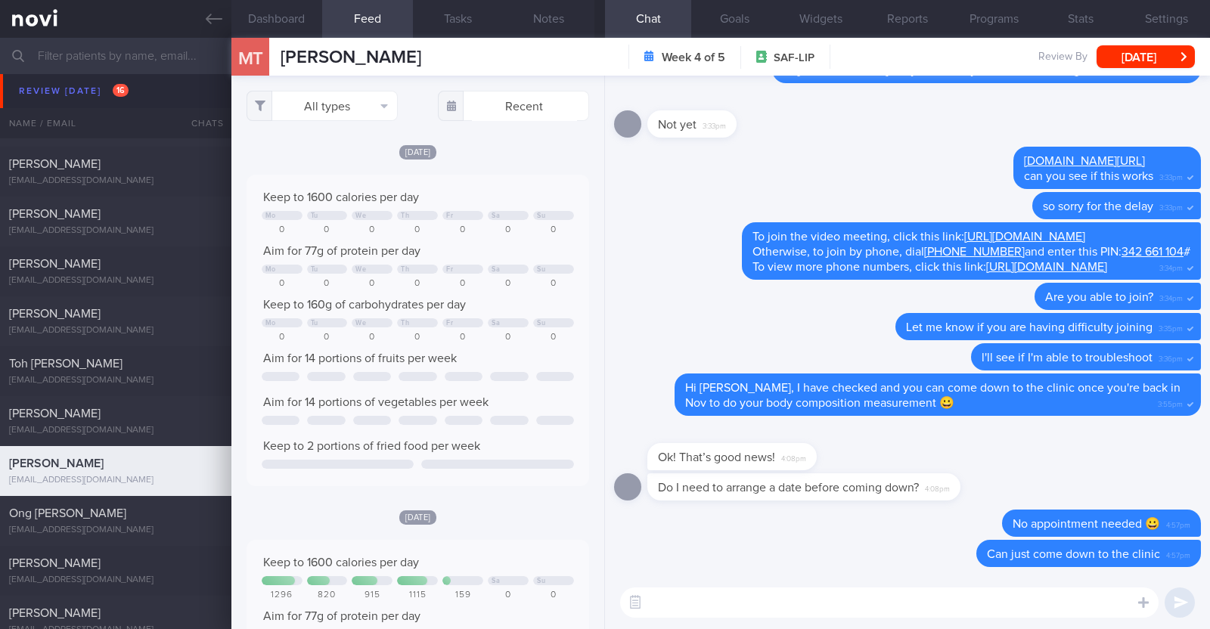
click at [730, 601] on textarea at bounding box center [889, 602] width 538 height 30
type textarea "Hi [PERSON_NAME], happy [DATE]!"
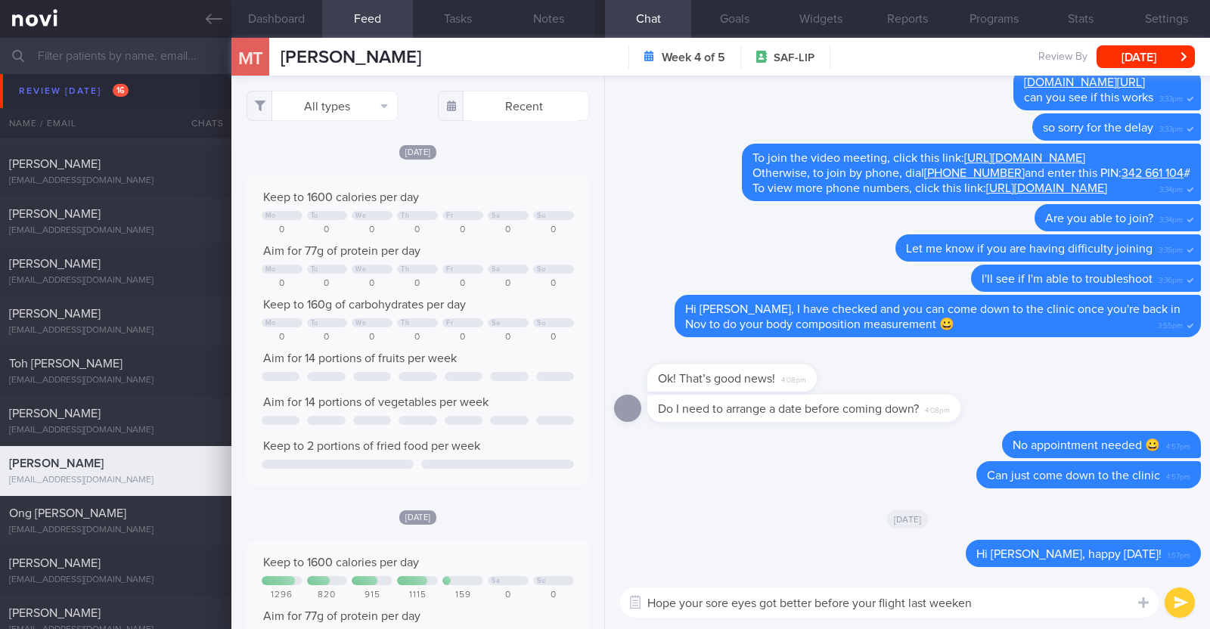
type textarea "Hope your sore eyes got better before your flight last weekend"
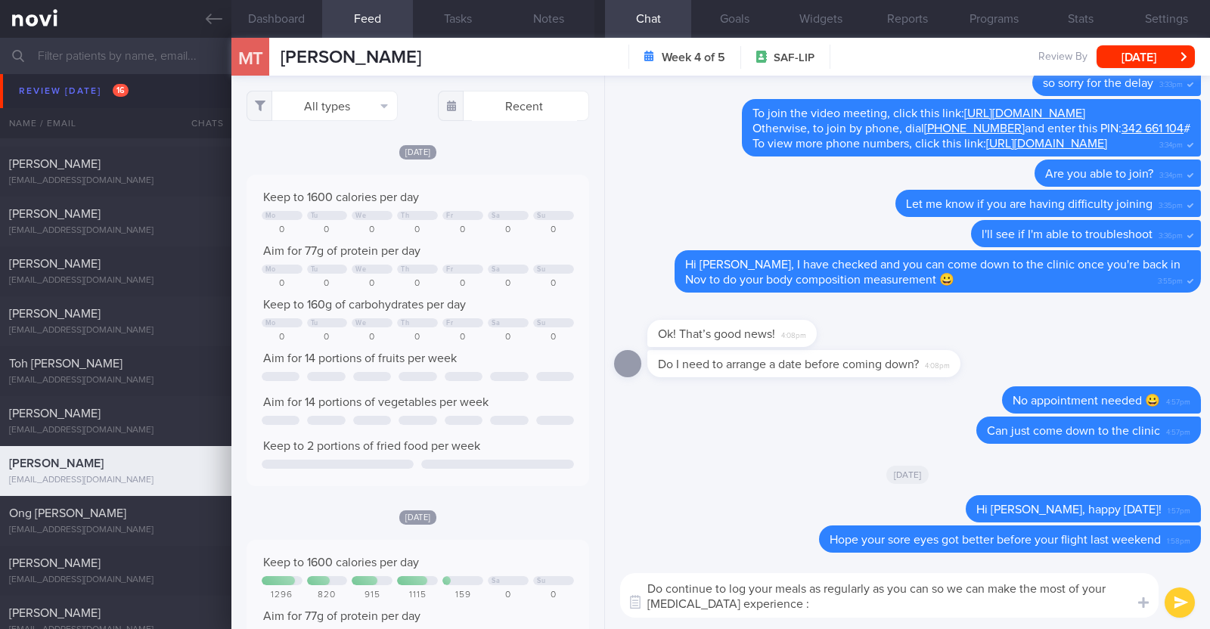
type textarea "Do continue to log your meals as regularly as you can so we can make the most o…"
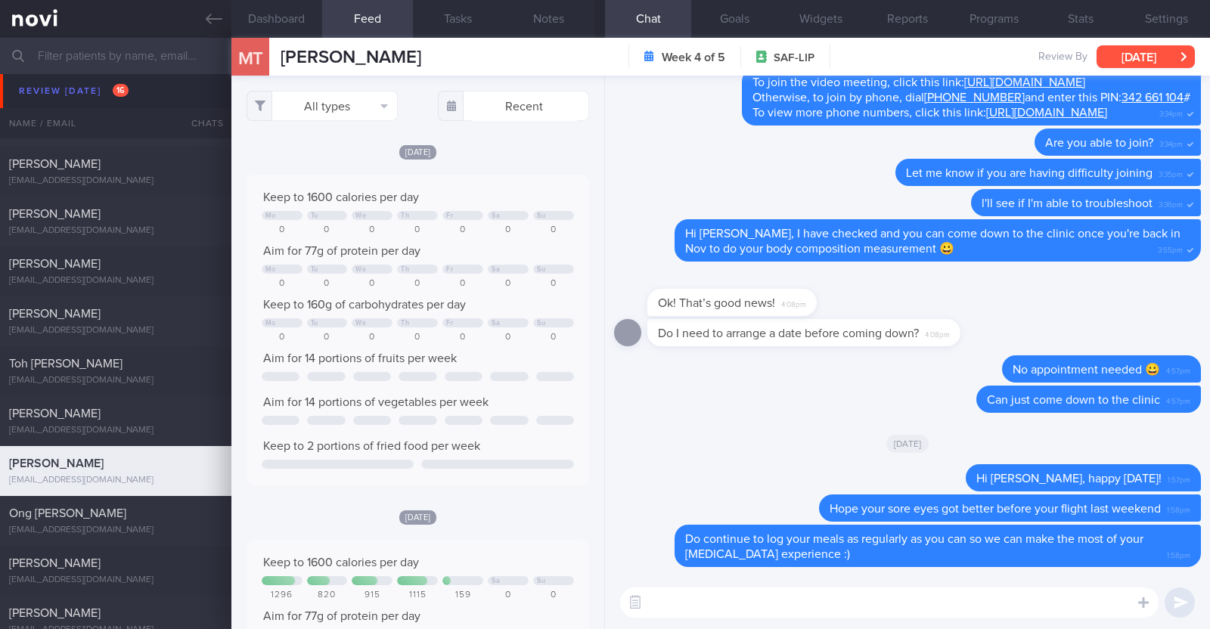
click at [1125, 56] on button "[DATE]" at bounding box center [1145, 56] width 98 height 23
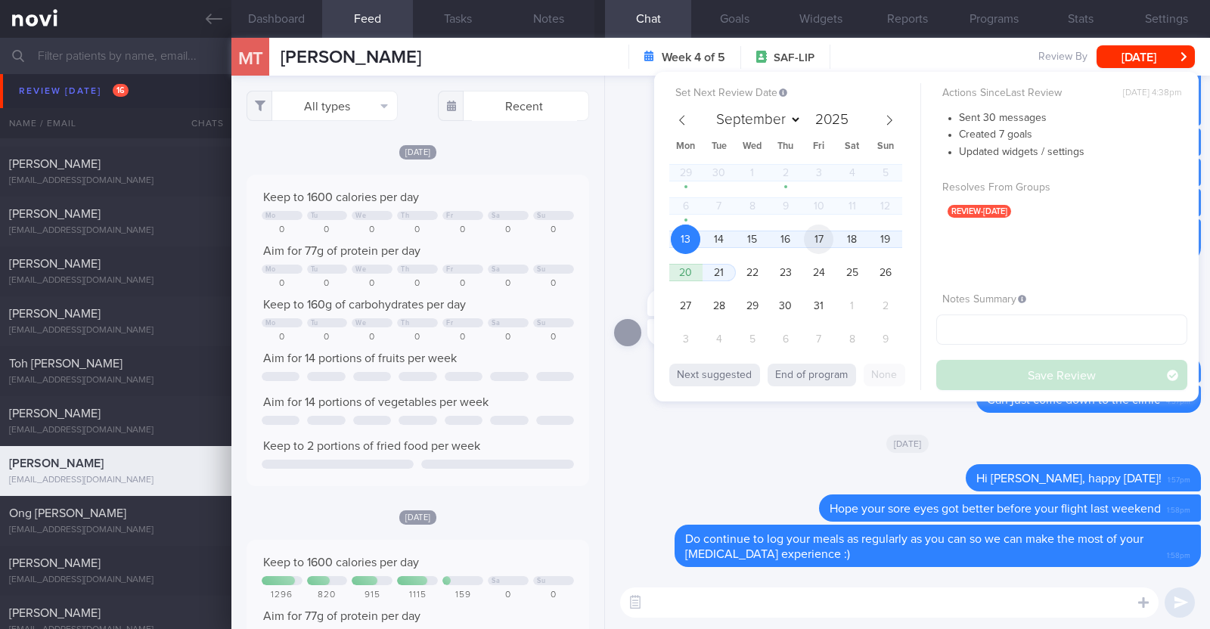
click at [819, 236] on span "17" at bounding box center [818, 239] width 29 height 29
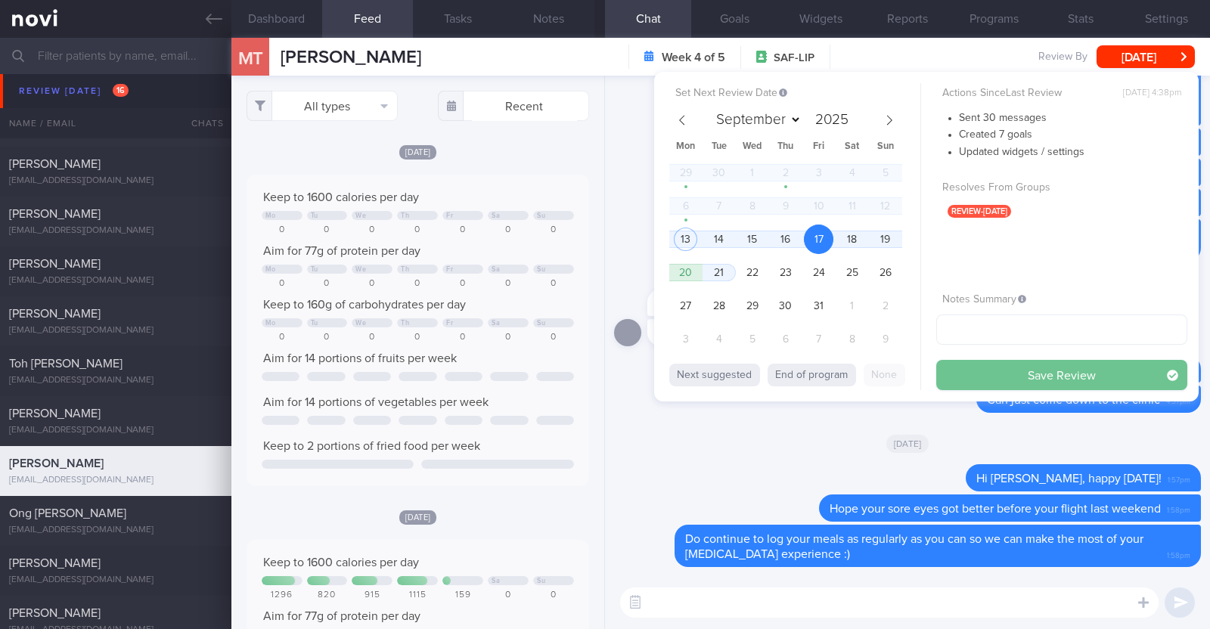
click at [1030, 370] on button "Save Review" at bounding box center [1061, 375] width 251 height 30
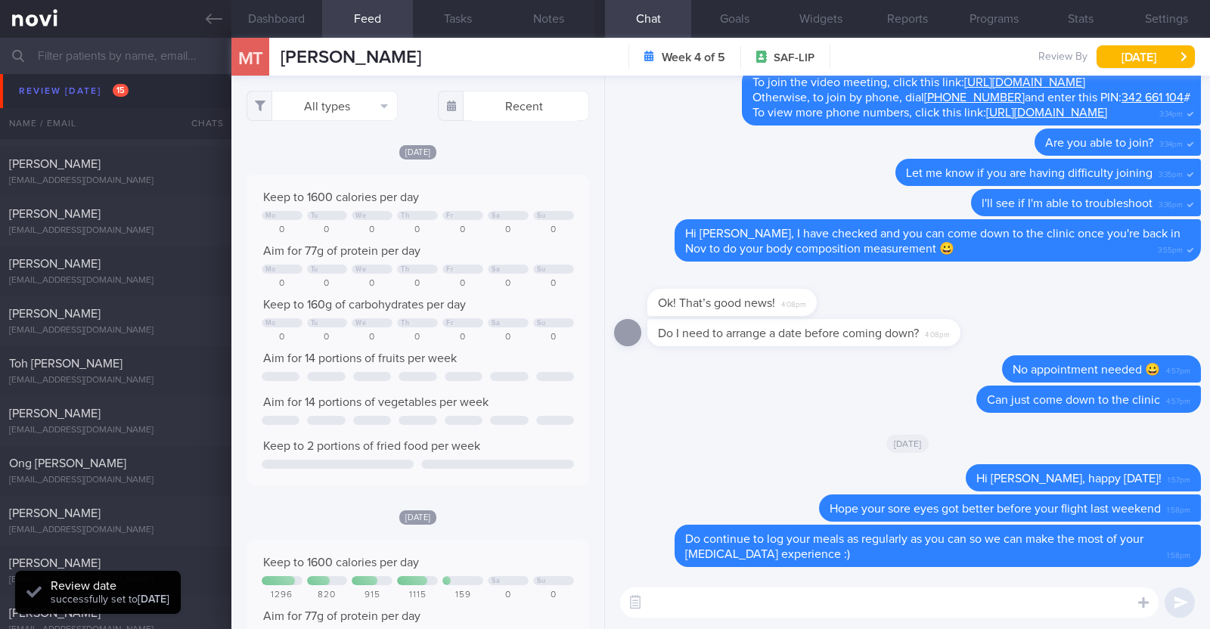
scroll to position [153, 306]
click at [736, 430] on div "[DATE]" at bounding box center [907, 443] width 587 height 42
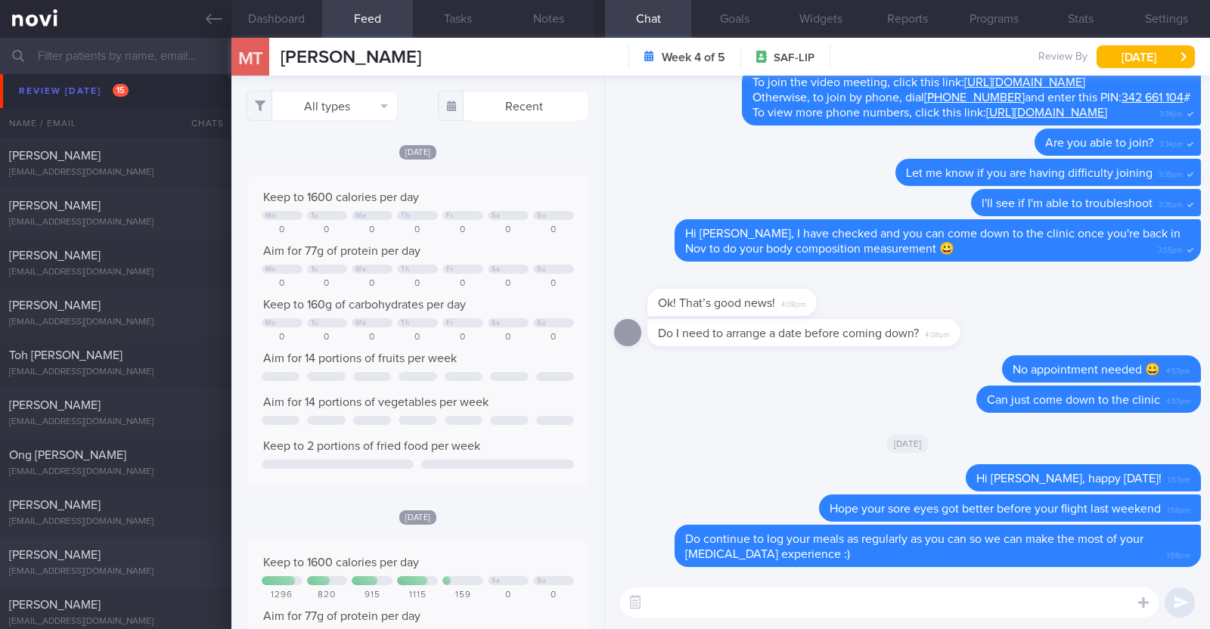
scroll to position [0, 0]
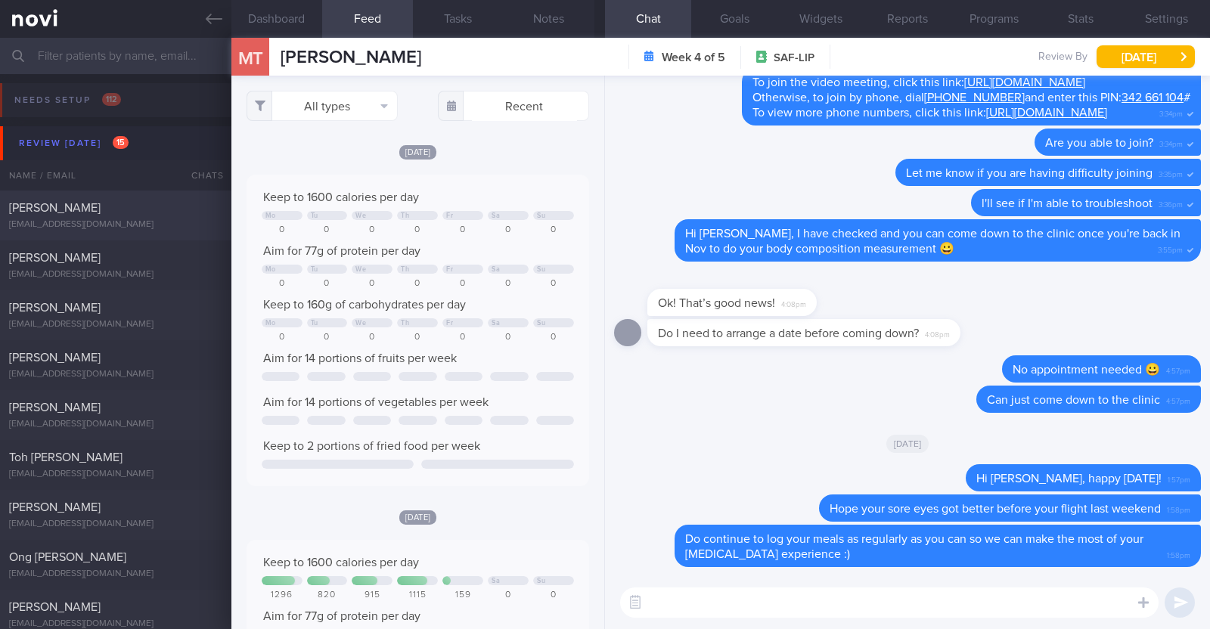
click at [141, 225] on div "[EMAIL_ADDRESS][DOMAIN_NAME]" at bounding box center [115, 224] width 213 height 11
type input "r/v 13/10"
type textarea "33F Comorbidities: [MEDICAL_DATA] [MEDICAL_DATA] - dx at 20 Medication: Atorvas…"
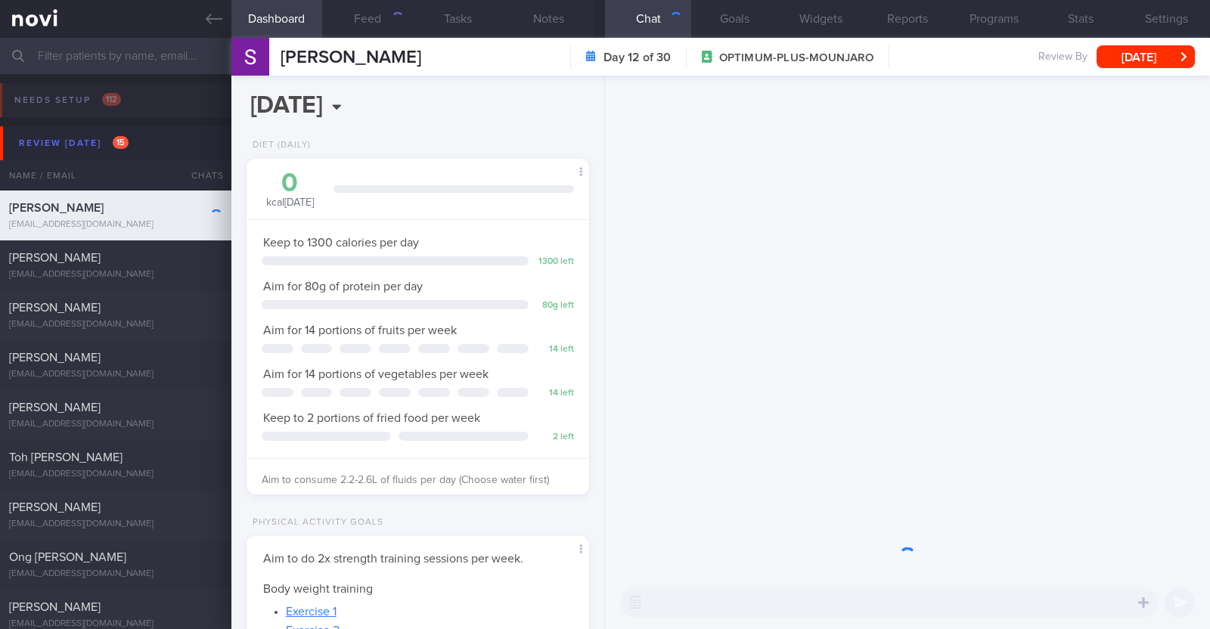
scroll to position [172, 301]
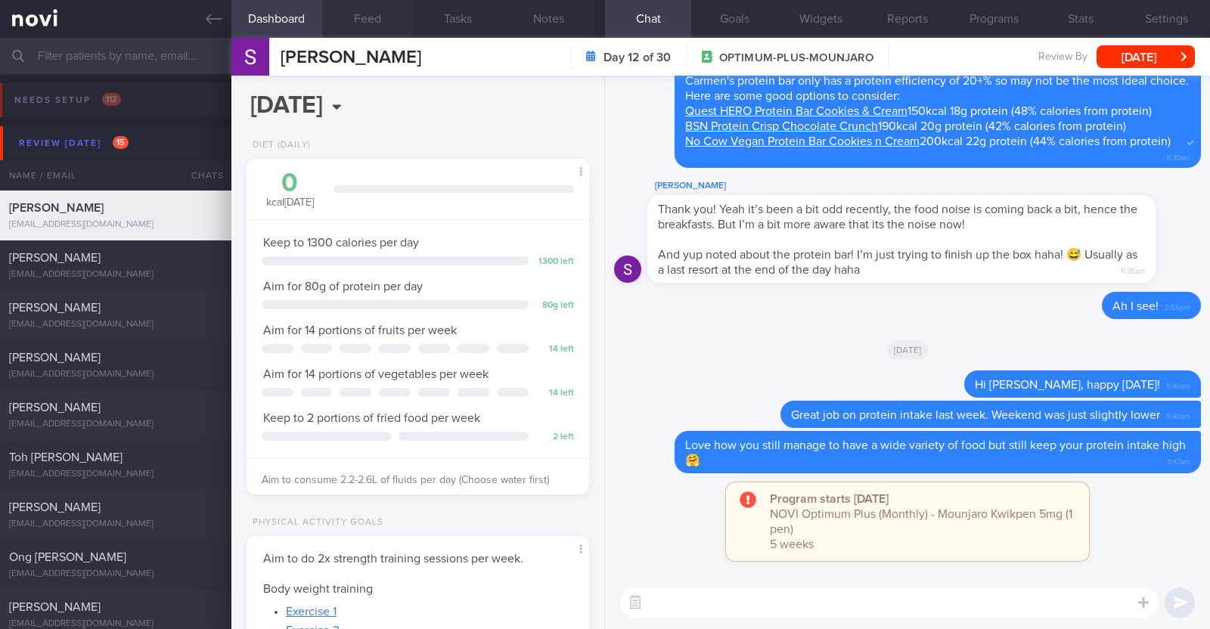
click at [370, 23] on button "Feed" at bounding box center [367, 19] width 91 height 38
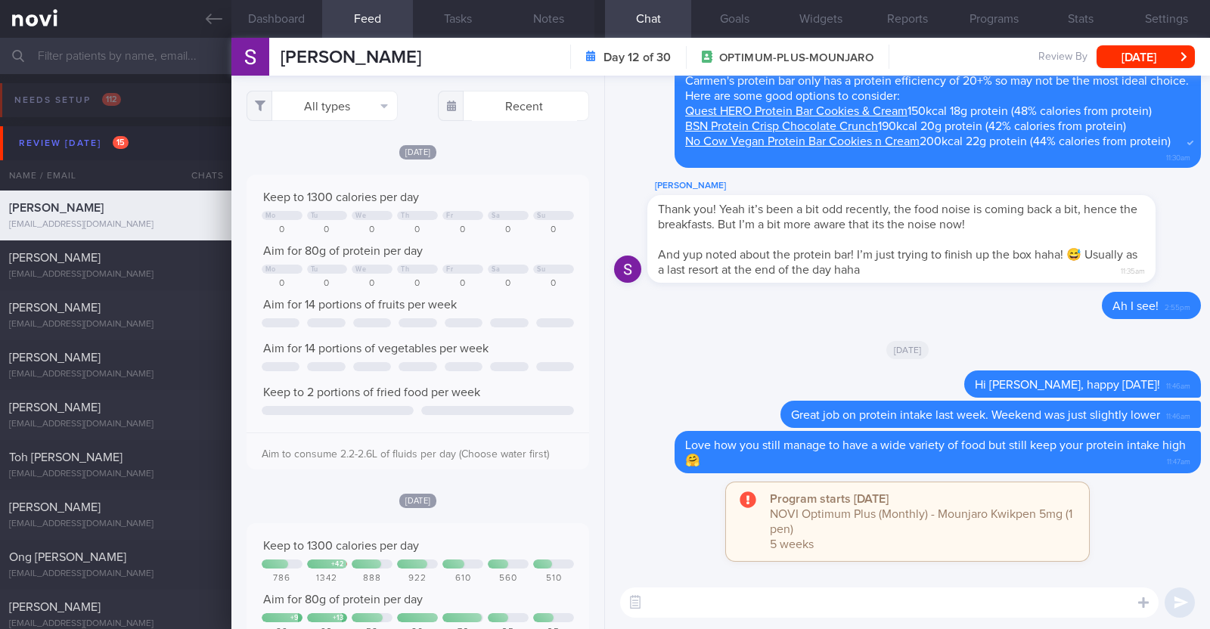
scroll to position [77, 308]
click at [489, 144] on div "[DATE]" at bounding box center [417, 152] width 342 height 16
click at [534, 15] on button "Notes" at bounding box center [549, 19] width 91 height 38
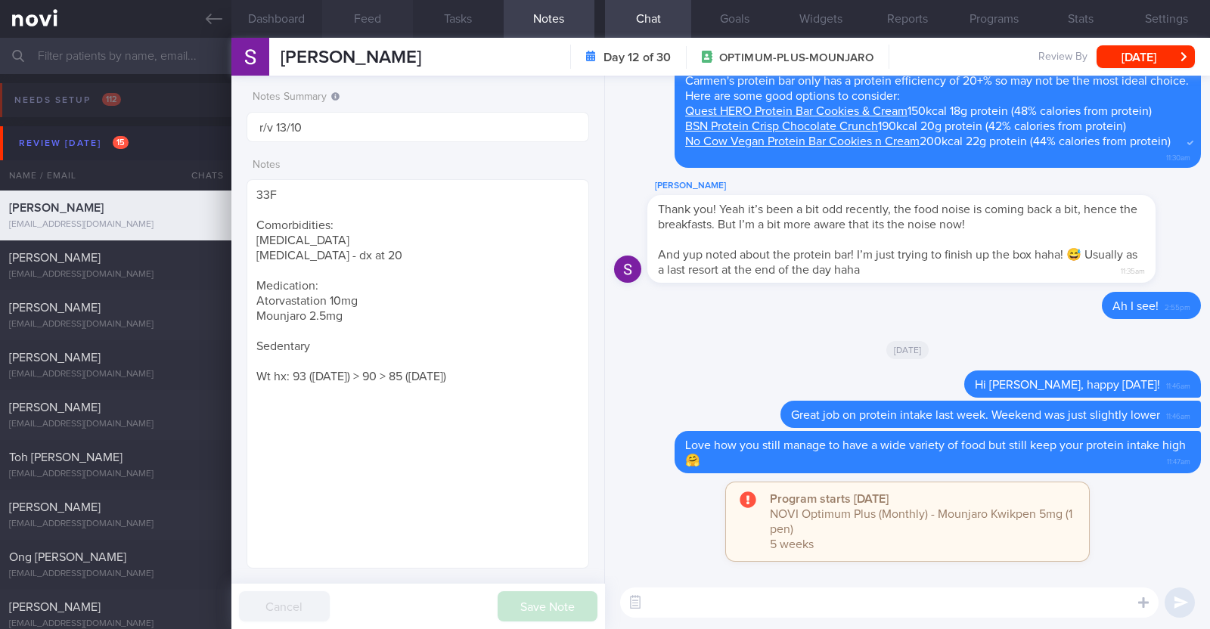
click at [352, 17] on button "Feed" at bounding box center [367, 19] width 91 height 38
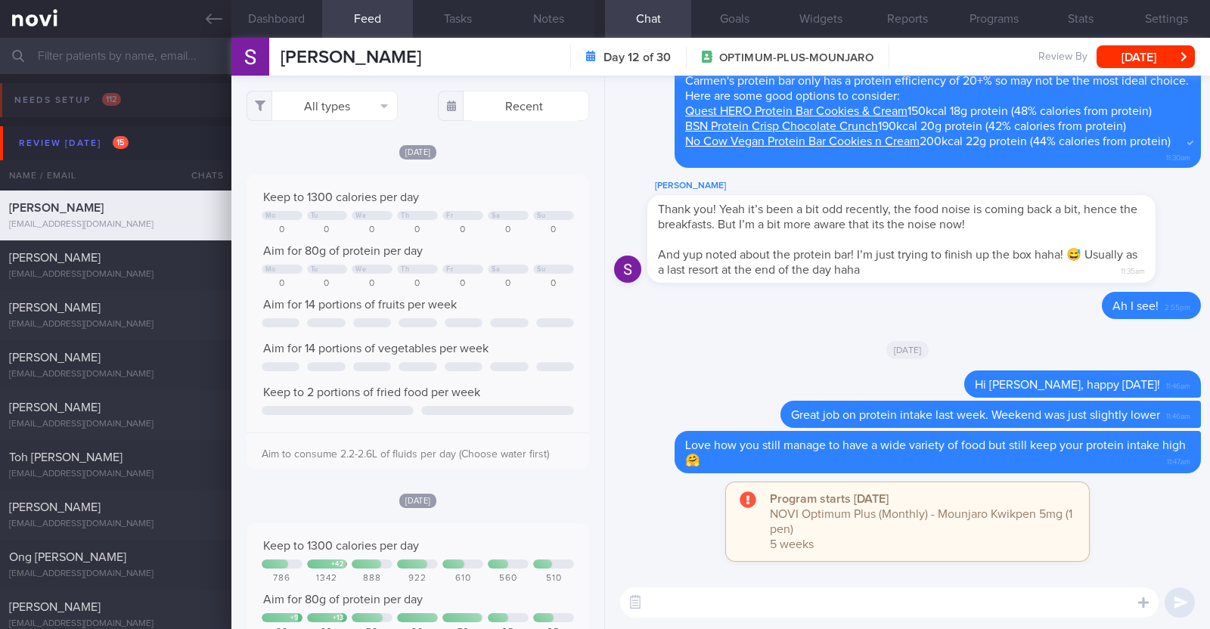
click at [723, 603] on textarea at bounding box center [889, 602] width 538 height 30
type textarea "Hi [PERSON_NAME],"
